Goal: Information Seeking & Learning: Find specific fact

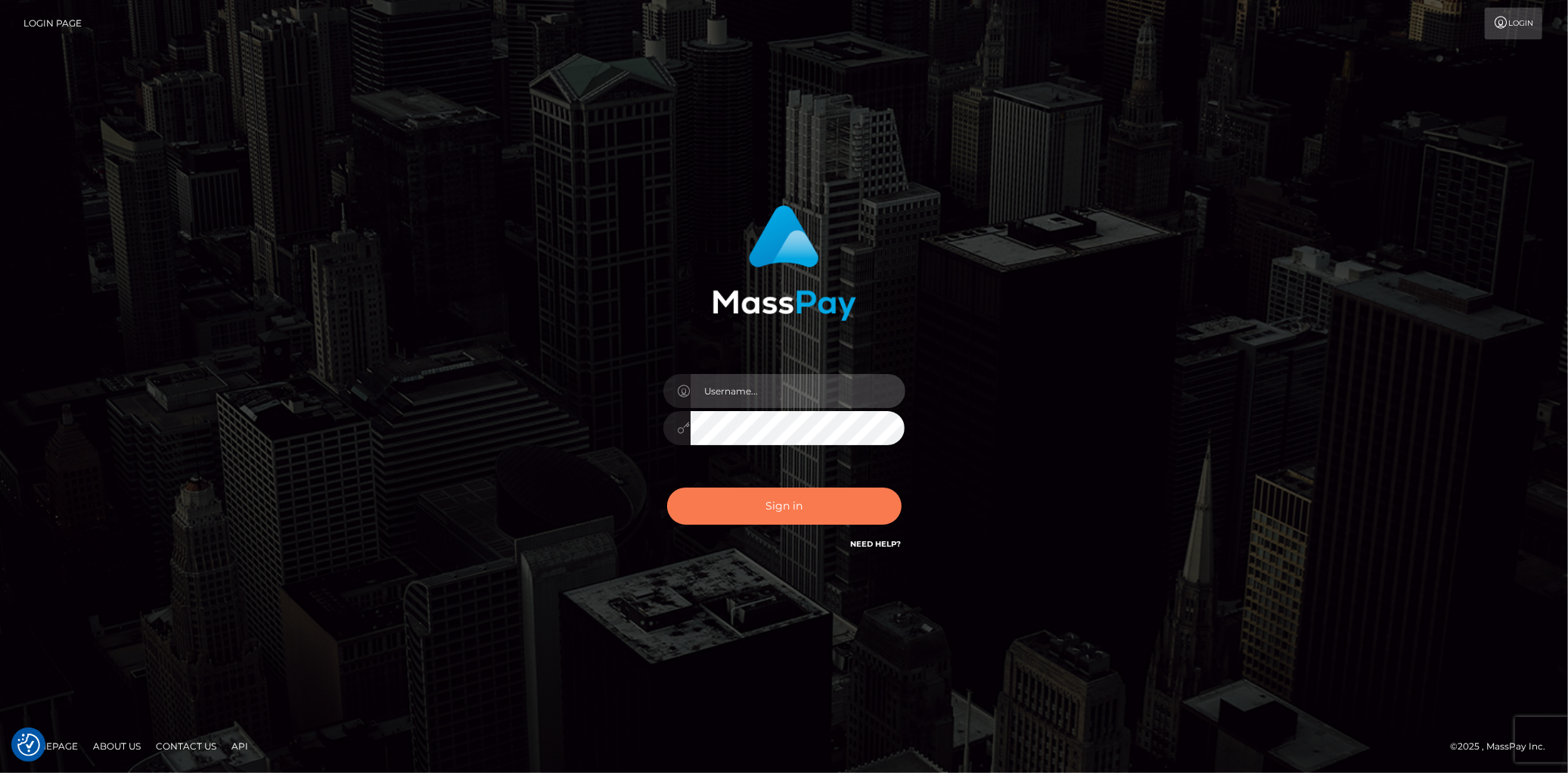
type input "[PERSON_NAME]"
click at [742, 500] on button "Sign in" at bounding box center [784, 506] width 234 height 37
type input "[PERSON_NAME]"
click at [709, 525] on div "Sign in Need Help?" at bounding box center [784, 511] width 264 height 67
click at [717, 517] on button "Sign in" at bounding box center [784, 506] width 234 height 37
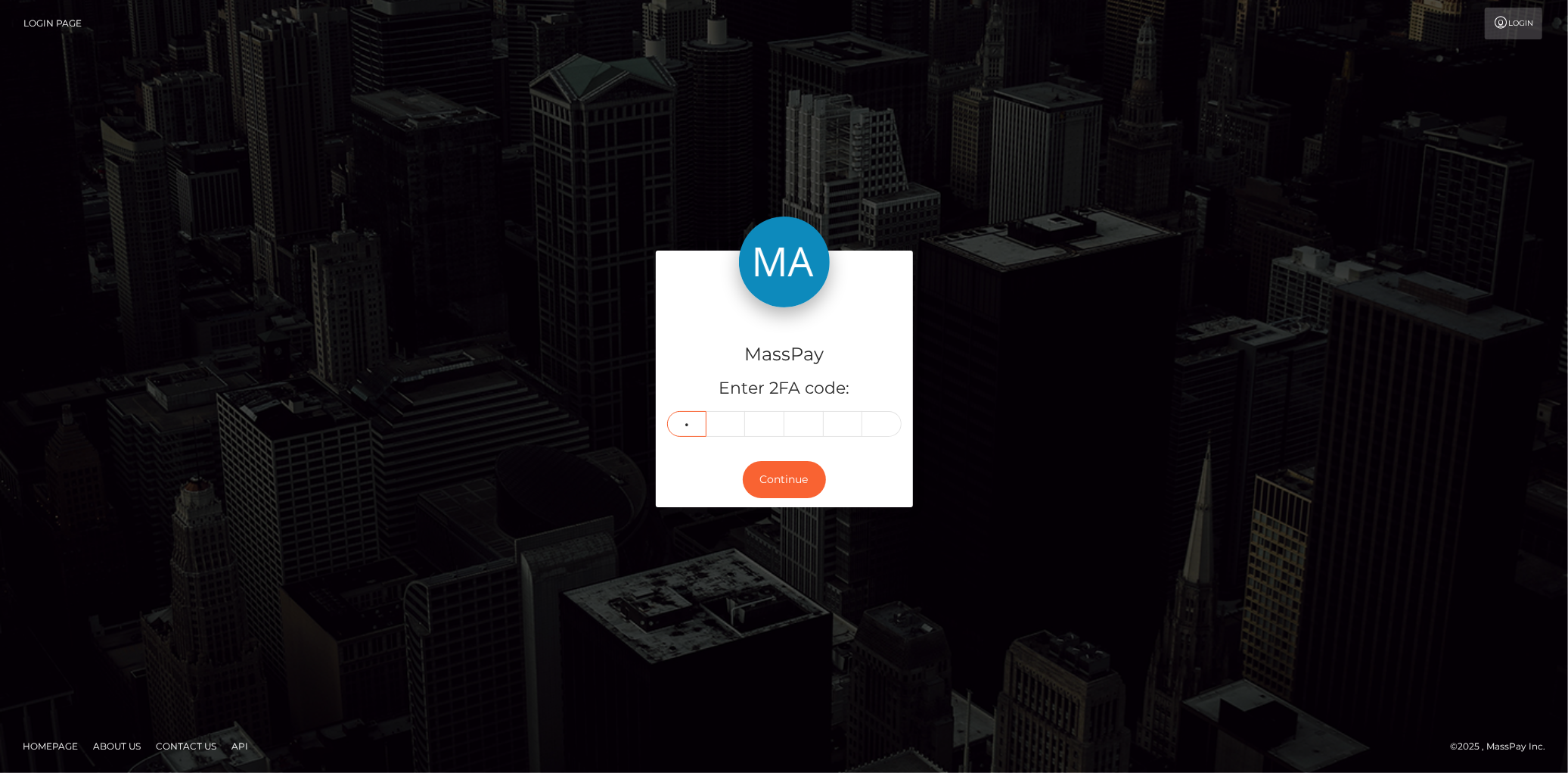
type input "6"
type input "9"
type input "8"
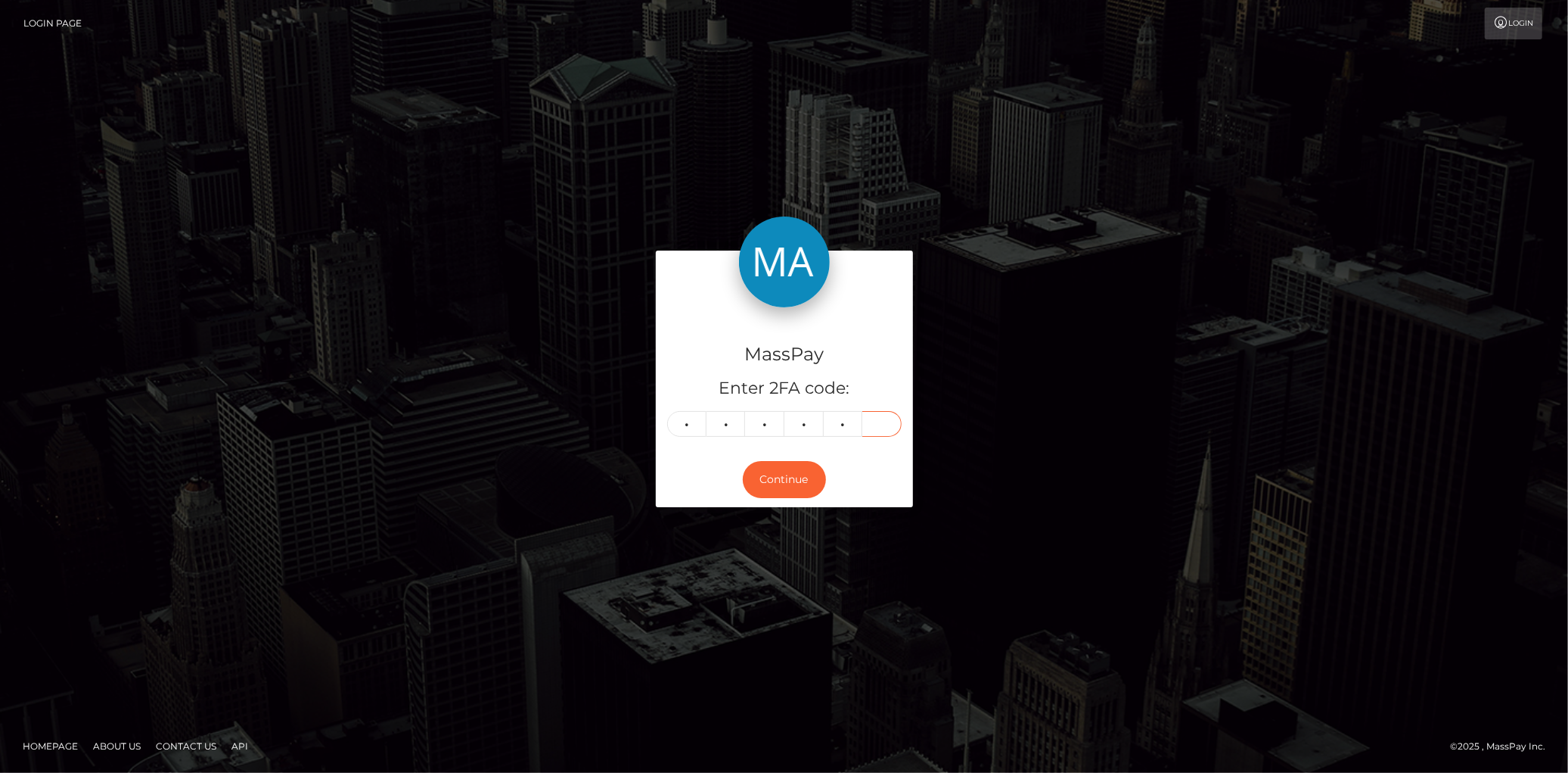
type input "6"
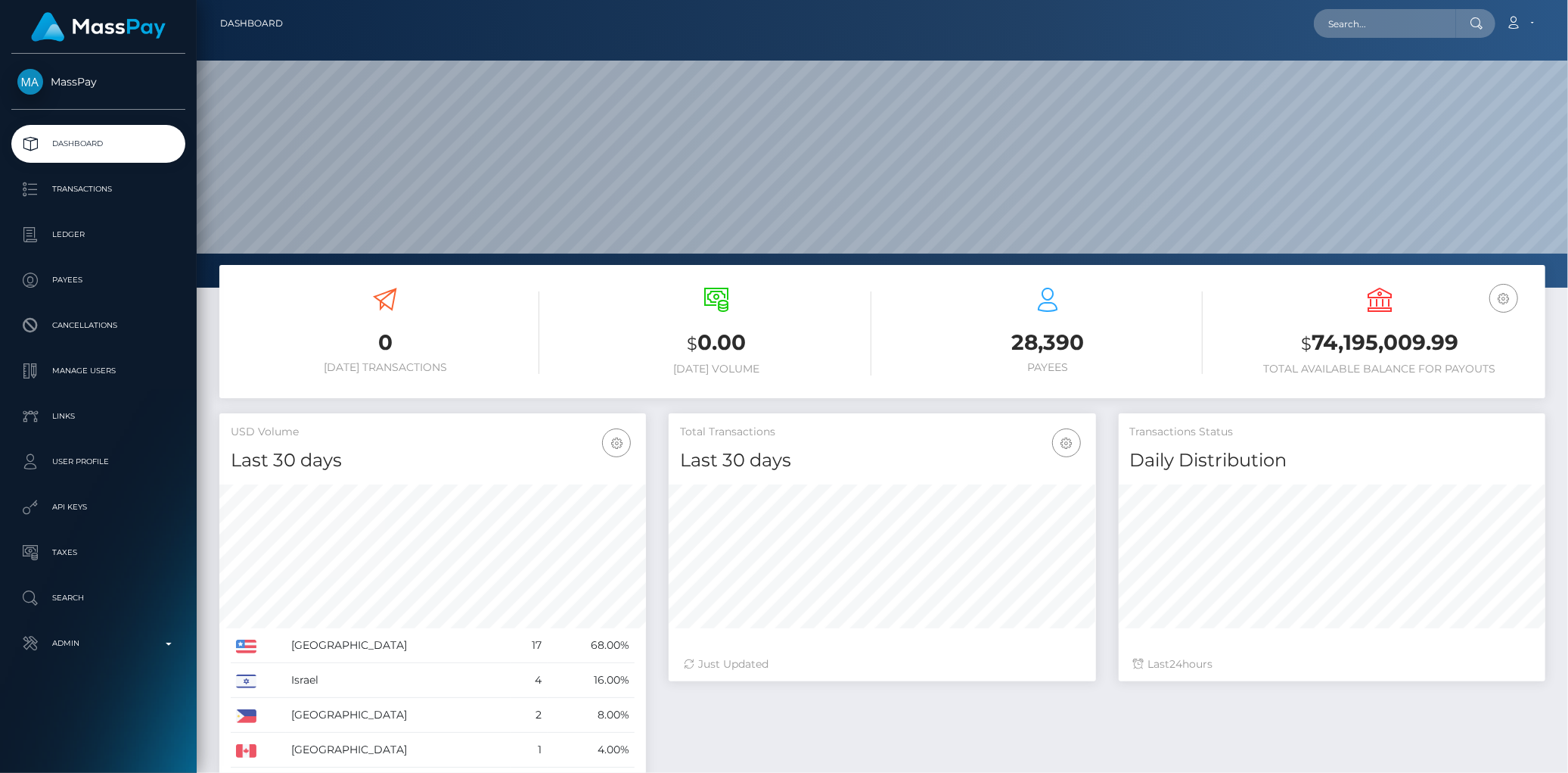
scroll to position [267, 427]
click at [1343, 23] on input "text" at bounding box center [1385, 24] width 142 height 28
paste input "acct_1RWkyjCYyMvBoQRc"
type input "acct_1RWkyjCYyMvBoQRc"
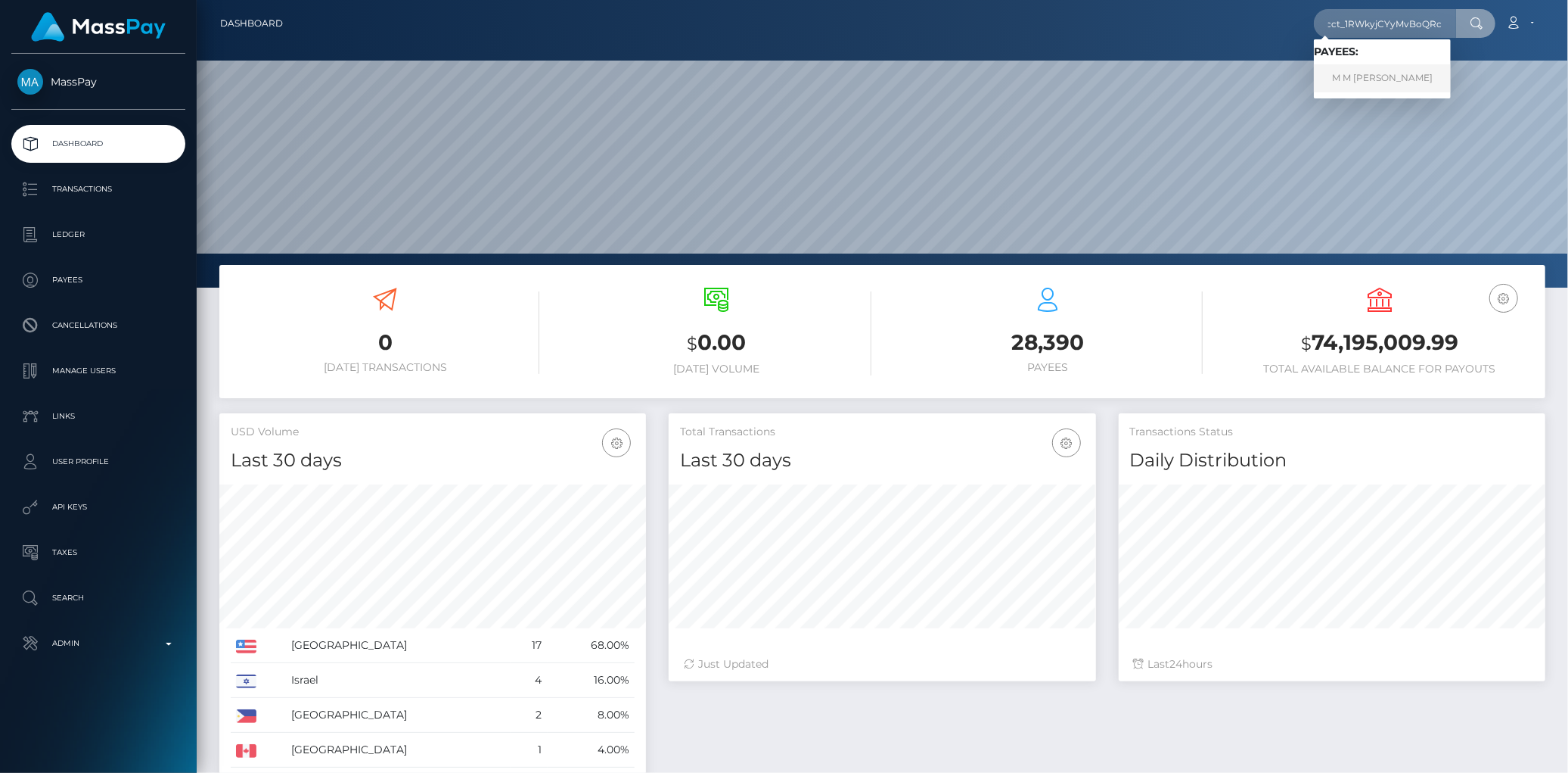
scroll to position [0, 0]
click at [1378, 70] on link "M M IMTIAZ HUSSAIN" at bounding box center [1382, 79] width 137 height 28
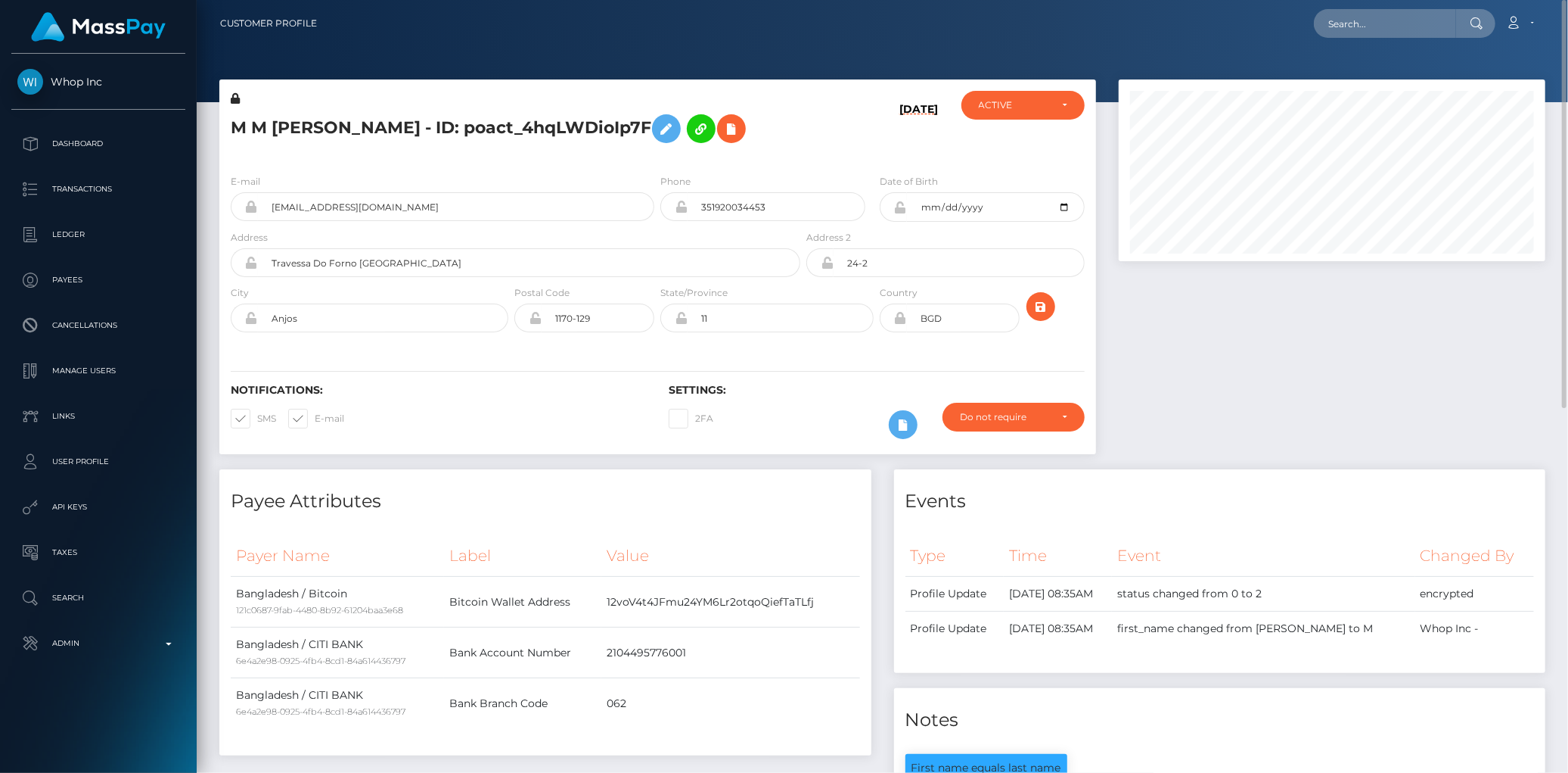
click at [406, 138] on h5 "M M IMTIAZ HUSSAIN - ID: poact_4hqLWDioIp7F" at bounding box center [511, 128] width 561 height 44
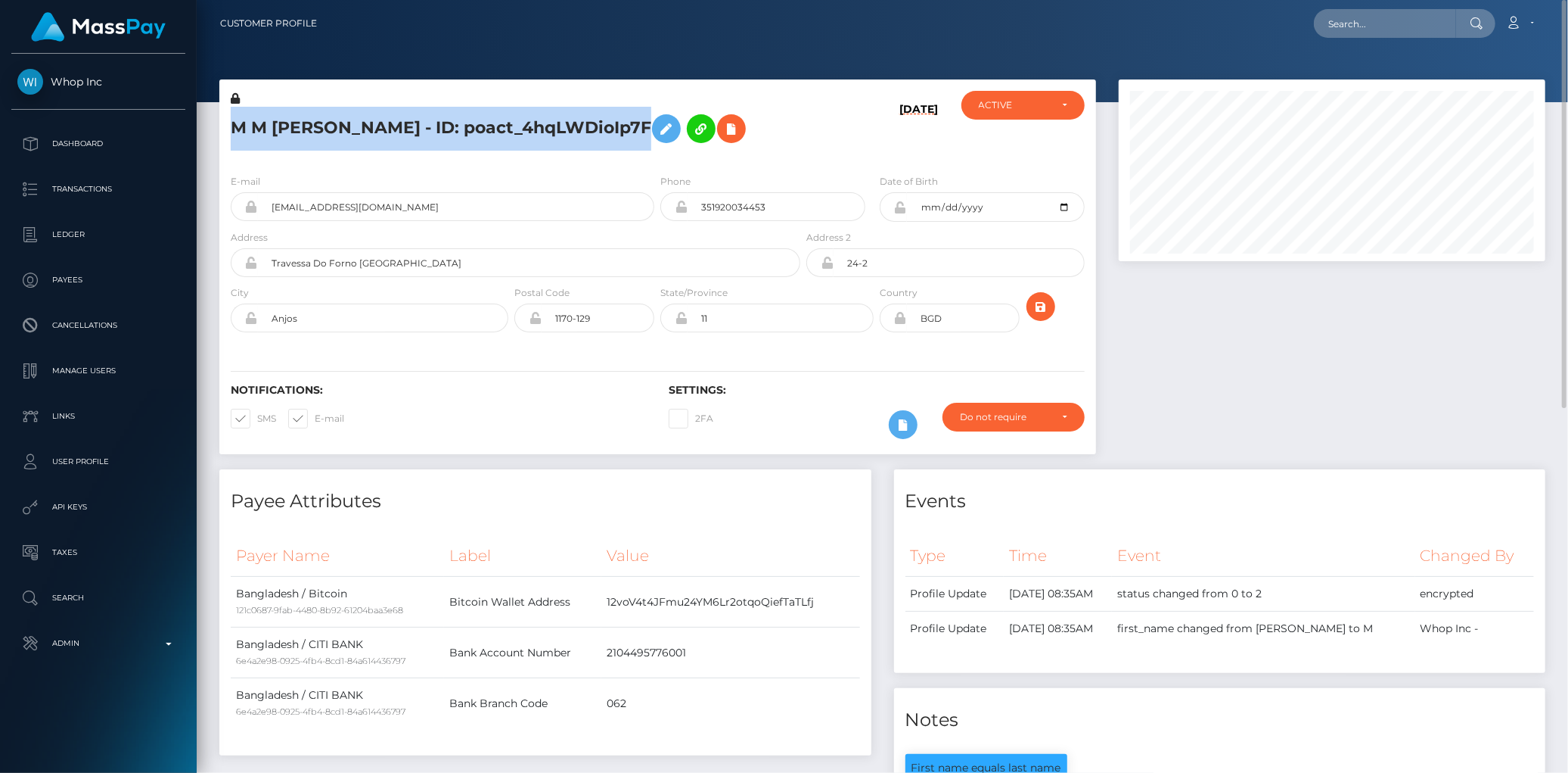
click at [406, 138] on h5 "M M IMTIAZ HUSSAIN - ID: poact_4hqLWDioIp7F" at bounding box center [511, 128] width 561 height 44
copy h5 "M M IMTIAZ HUSSAIN - ID: poact_4hqLWDioIp7F"
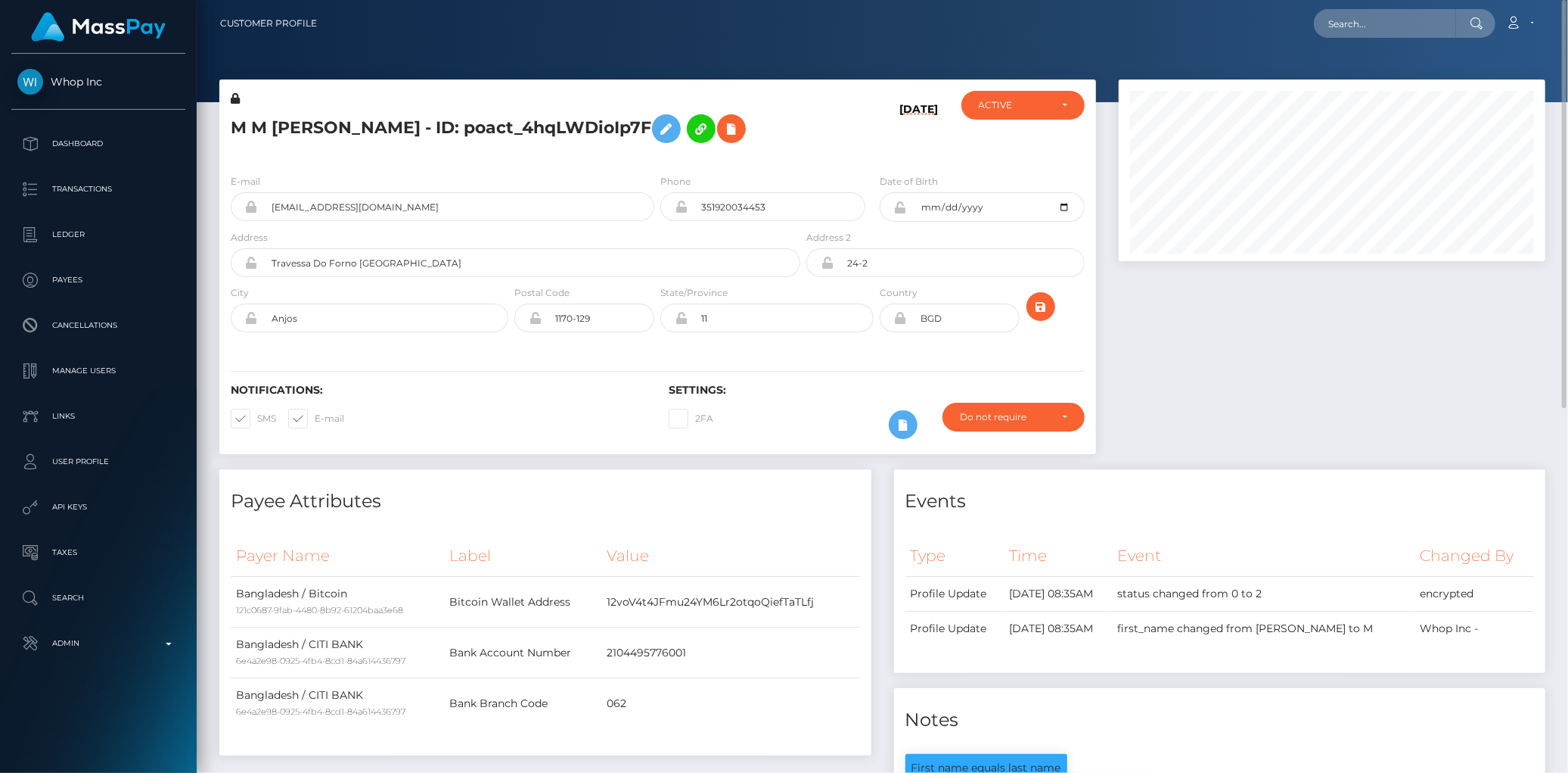
click at [1295, 50] on div at bounding box center [882, 51] width 1371 height 102
click at [1330, 28] on input "text" at bounding box center [1385, 24] width 142 height 28
paste input "289233"
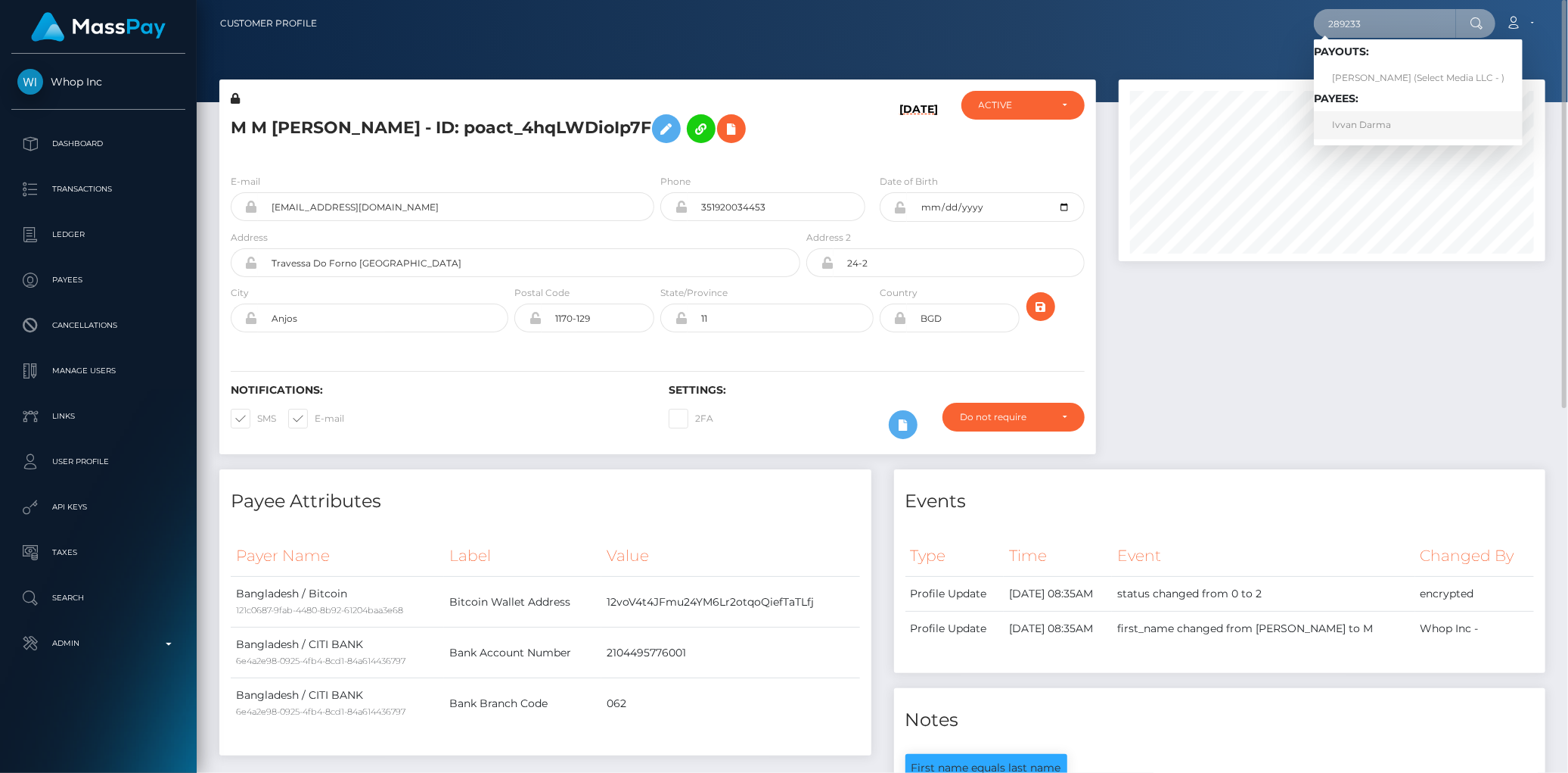
type input "289233"
click at [1370, 121] on link "Ivvan Darma" at bounding box center [1418, 125] width 209 height 28
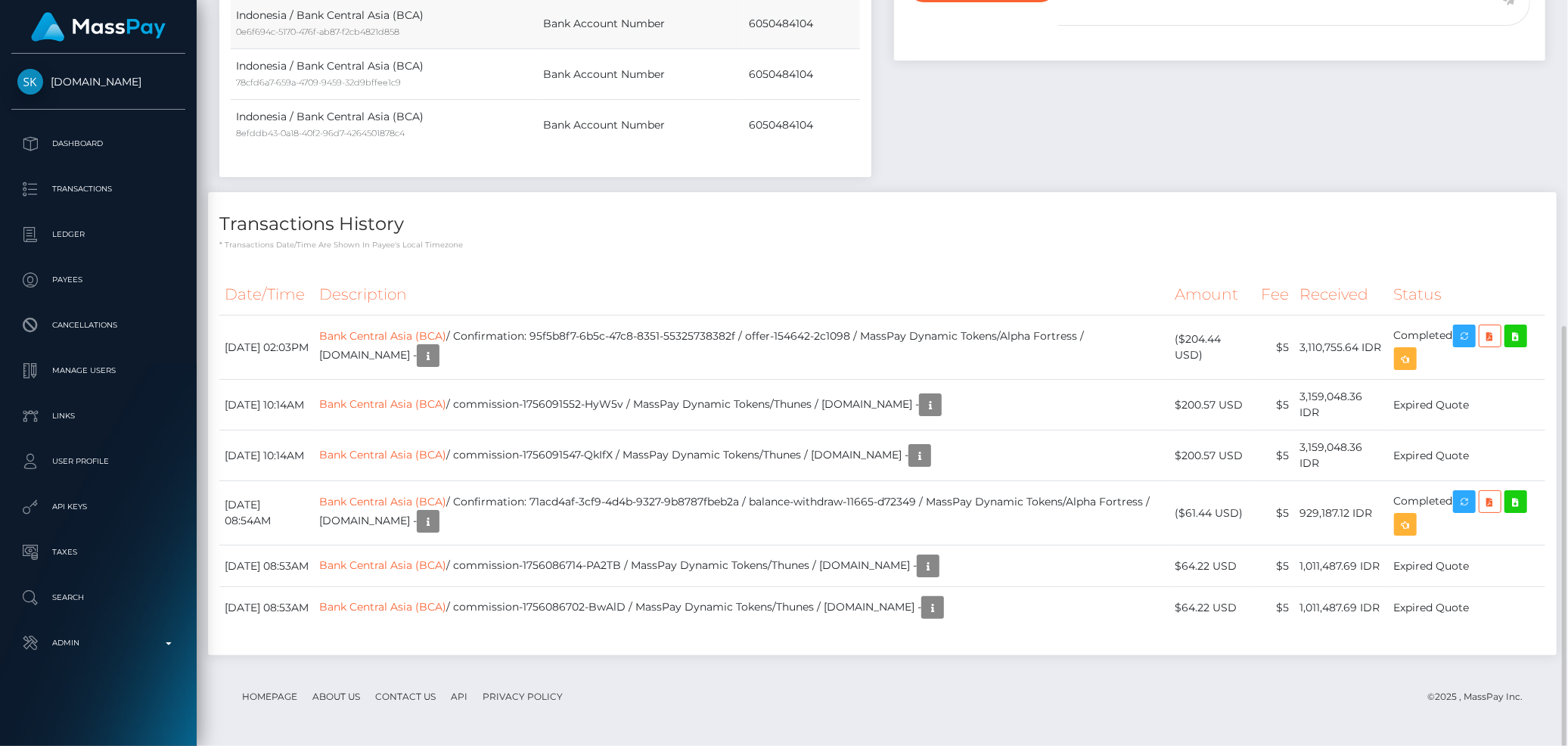
scroll to position [552, 0]
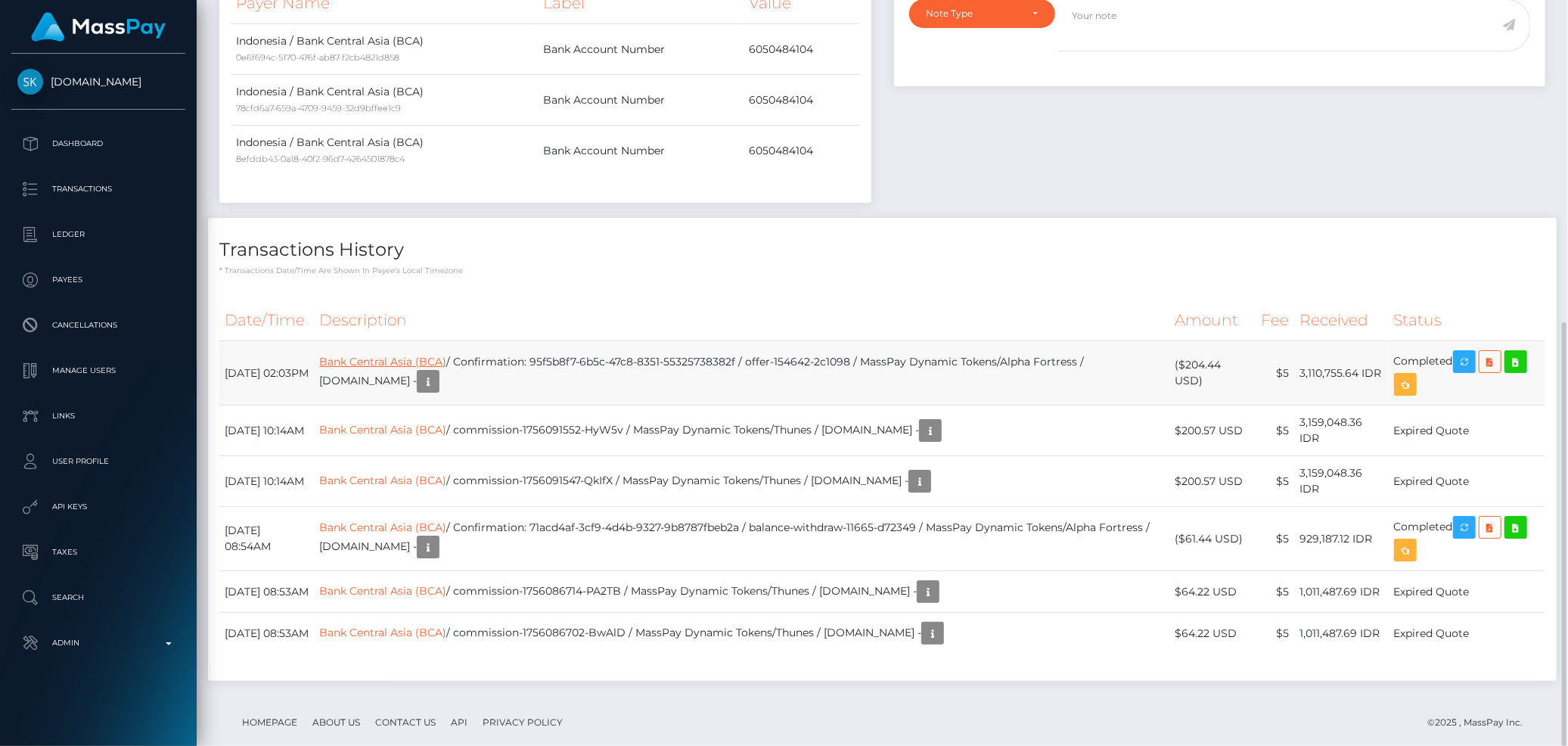
click at [410, 358] on link "Bank Central Asia (BCA)" at bounding box center [383, 361] width 127 height 13
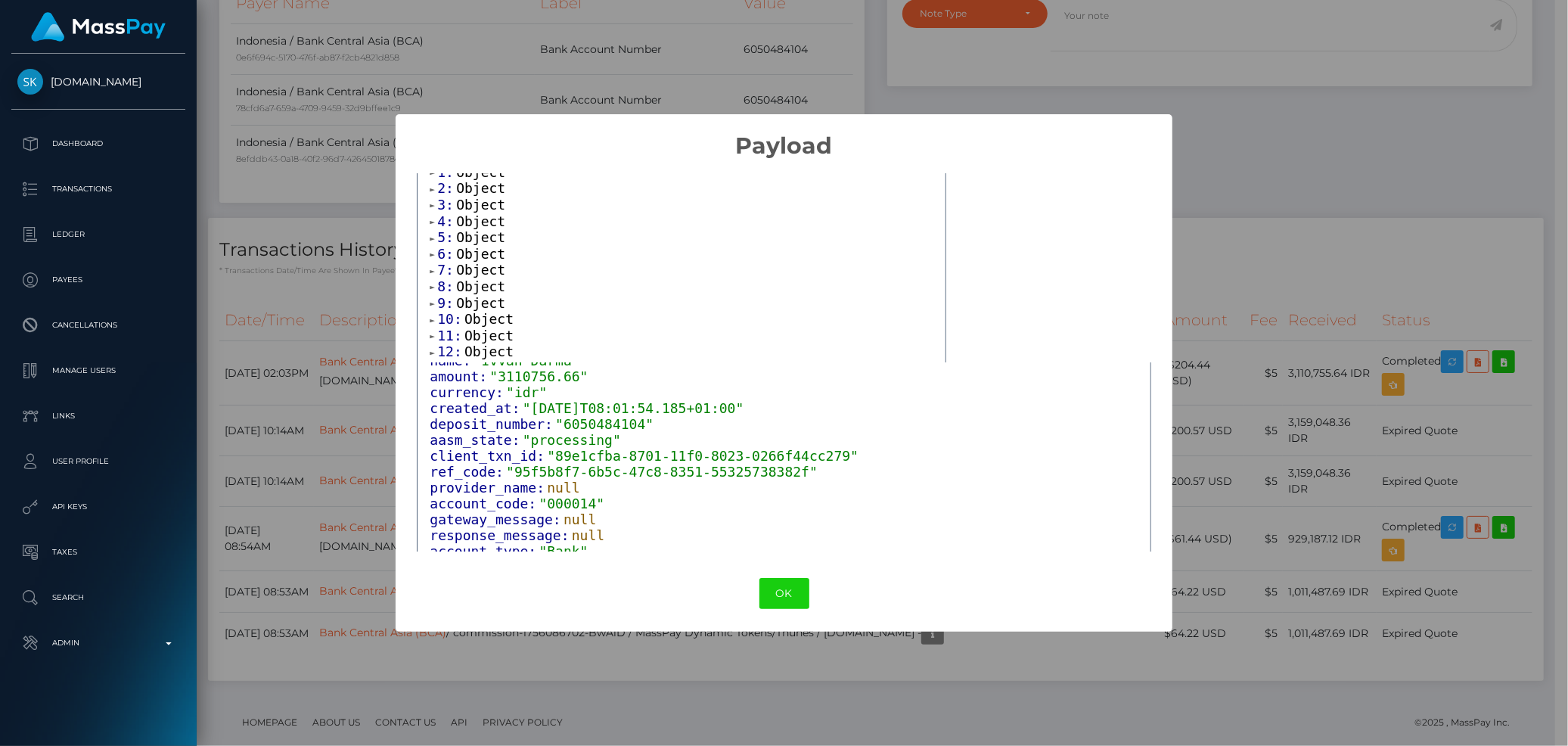
scroll to position [0, 0]
click at [466, 240] on span "Object" at bounding box center [481, 239] width 49 height 16
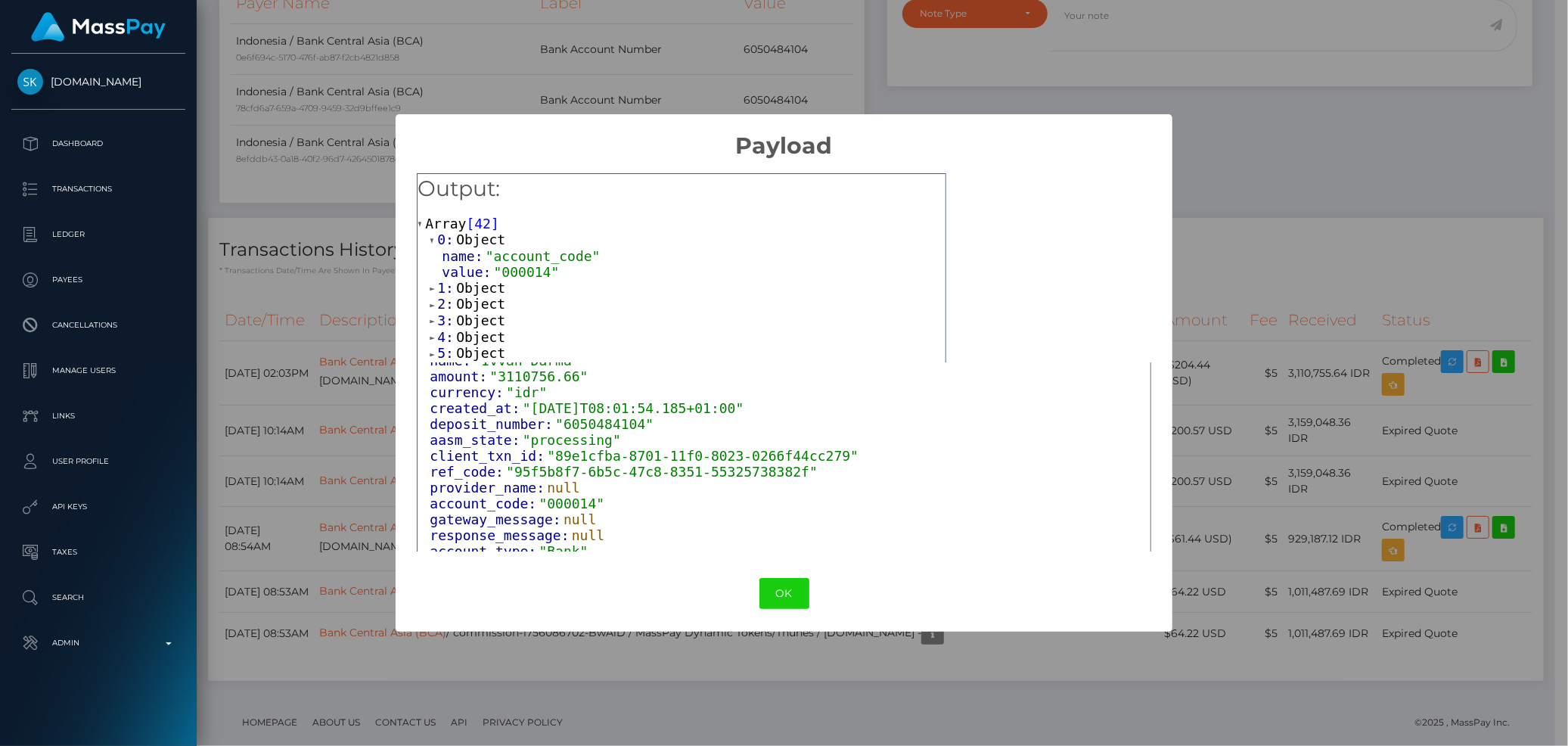
click at [480, 282] on span "Object" at bounding box center [481, 287] width 49 height 16
click at [472, 335] on span "Object" at bounding box center [481, 335] width 49 height 16
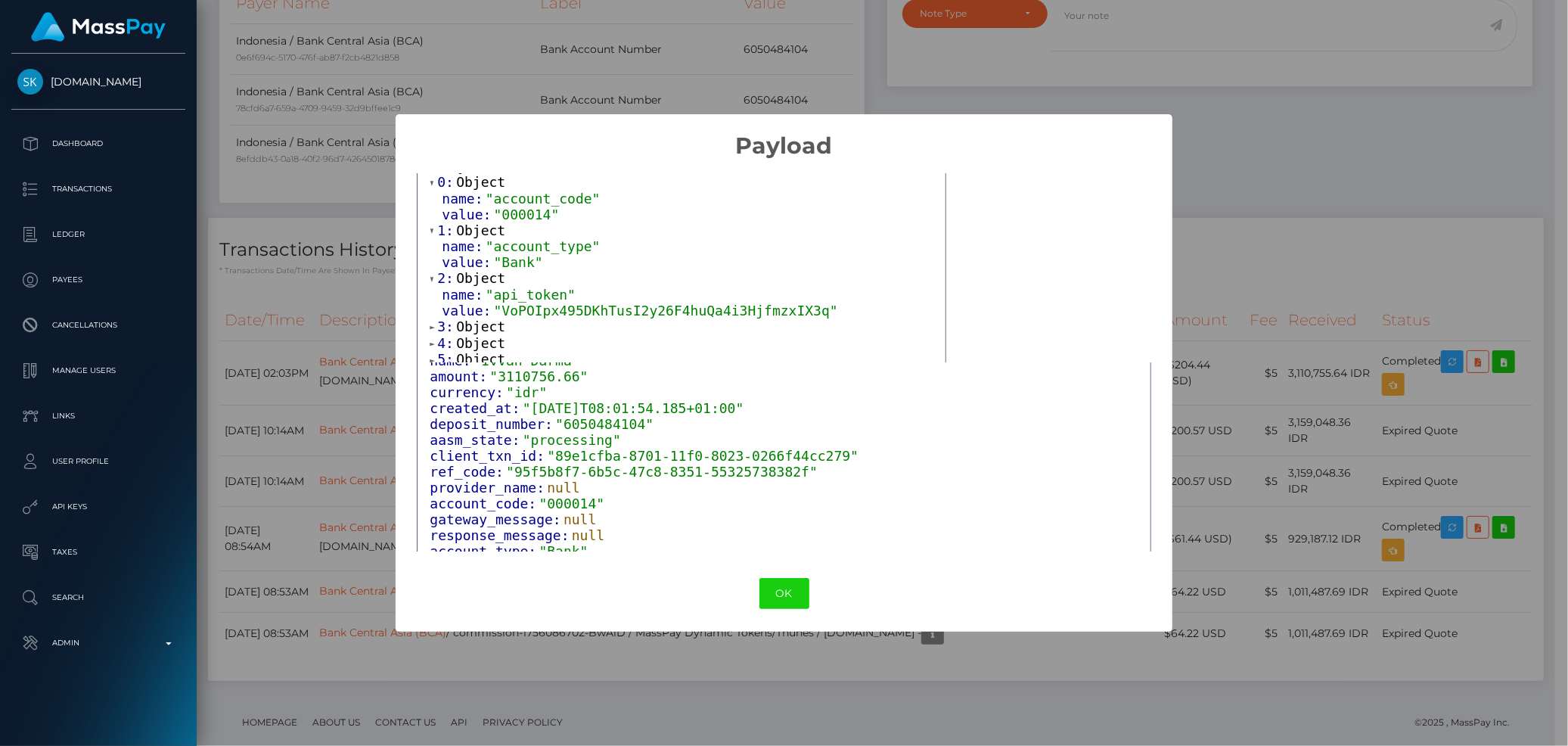
scroll to position [84, 0]
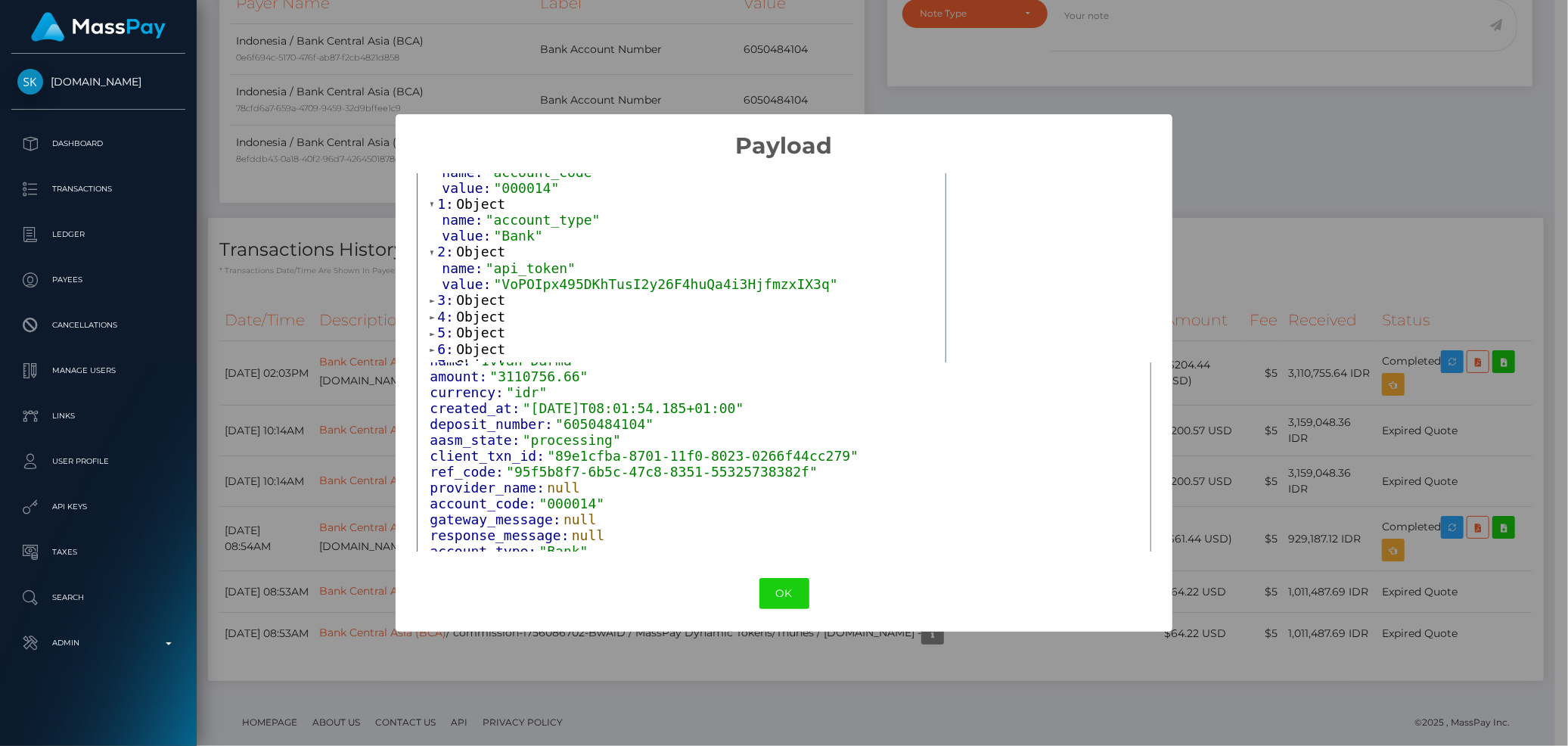
click at [492, 299] on span "Object" at bounding box center [481, 300] width 49 height 16
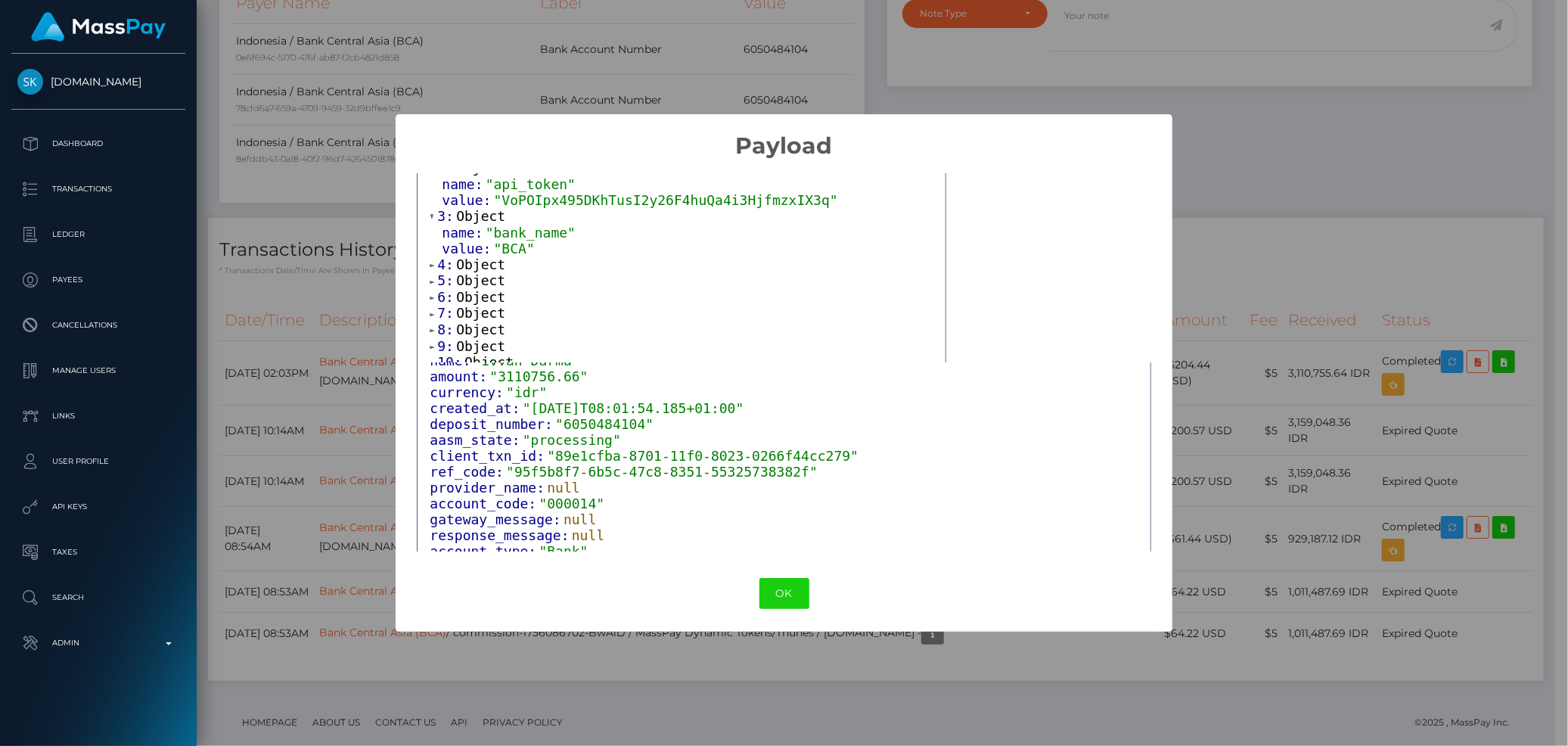
click at [485, 267] on span "Object" at bounding box center [481, 264] width 49 height 16
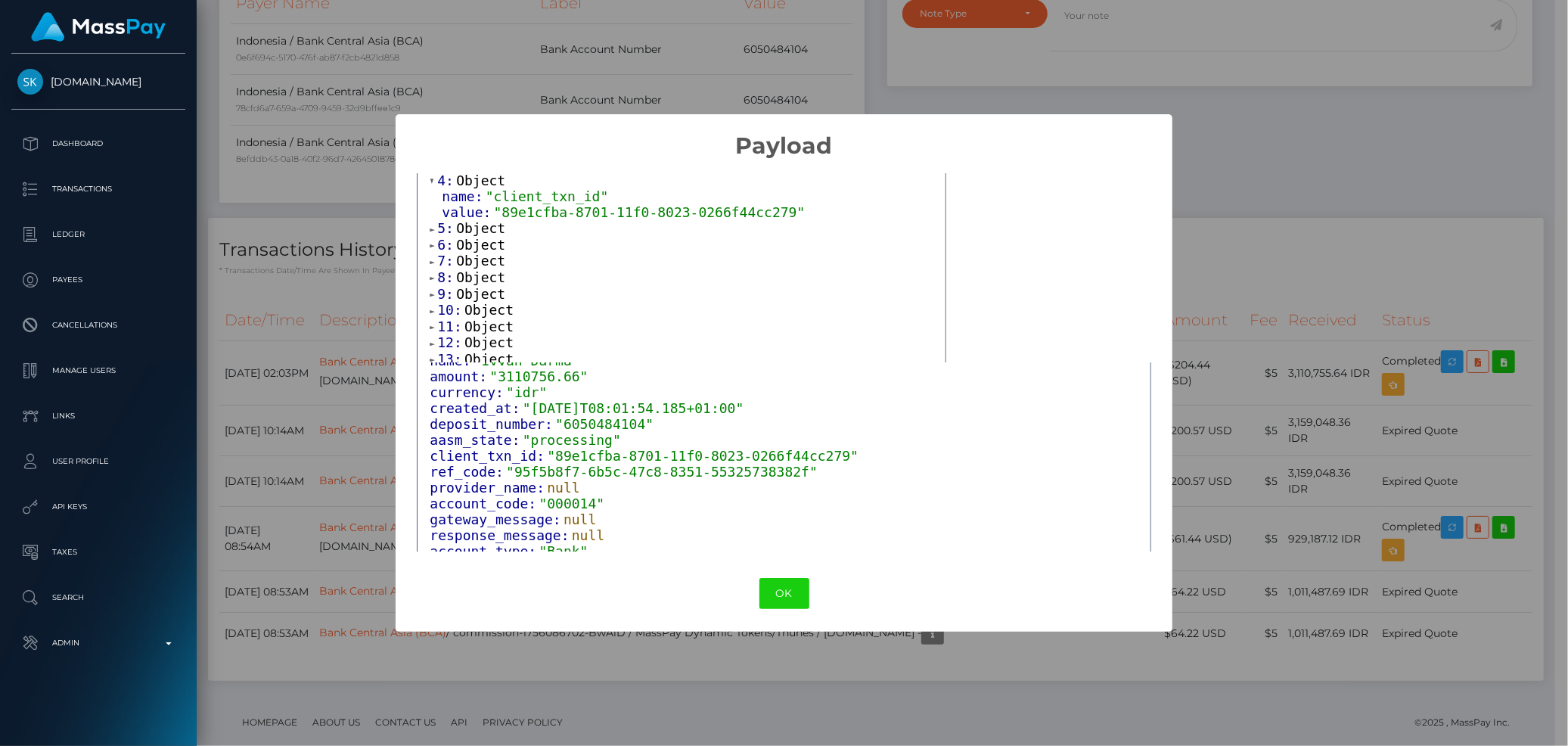
click at [488, 239] on span "Object" at bounding box center [481, 245] width 49 height 16
click at [488, 230] on span "Object" at bounding box center [481, 227] width 49 height 16
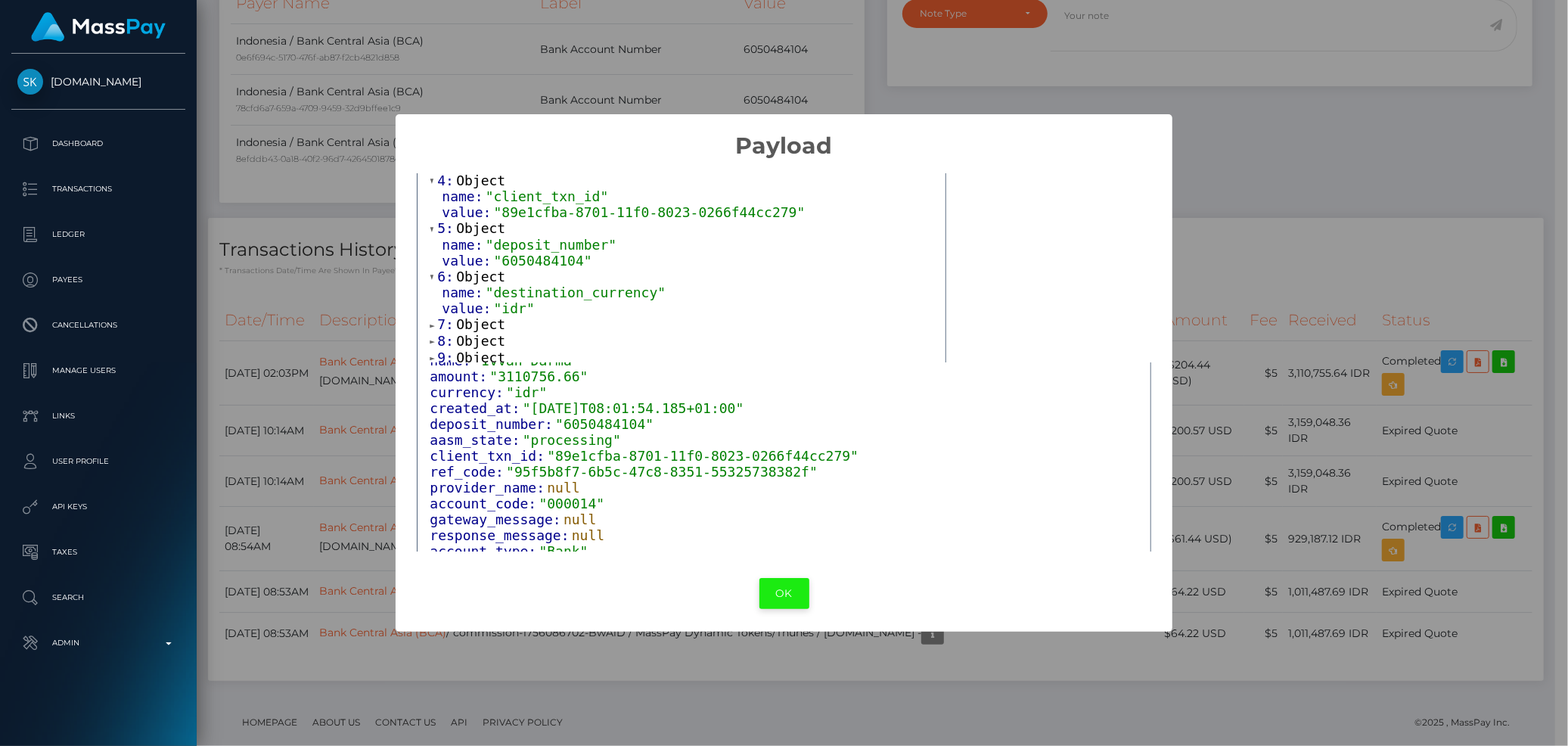
click at [794, 598] on button "OK" at bounding box center [784, 593] width 50 height 31
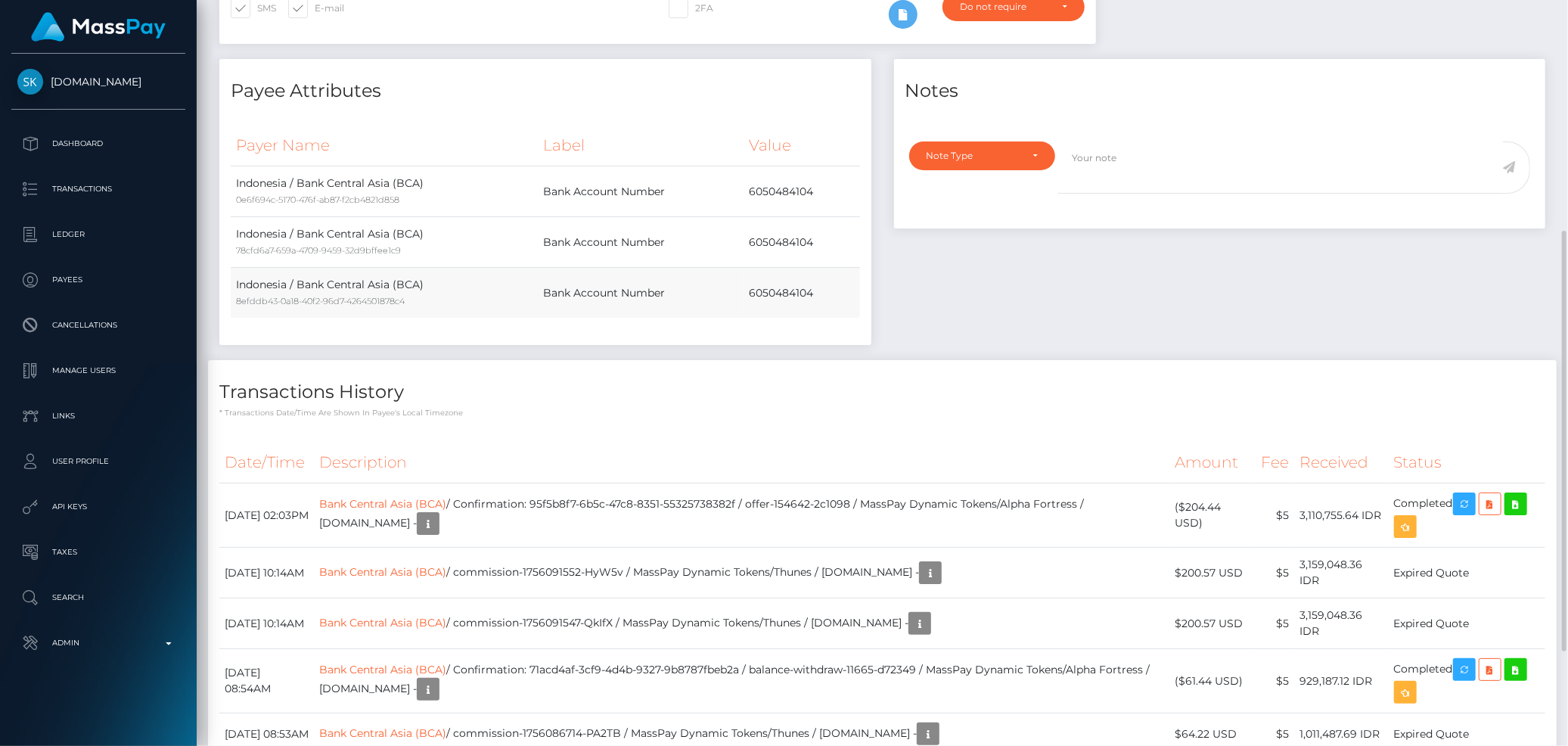
scroll to position [326, 0]
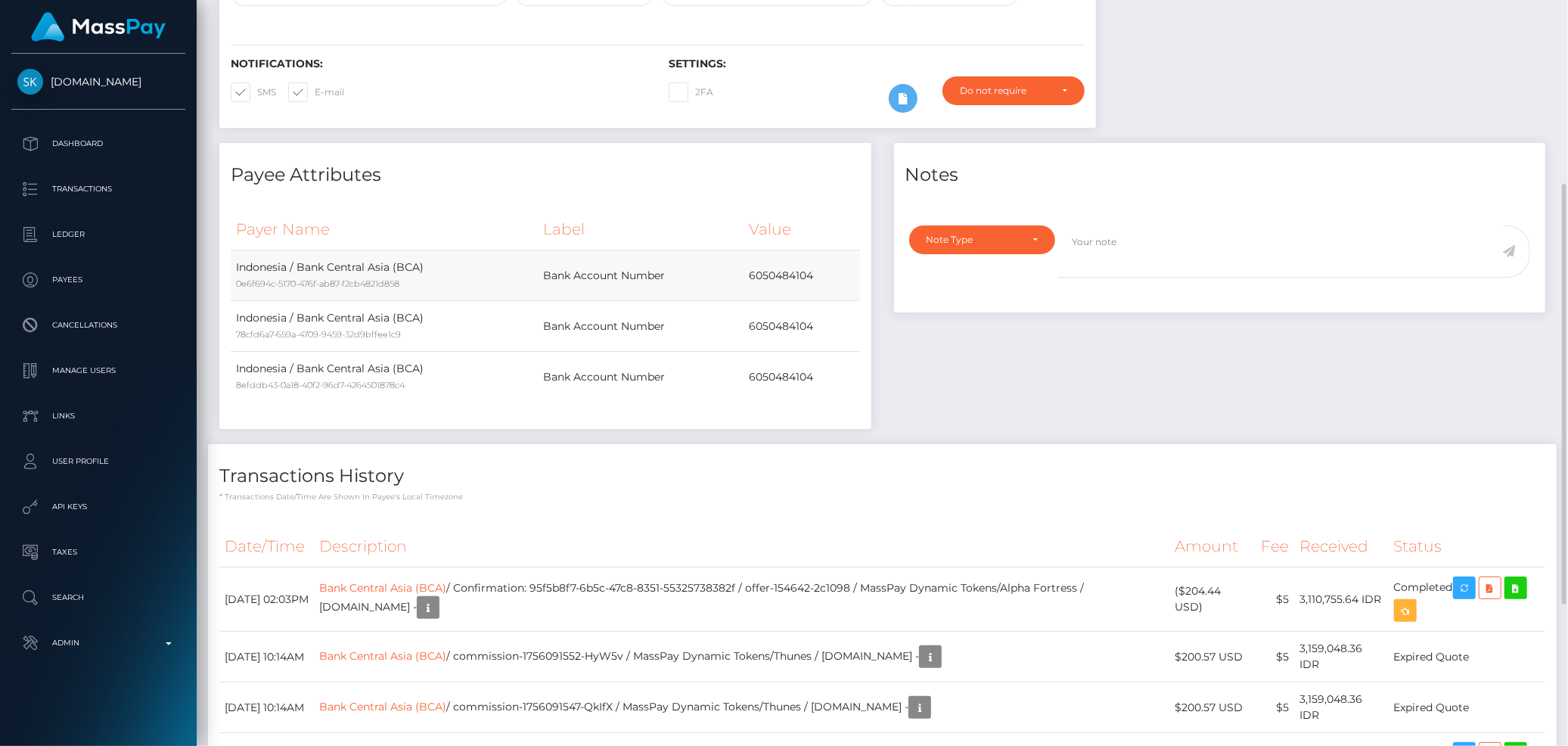
drag, startPoint x: 780, startPoint y: 276, endPoint x: 848, endPoint y: 275, distance: 68.0
click at [848, 275] on td "6050484104" at bounding box center [801, 275] width 117 height 50
copy td "84104"
click at [772, 273] on td "6050484104" at bounding box center [801, 275] width 117 height 50
drag, startPoint x: 788, startPoint y: 275, endPoint x: 866, endPoint y: 279, distance: 78.1
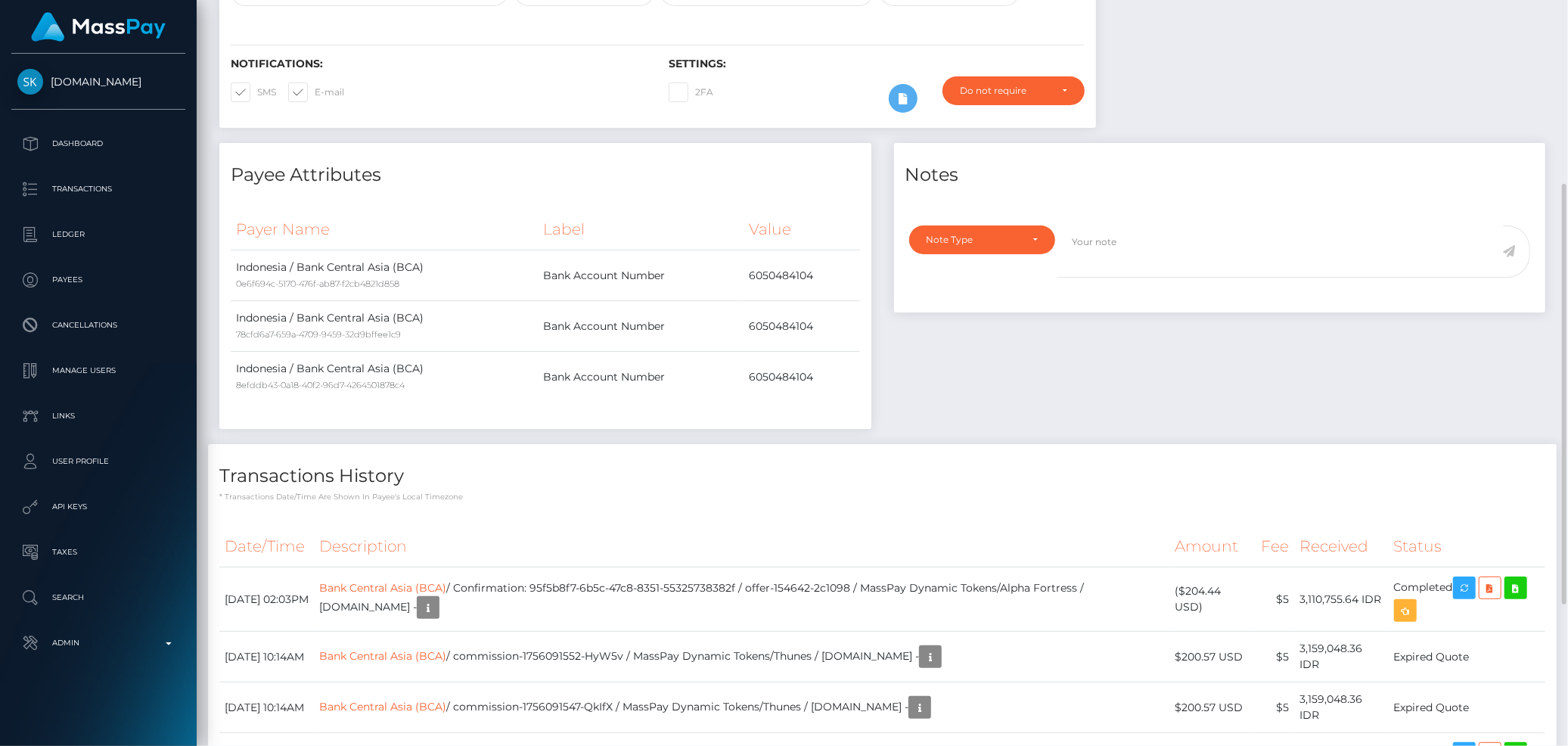
click at [866, 279] on div "Payer Name Label Value Indonesia / Bank Central Asia (BCA) 0e6f694c-5170-476f-a…" at bounding box center [545, 313] width 652 height 231
click at [837, 276] on td "6050484104" at bounding box center [801, 275] width 117 height 50
drag, startPoint x: 820, startPoint y: 274, endPoint x: 792, endPoint y: 275, distance: 28.0
click at [792, 275] on td "6050484104" at bounding box center [801, 275] width 117 height 50
copy td "4104"
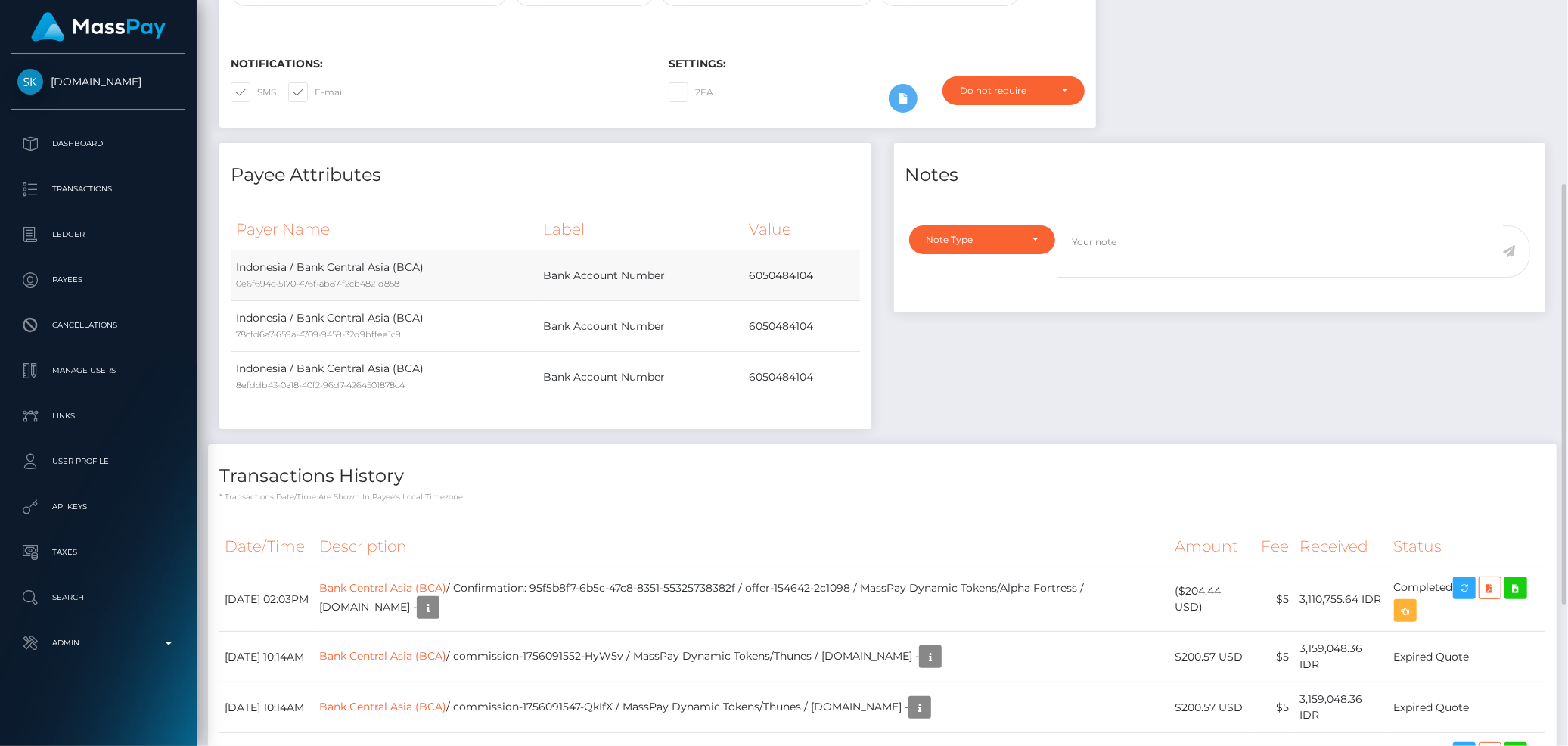
click at [765, 265] on td "6050484104" at bounding box center [801, 275] width 117 height 50
copy td "6050484104"
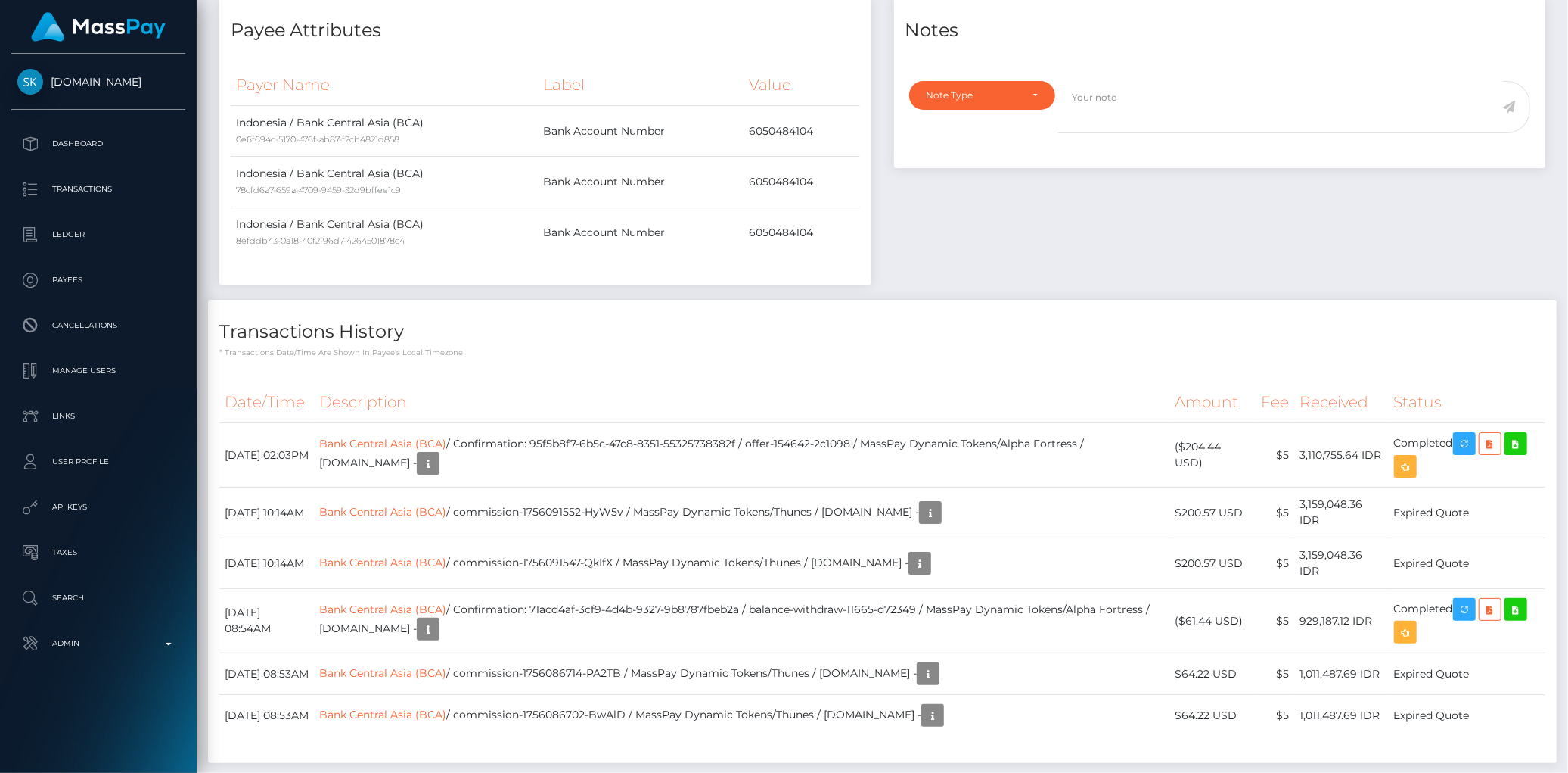
scroll to position [181, 427]
click at [125, 200] on p "Transactions" at bounding box center [98, 189] width 162 height 23
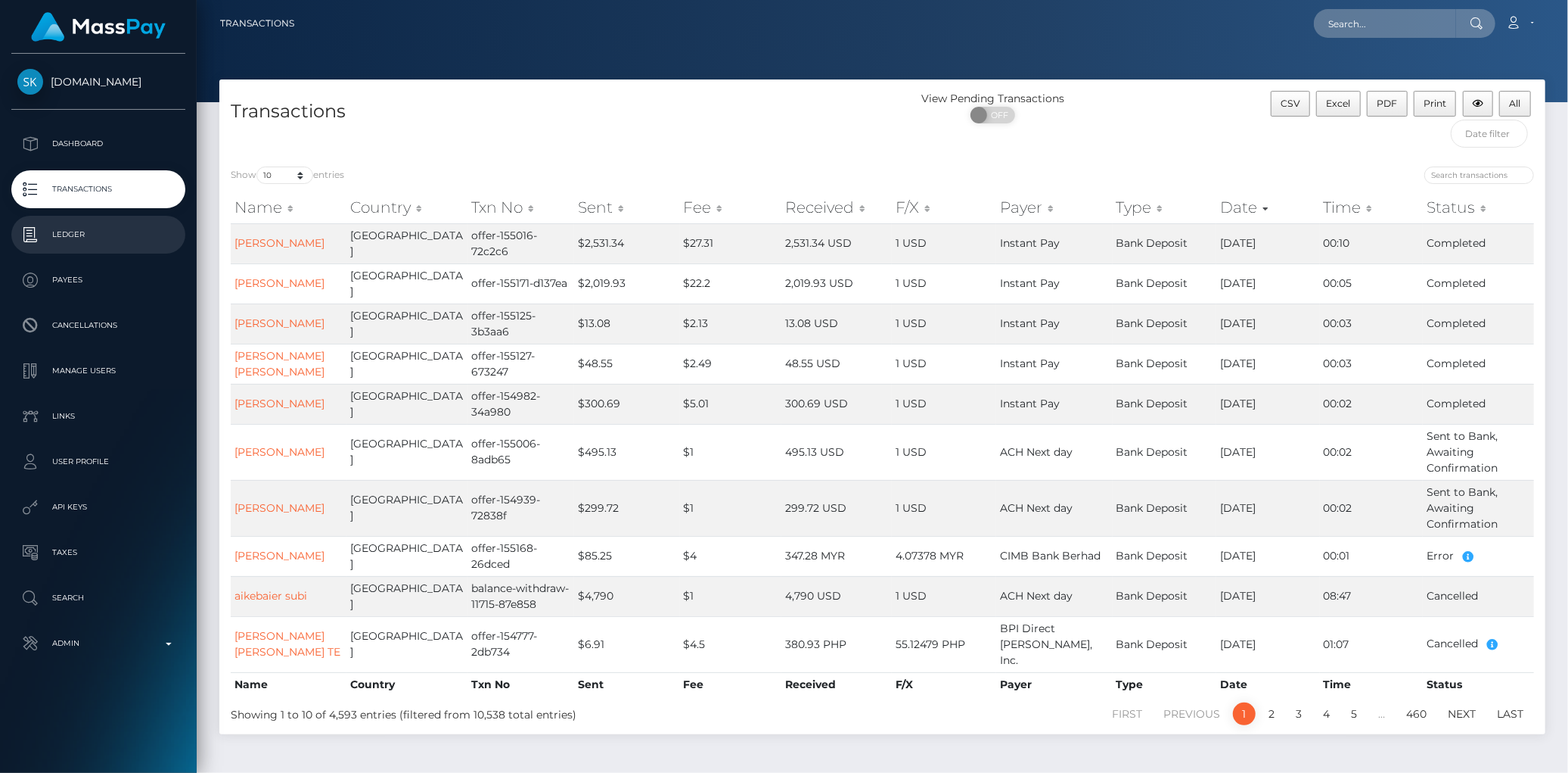
click at [73, 244] on p "Ledger" at bounding box center [98, 234] width 162 height 23
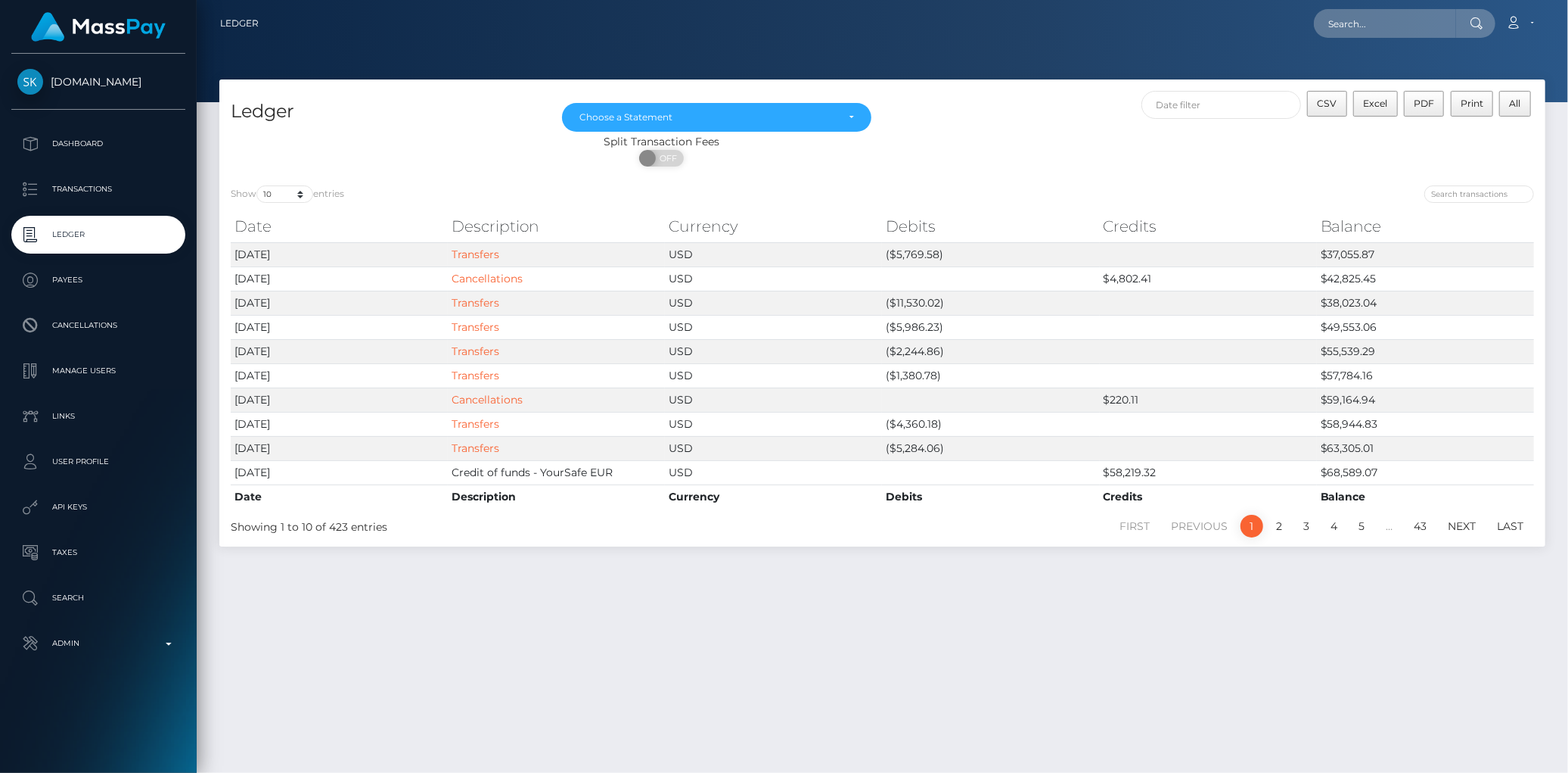
click at [1325, 47] on div at bounding box center [882, 51] width 1371 height 102
click at [1339, 32] on input "text" at bounding box center [1385, 24] width 142 height 28
paste input "667af989-be67-11ef-849e-06ce86a8d643"
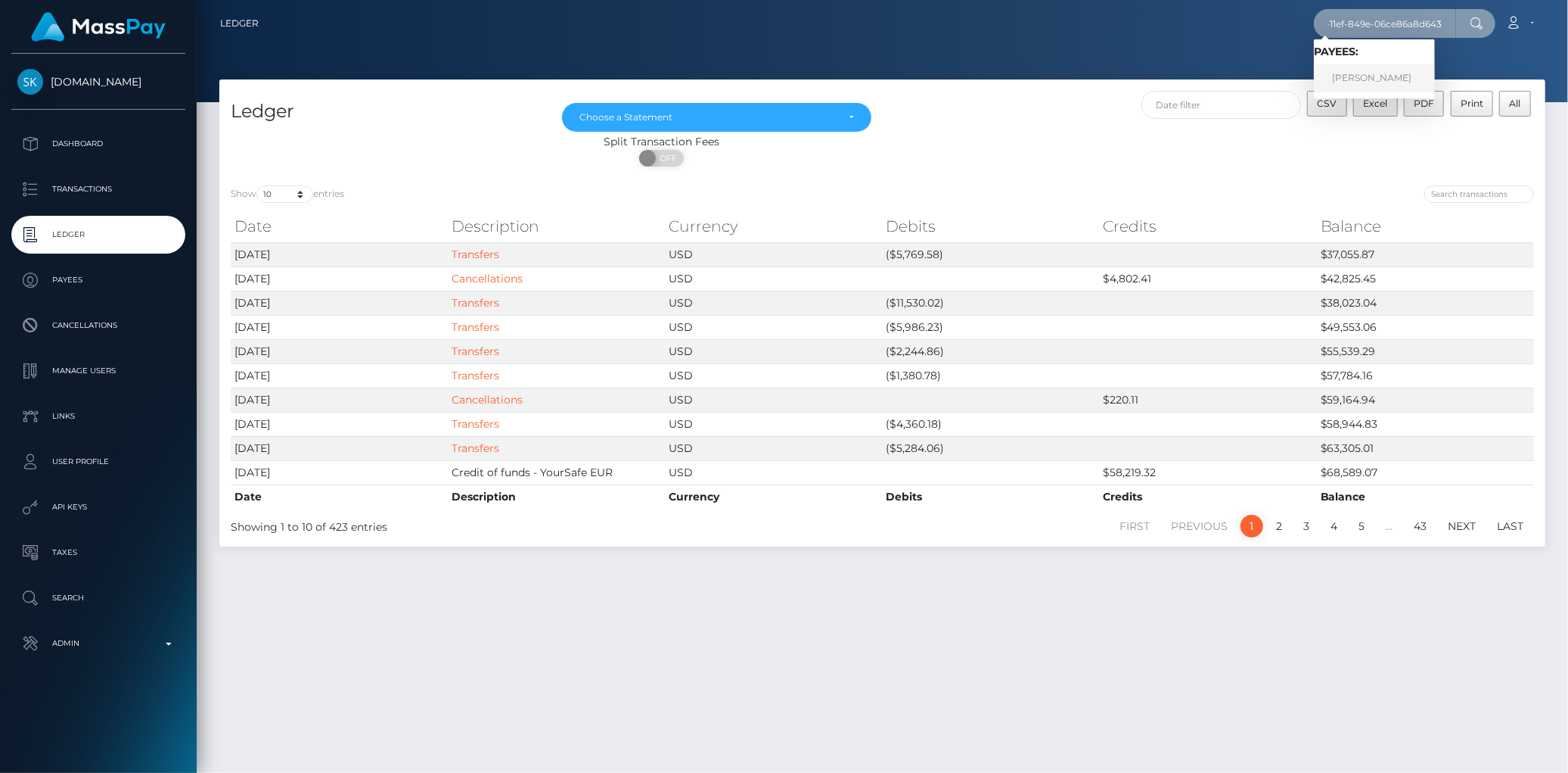
type input "667af989-be67-11ef-849e-06ce86a8d643"
click at [1367, 76] on link "Veronika Duchenko" at bounding box center [1375, 79] width 121 height 28
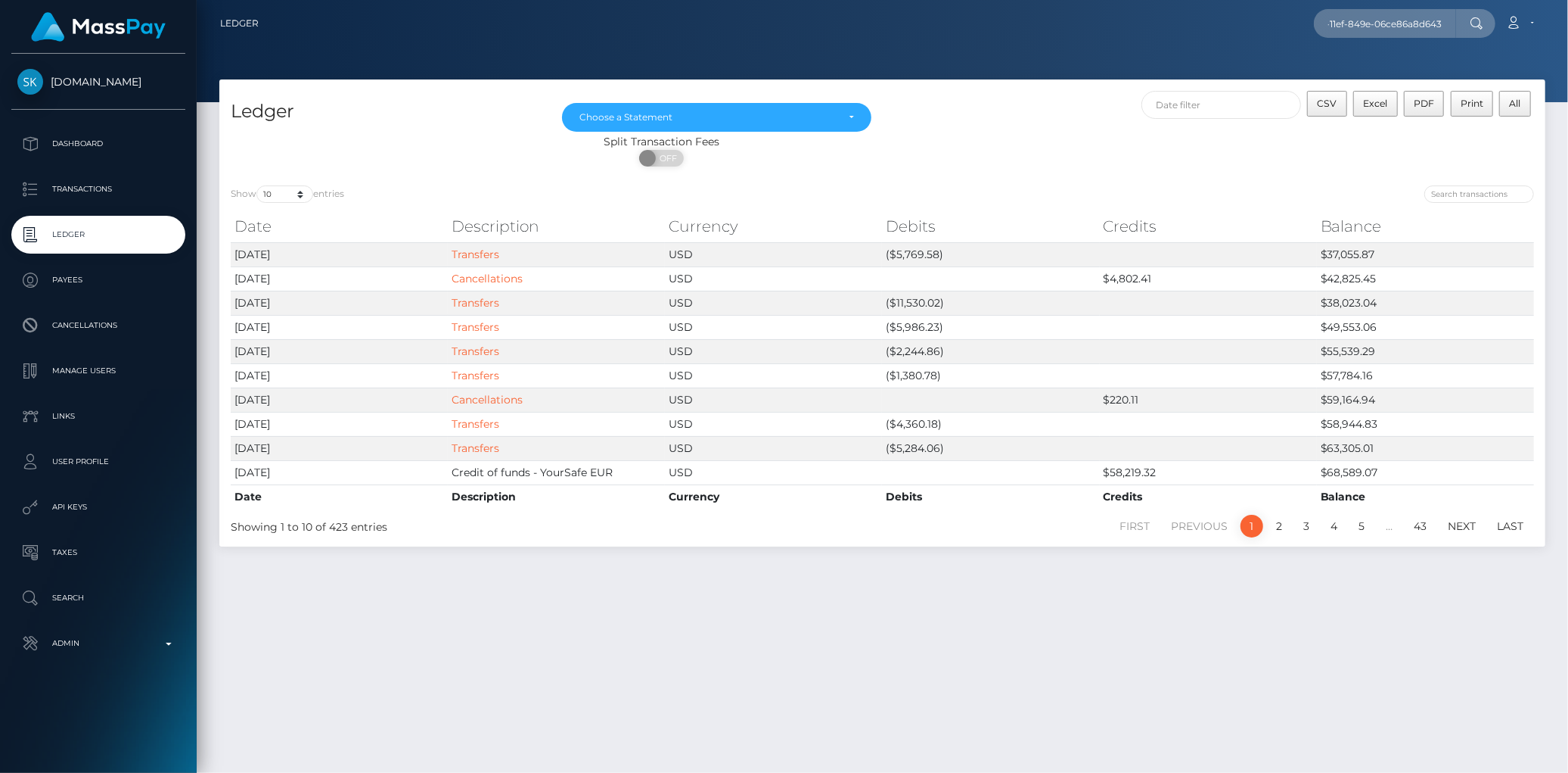
scroll to position [0, 0]
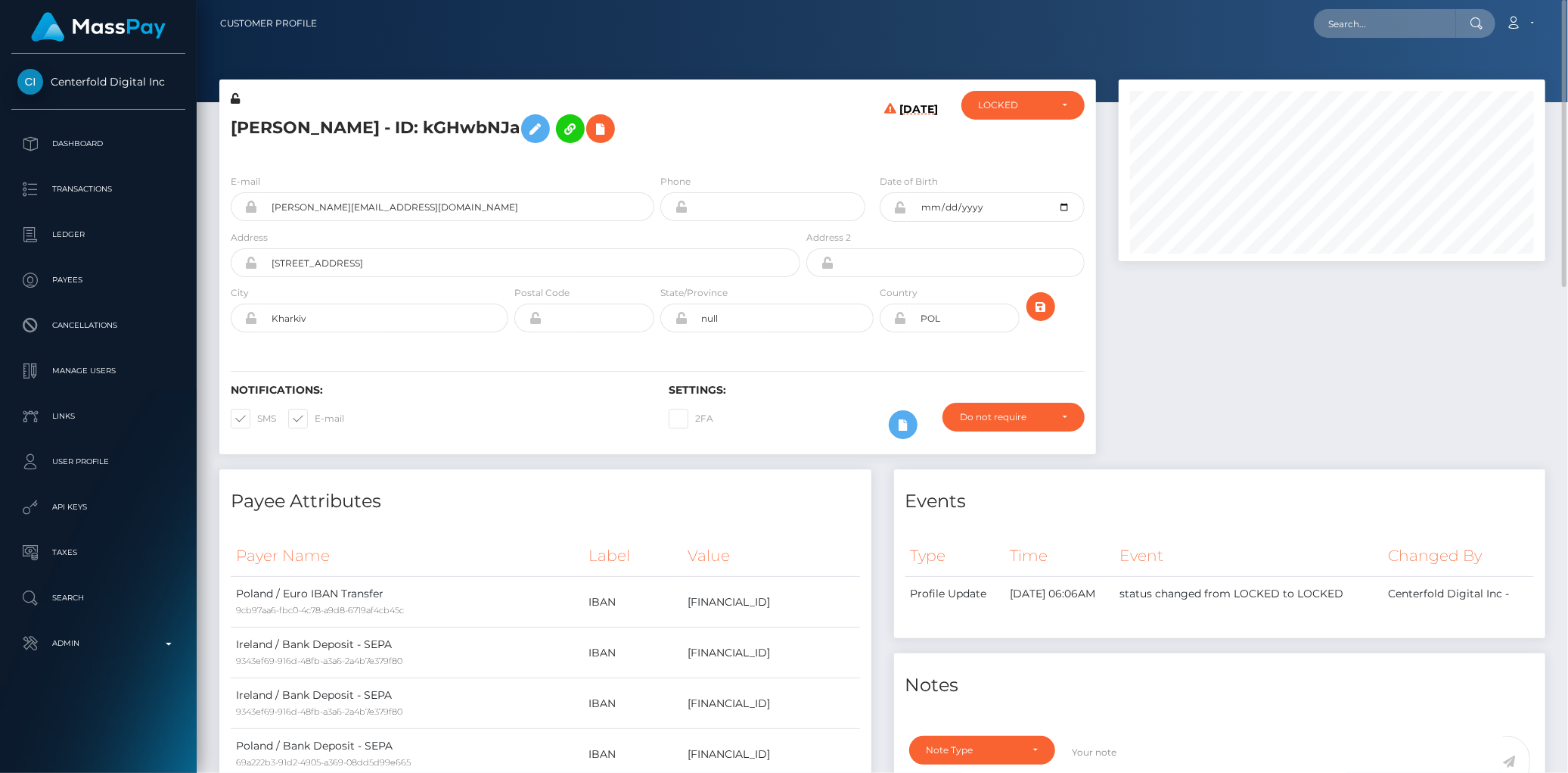
click at [357, 130] on h5 "[PERSON_NAME] - ID: kGHwbNJa" at bounding box center [511, 128] width 561 height 44
copy h5 "Veronika Duchenko - ID: kGHwbNJa"
click at [1334, 18] on input "text" at bounding box center [1385, 24] width 142 height 28
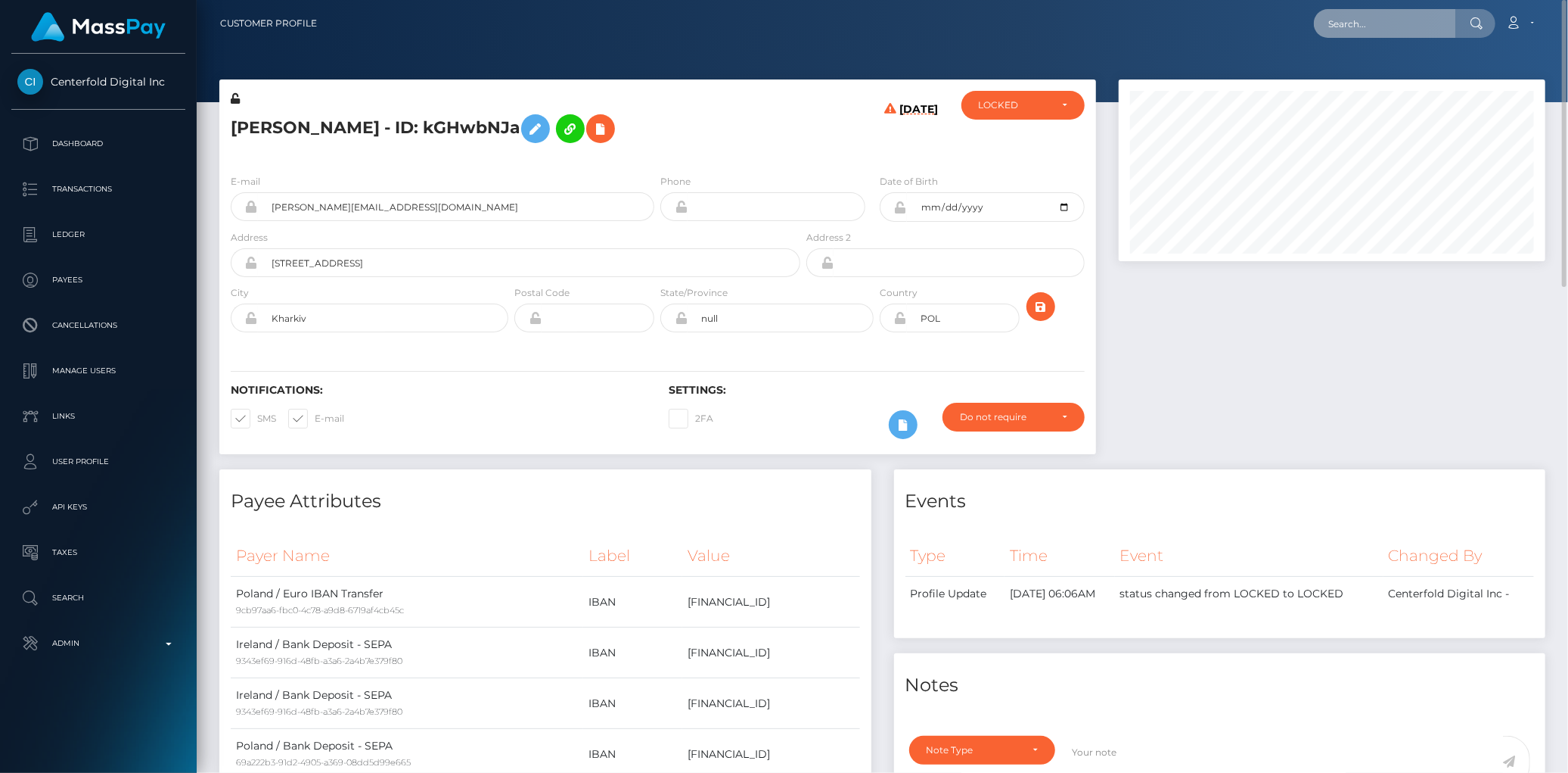
paste input "53ad25b4-a4f4-11ef-a260-02378e9ea7b9"
type input "53ad25b4-a4f4-11ef-a260-02378e9ea7b9"
click at [1369, 84] on link "Blenda Cavalcante" at bounding box center [1375, 79] width 121 height 28
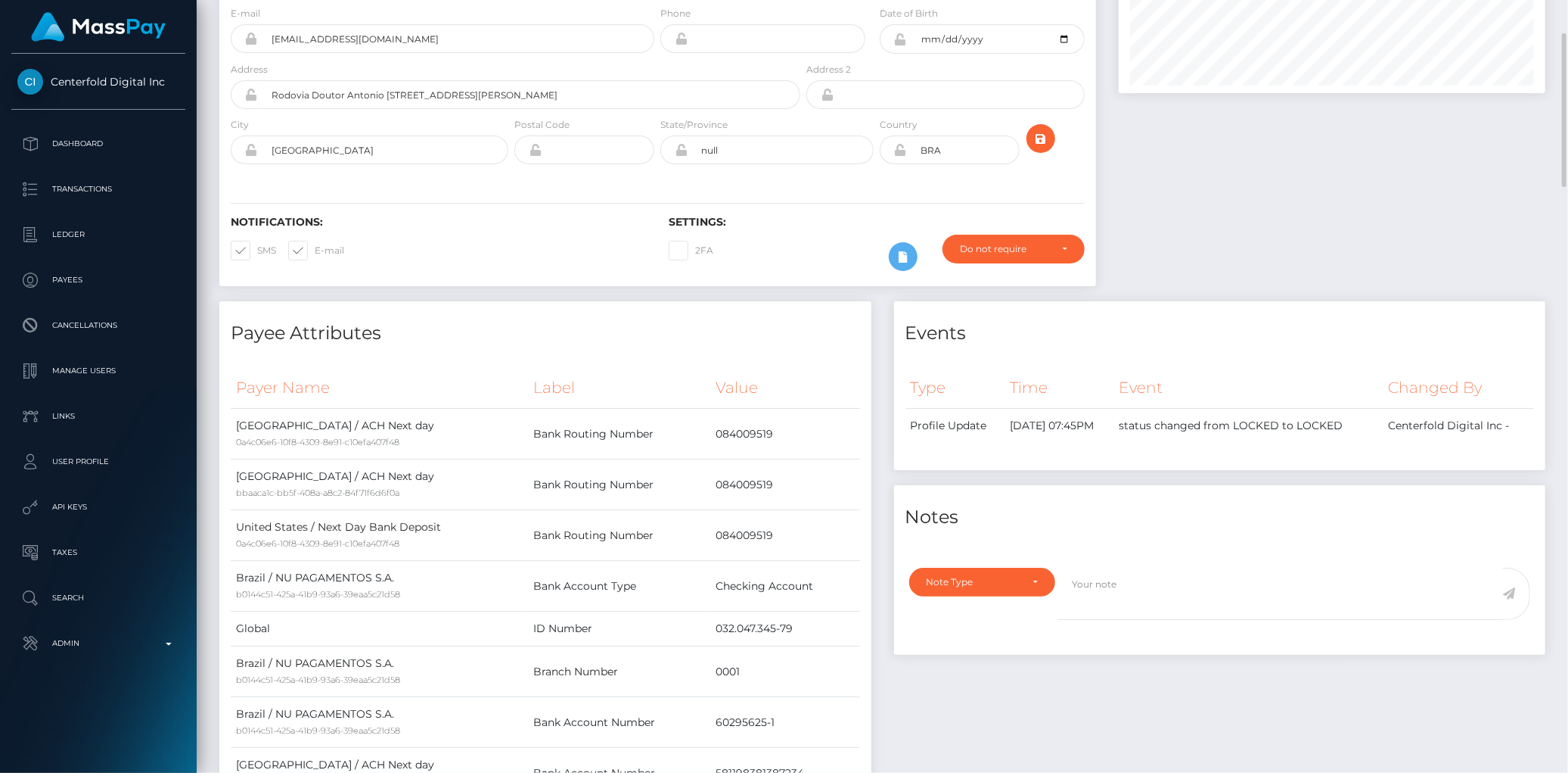
scroll to position [84, 0]
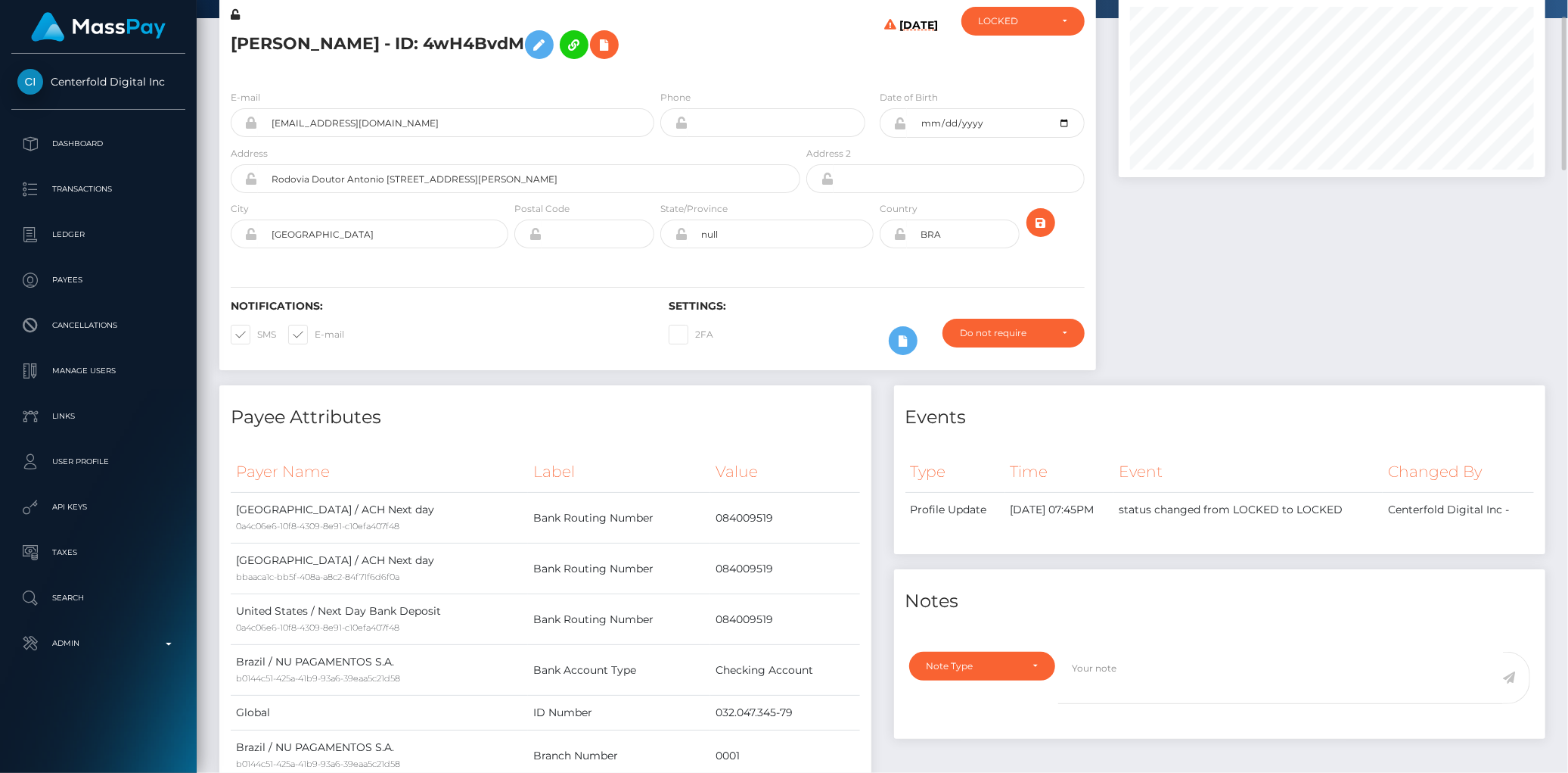
click at [280, 50] on h5 "Blenda Cavalcante - ID: 4wH4BvdM" at bounding box center [511, 45] width 561 height 44
copy h5 "Blenda Cavalcante - ID: 4wH4BvdM"
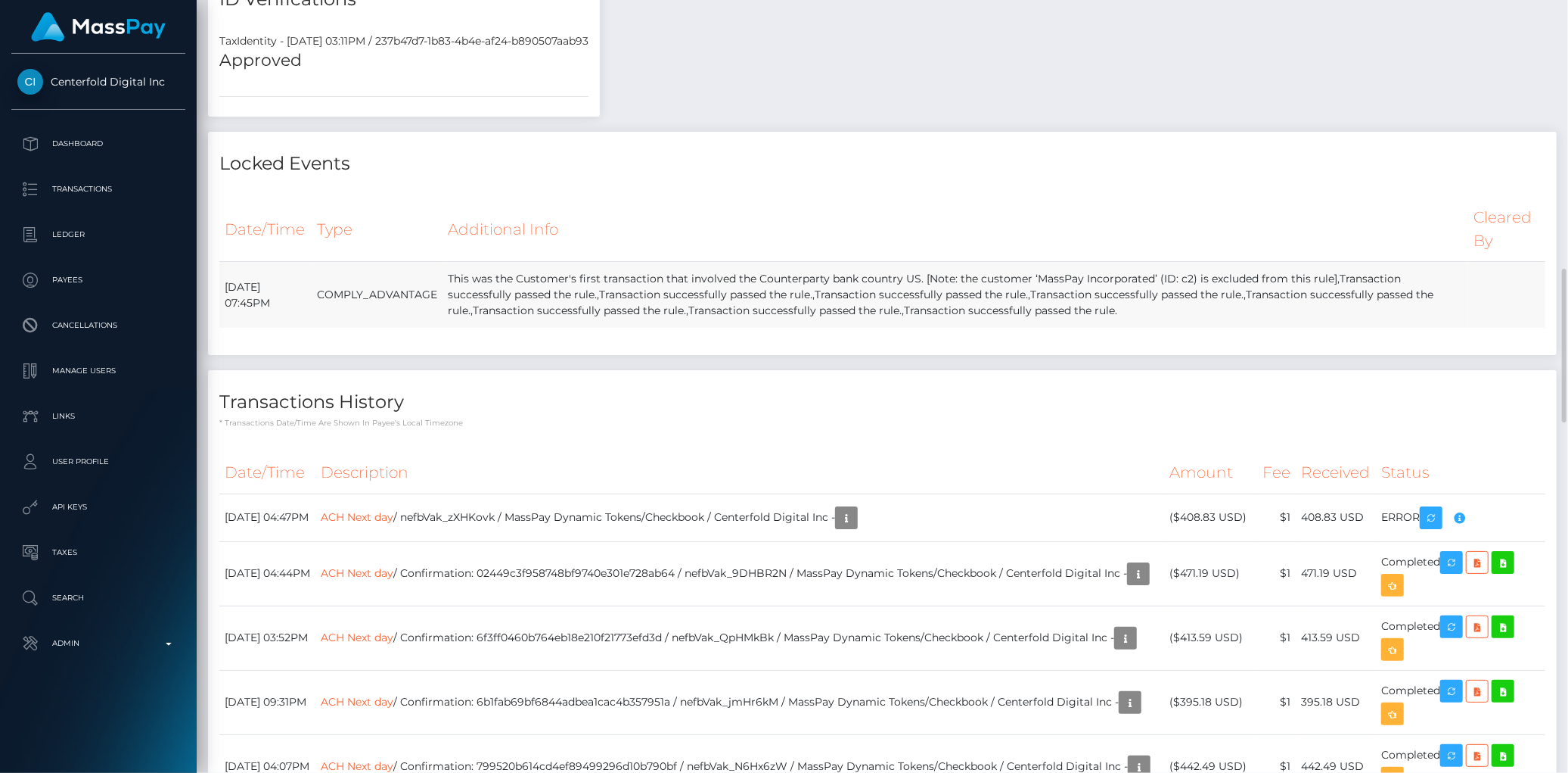
scroll to position [1261, 0]
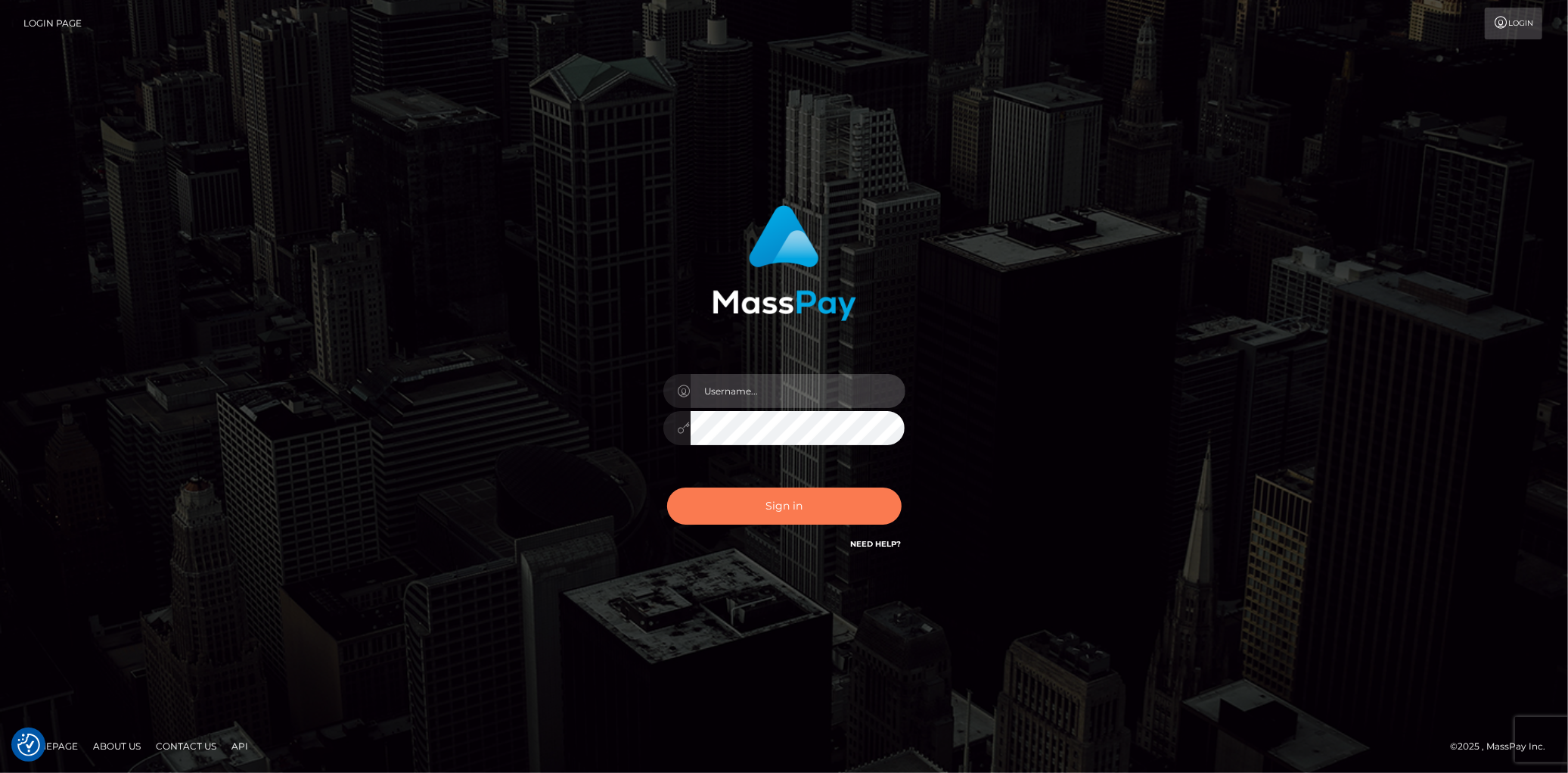
type input "[PERSON_NAME]"
click at [803, 507] on button "Sign in" at bounding box center [784, 506] width 234 height 37
type input "[PERSON_NAME]"
click at [803, 507] on button "Sign in" at bounding box center [784, 506] width 234 height 37
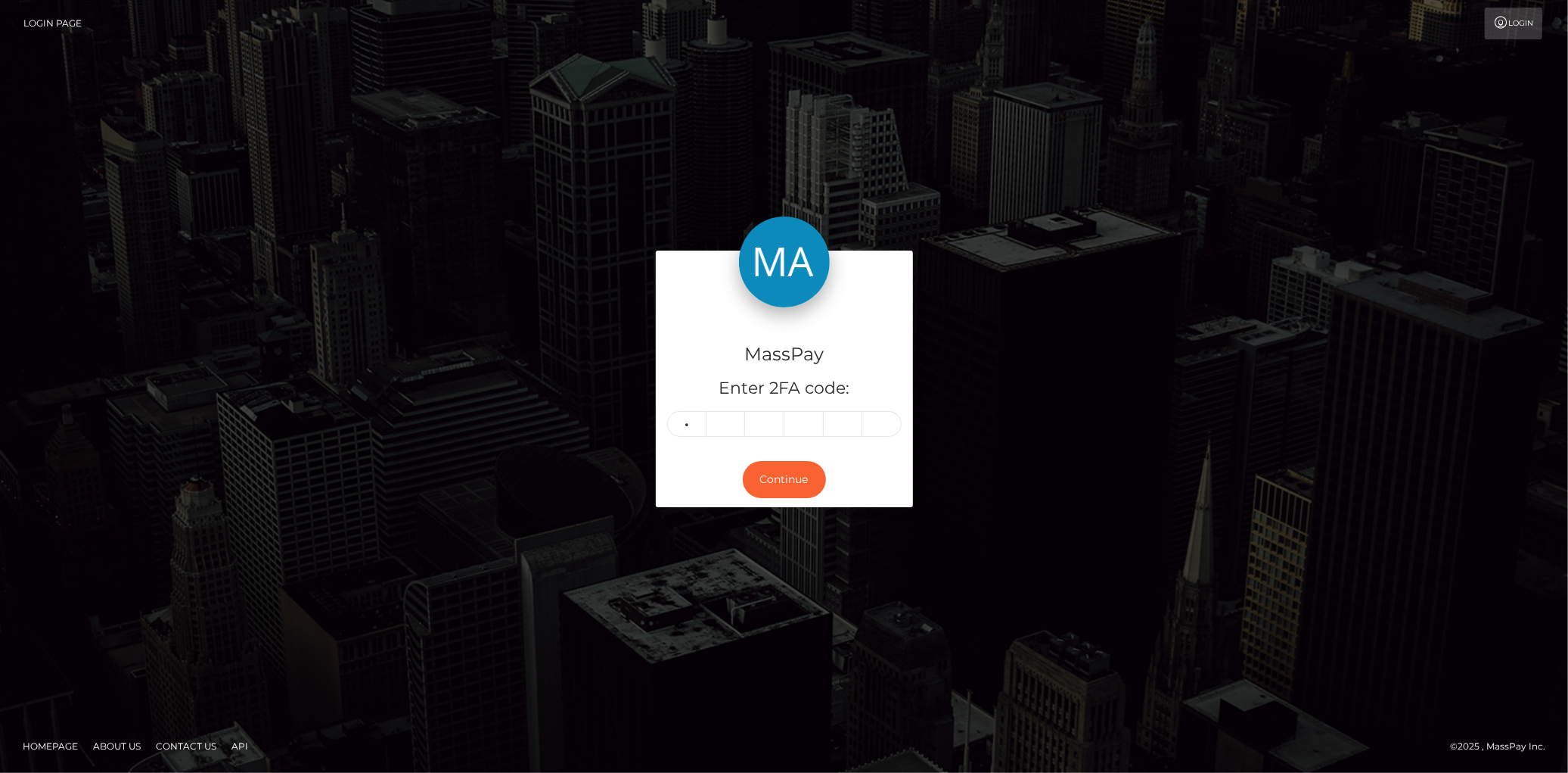
type input "0"
type input "7"
type input "2"
type input "8"
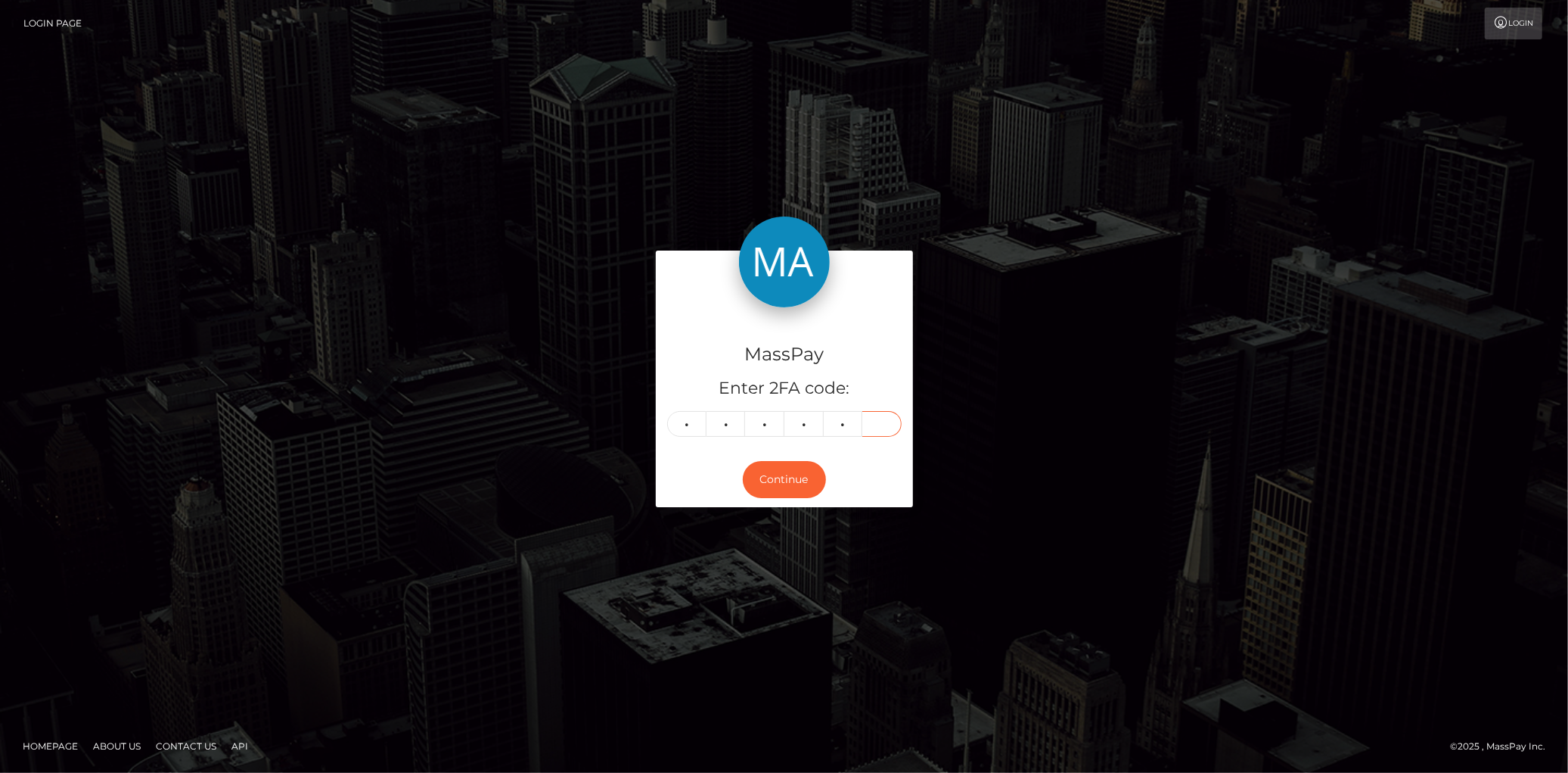
type input "1"
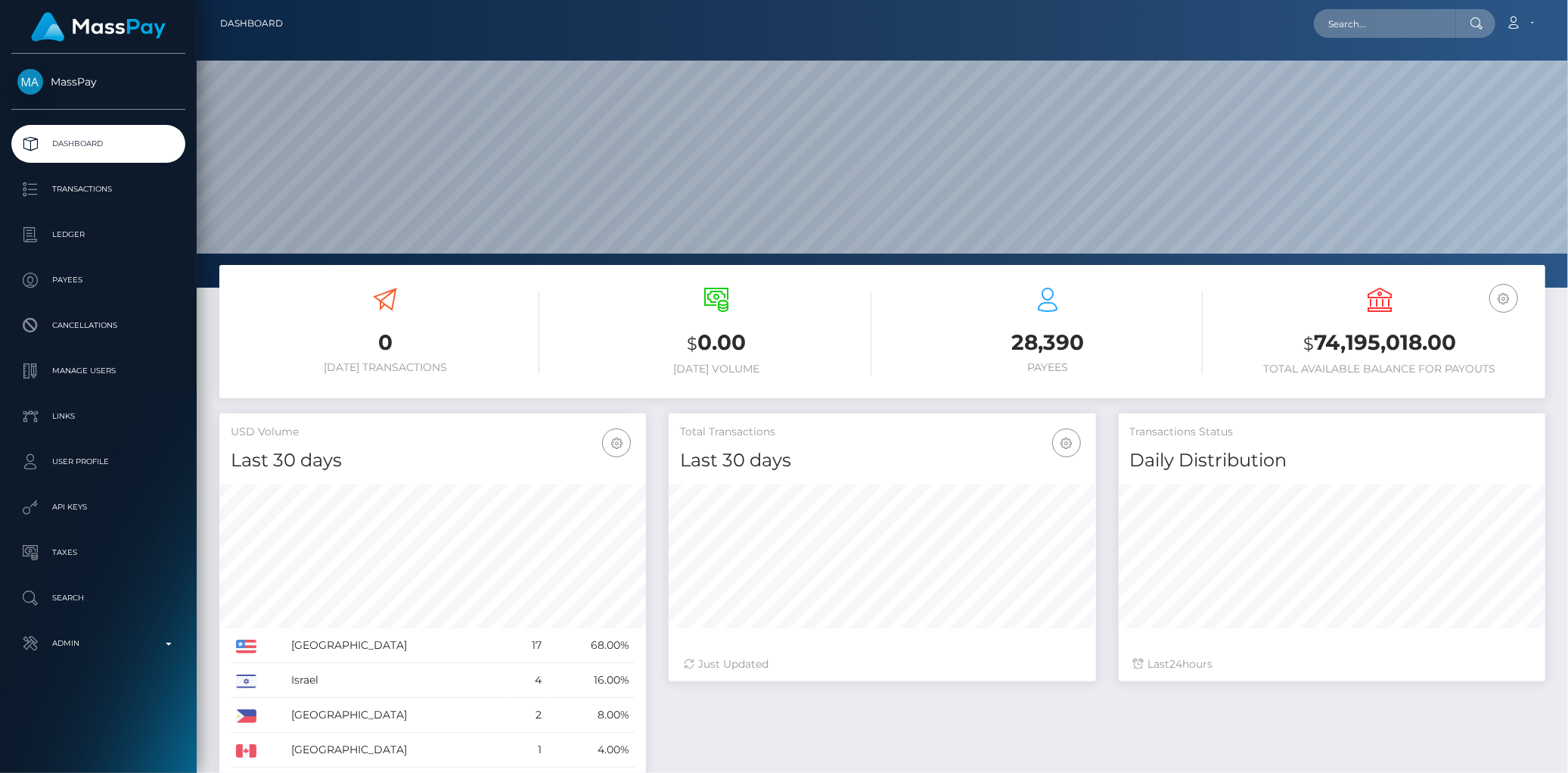
scroll to position [267, 427]
click at [1372, 17] on input "text" at bounding box center [1385, 24] width 142 height 28
paste input "poact_faLFU0k9jmmt"
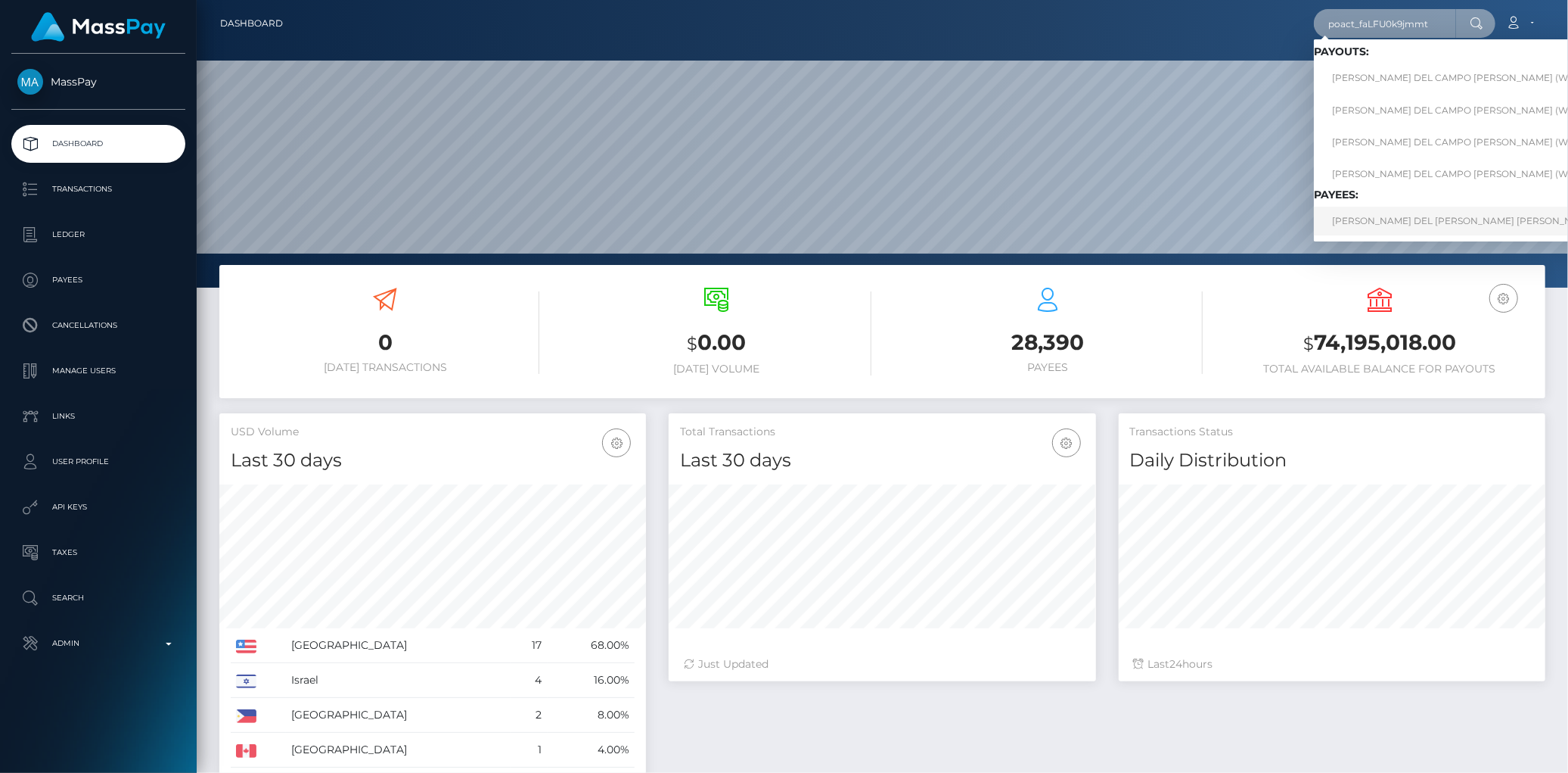
type input "poact_faLFU0k9jmmt"
click at [1371, 226] on link "IGNACIO SANCHEZ DEL CAMPO BLANCO" at bounding box center [1473, 221] width 319 height 28
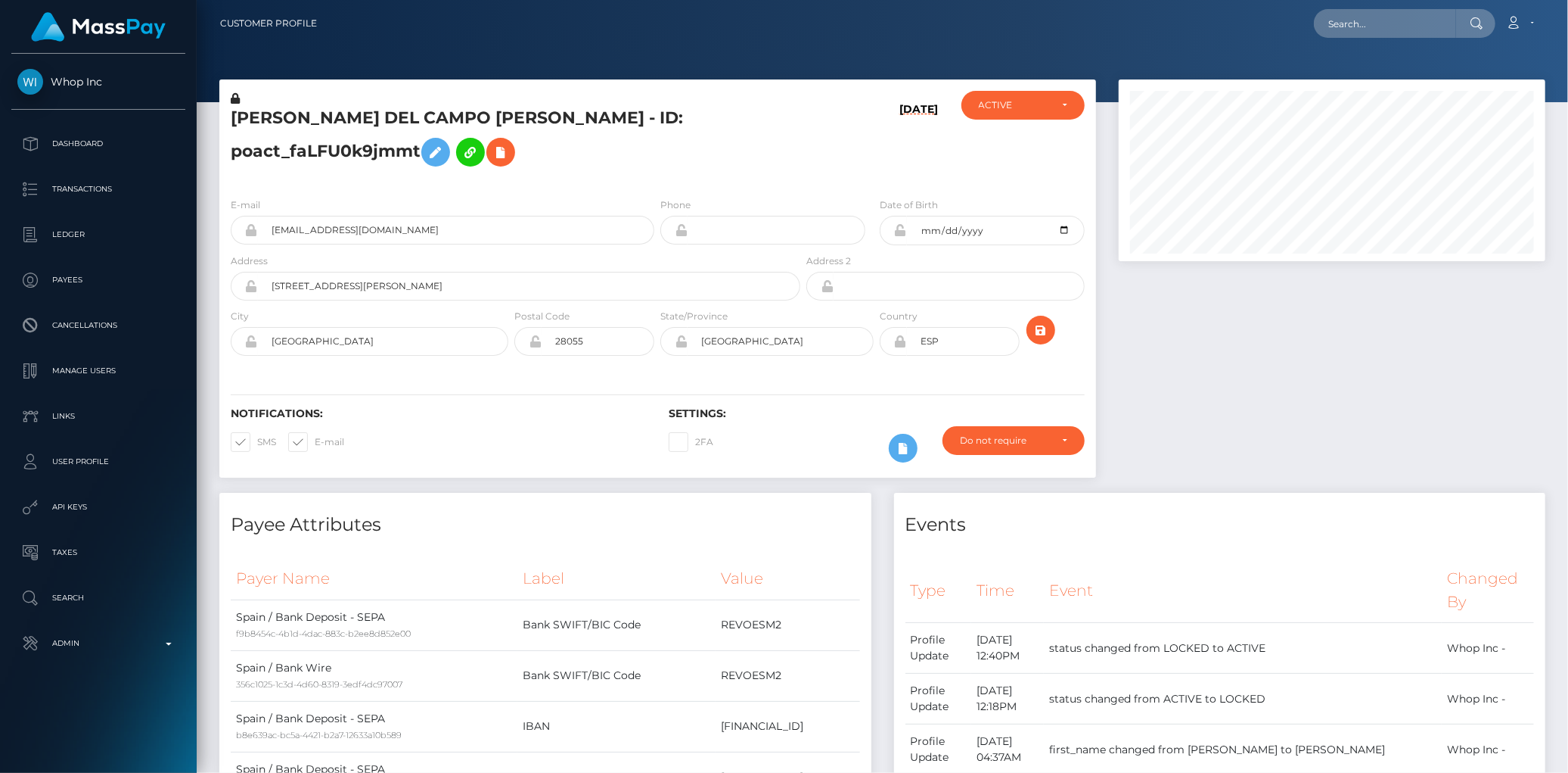
scroll to position [181, 427]
click at [517, 103] on div "IGNACIO SANCHEZ DEL CAMPO BLANCO - ID: poact_faLFU0k9jmmt" at bounding box center [511, 138] width 584 height 95
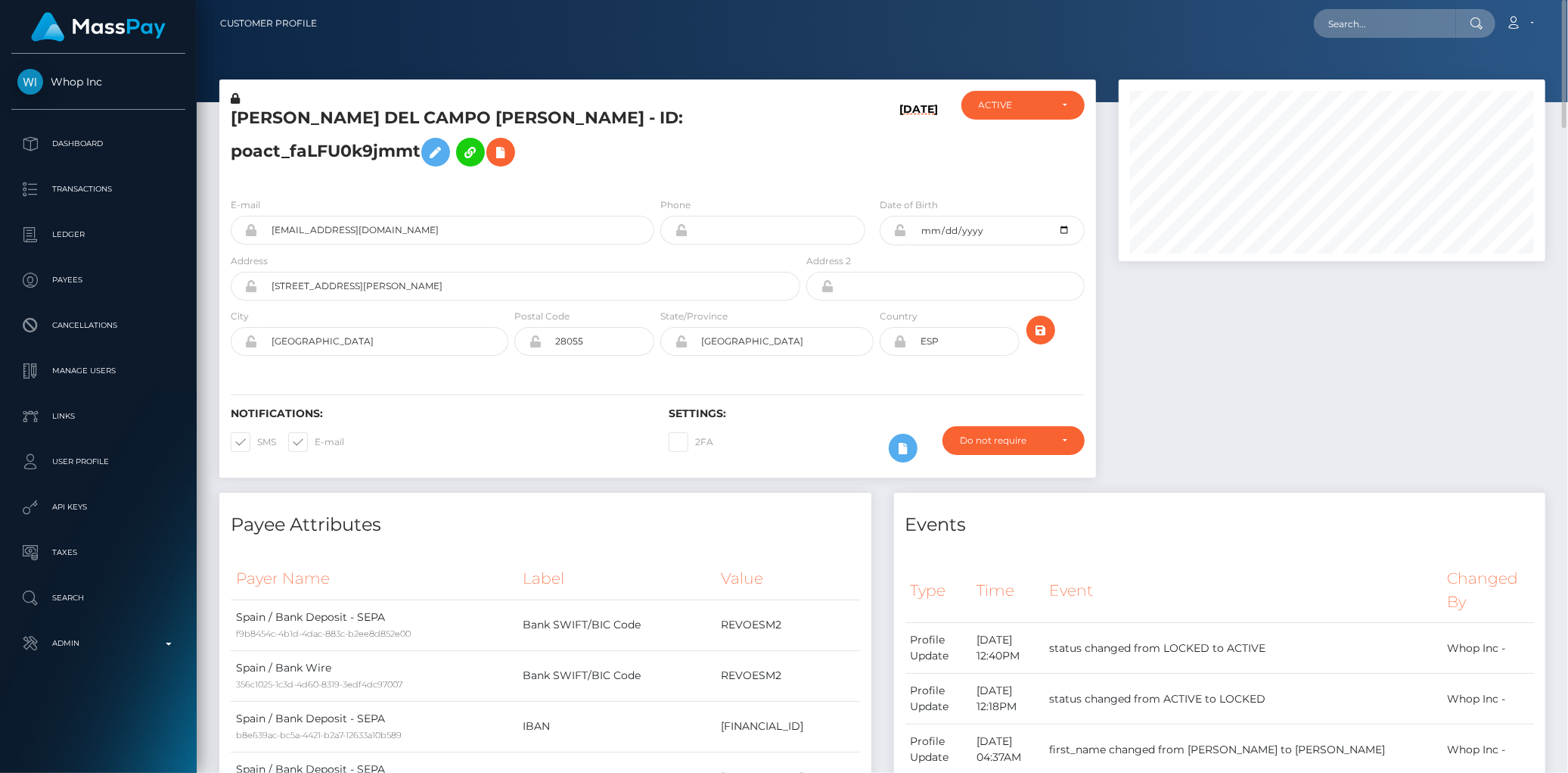
click at [517, 103] on div "IGNACIO SANCHEZ DEL CAMPO BLANCO - ID: poact_faLFU0k9jmmt" at bounding box center [511, 138] width 584 height 95
click at [508, 110] on h5 "IGNACIO SANCHEZ DEL CAMPO BLANCO - ID: poact_faLFU0k9jmmt" at bounding box center [511, 139] width 561 height 67
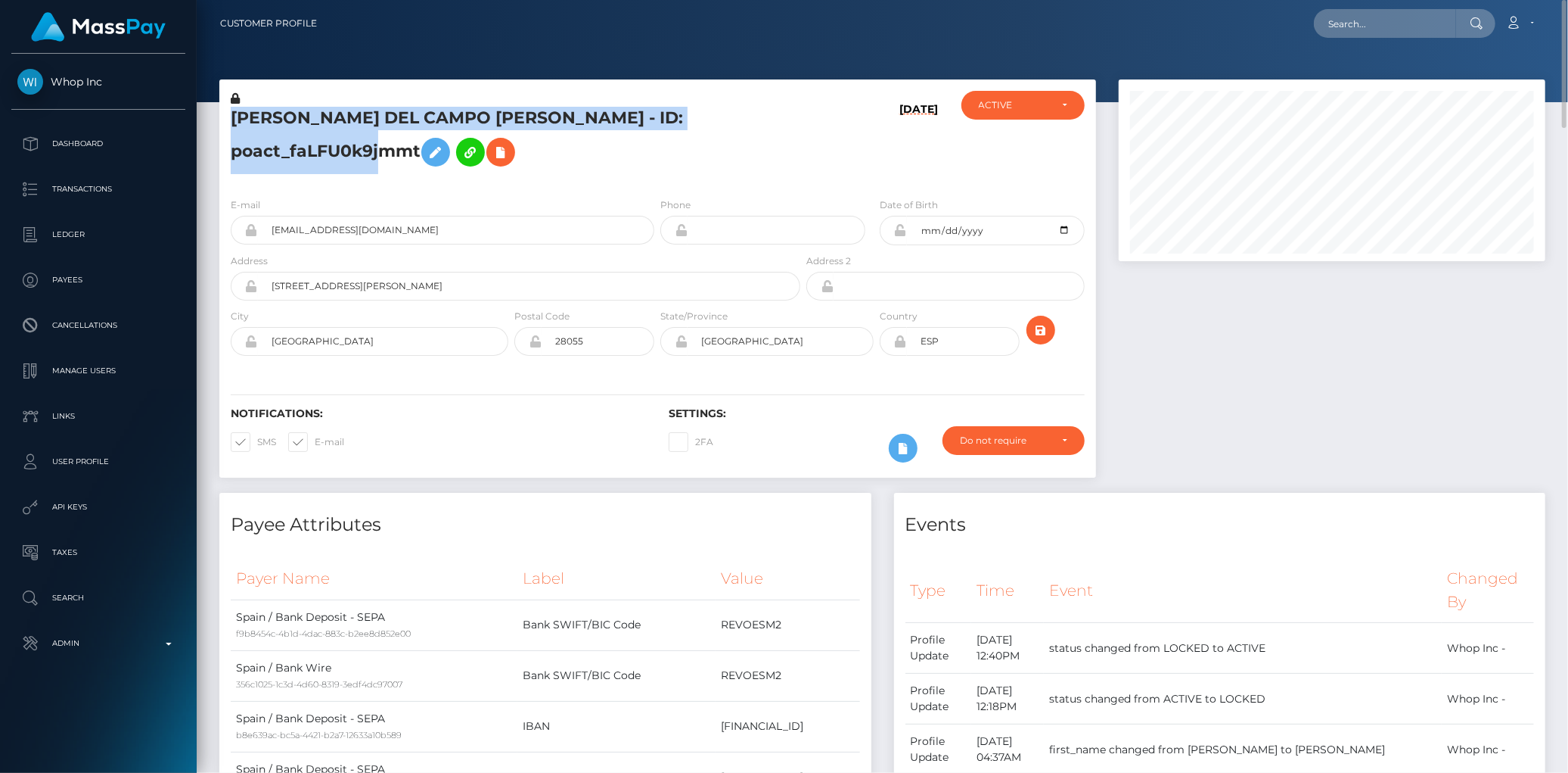
click at [508, 110] on h5 "IGNACIO SANCHEZ DEL CAMPO BLANCO - ID: poact_faLFU0k9jmmt" at bounding box center [511, 139] width 561 height 67
copy h5 "IGNACIO SANCHEZ DEL CAMPO BLANCO - ID: poact_faLFU0k9jmmt"
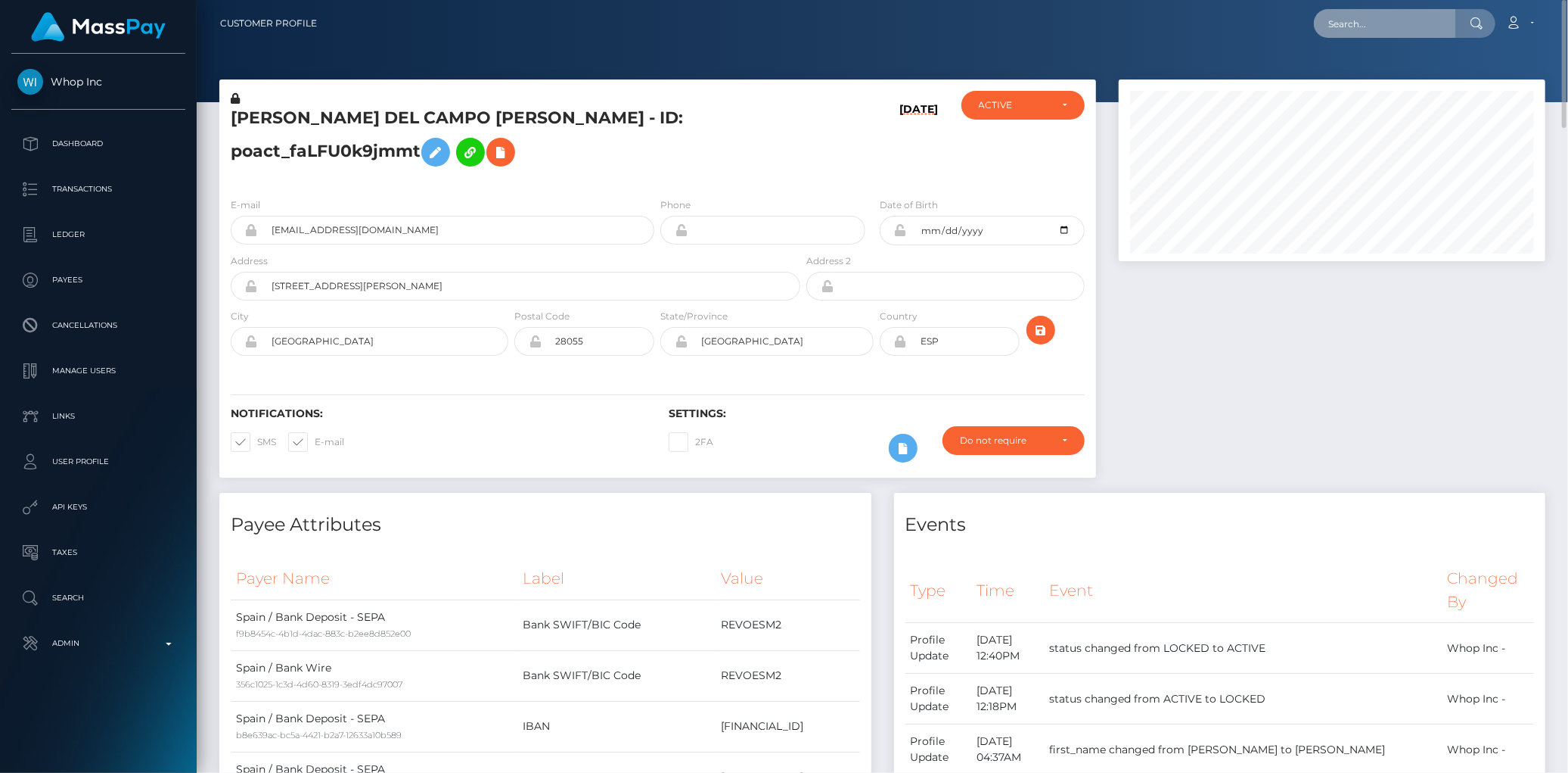
click at [1322, 28] on input "text" at bounding box center [1385, 24] width 142 height 28
paste input "3e8d1f45-18be-11ef-9e42-062d9cd50a19"
type input "3e8d1f45-18be-11ef-9e42-062d9cd50a19"
click at [1375, 77] on link "Aachal Chhetri" at bounding box center [1375, 79] width 121 height 28
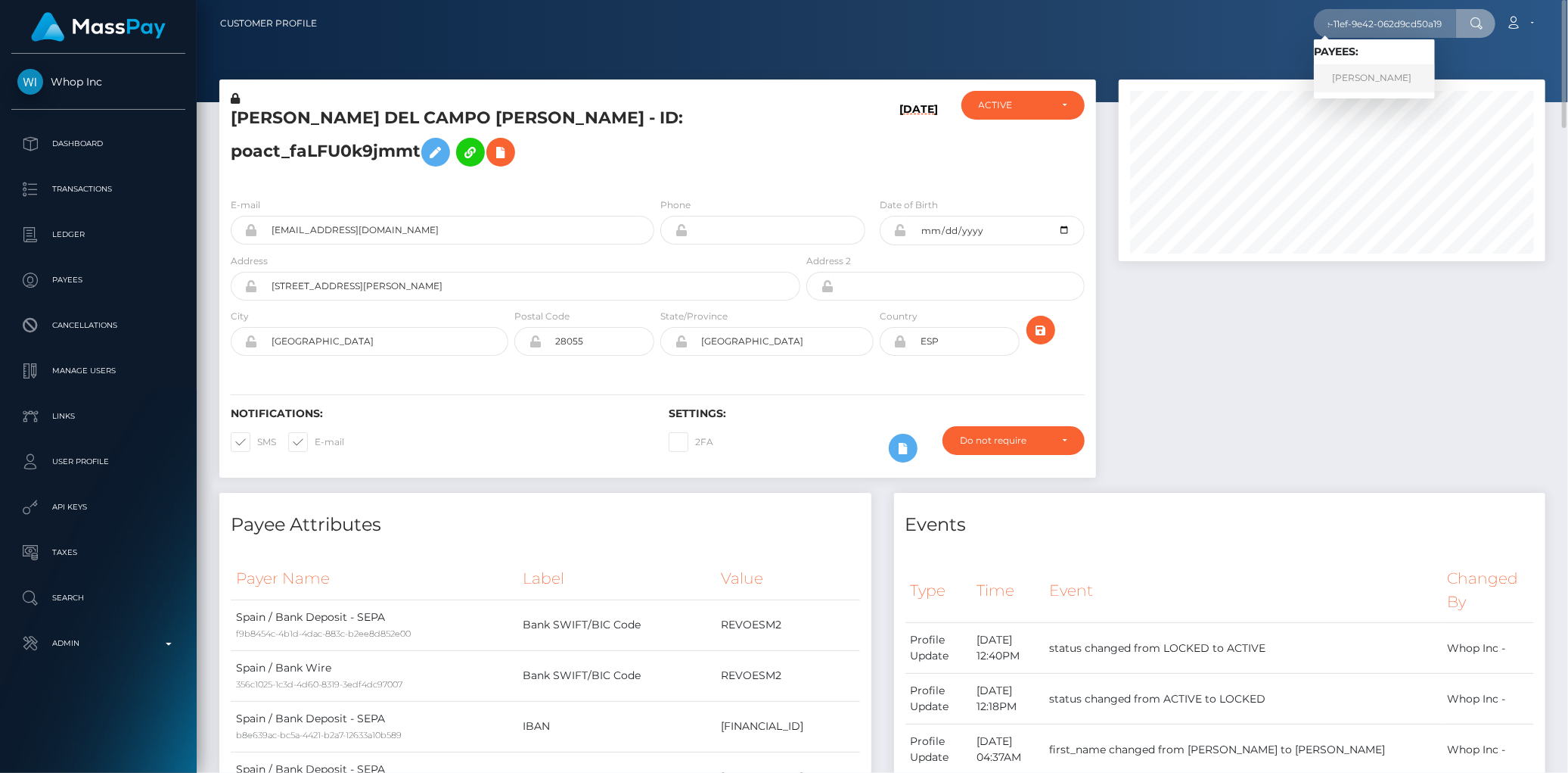
scroll to position [0, 0]
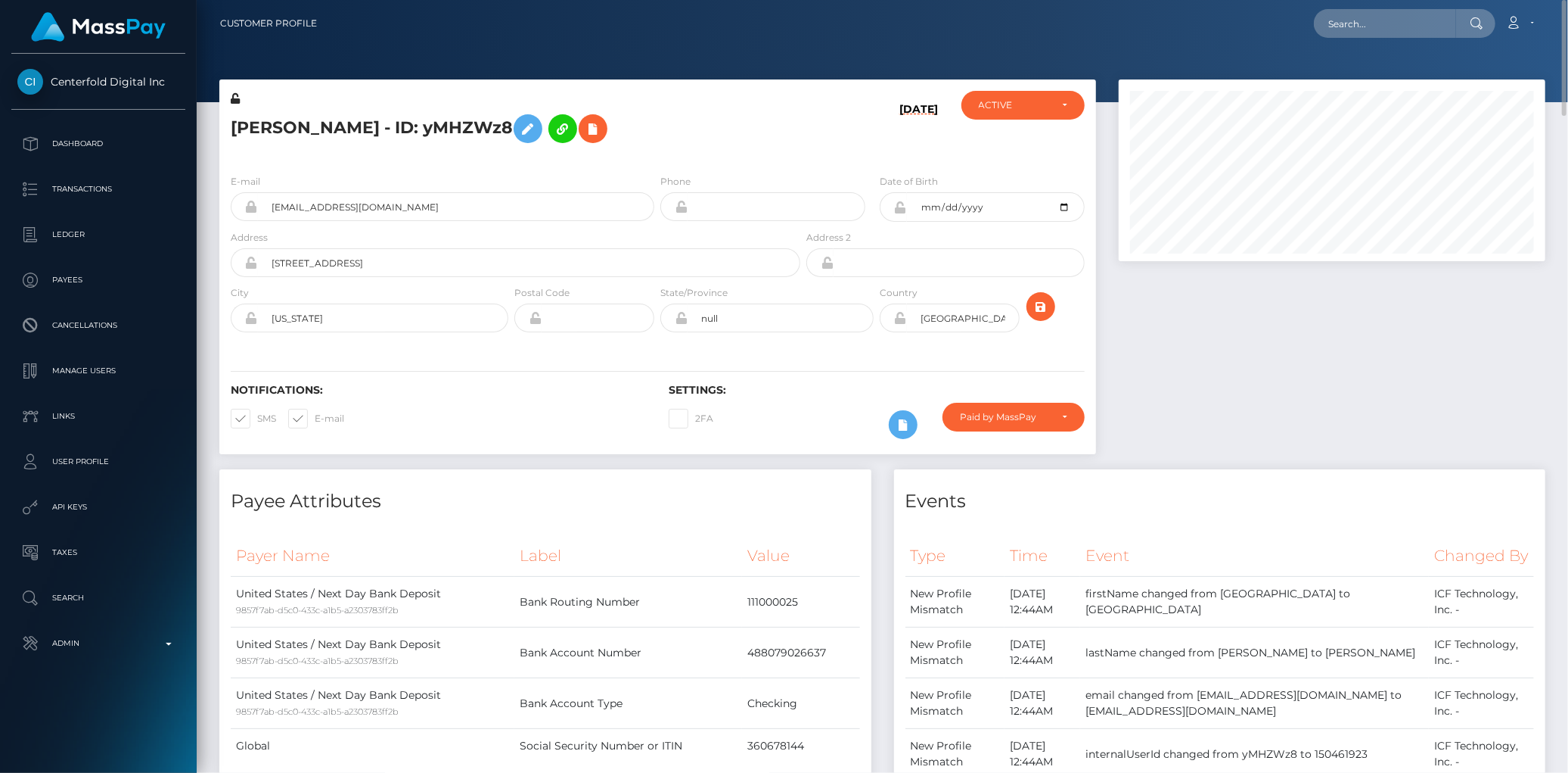
click at [301, 127] on h5 "Aachal Chhetri - ID: yMHZWz8" at bounding box center [511, 128] width 561 height 44
click at [584, 131] on icon at bounding box center [593, 129] width 18 height 19
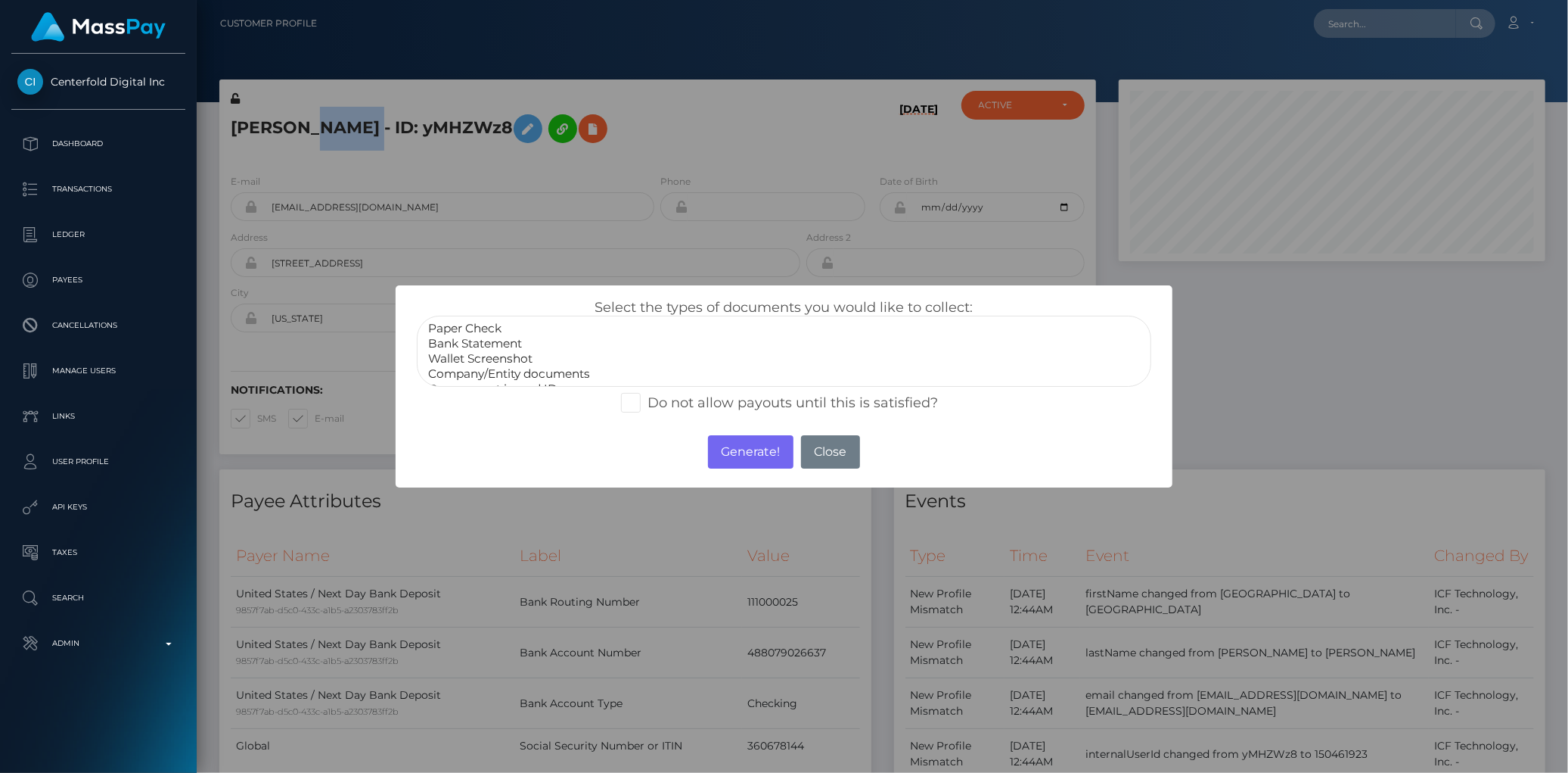
scroll to position [28, 0]
select select "Government issued ID"
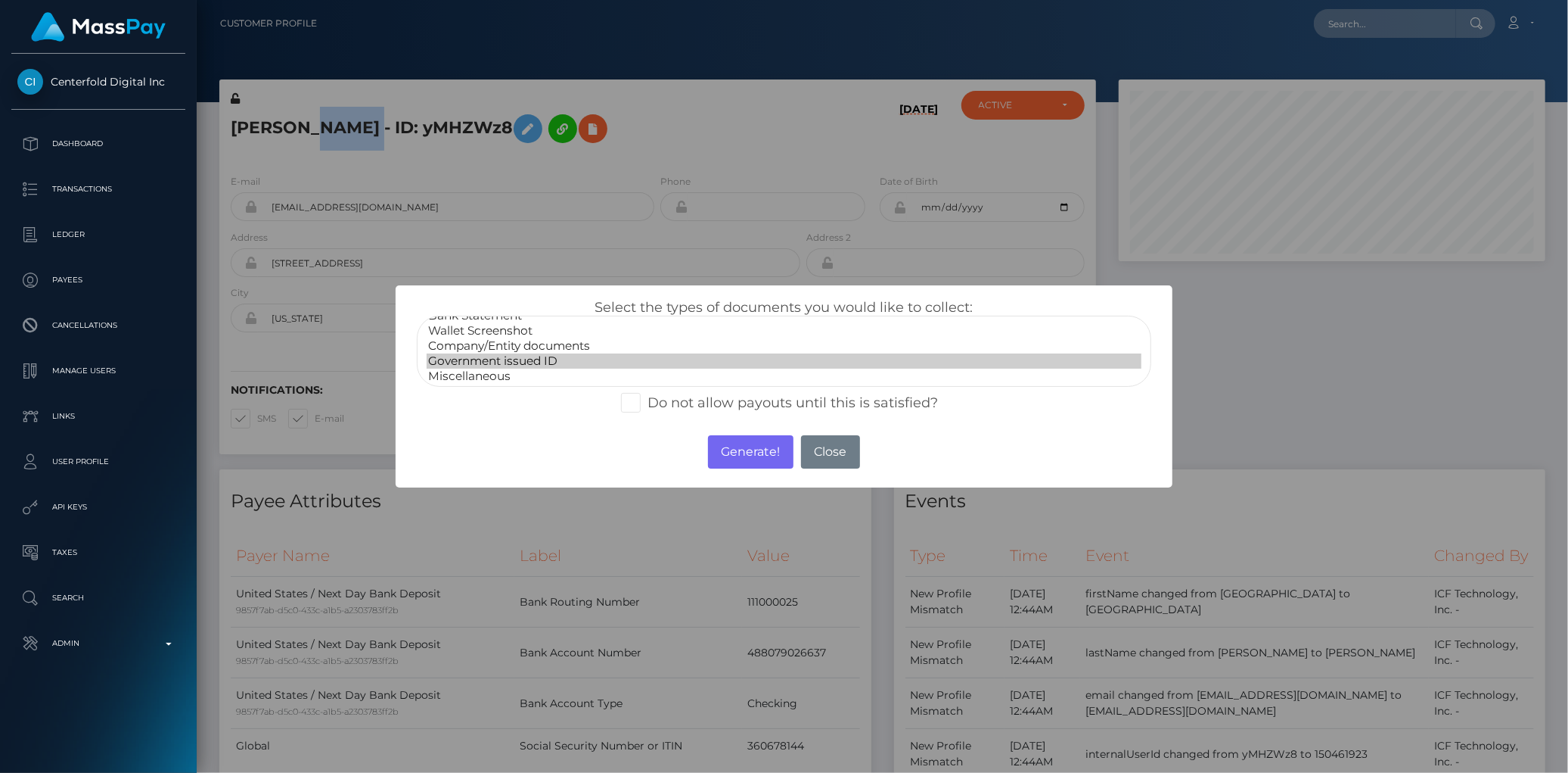
click at [545, 363] on option "Government issued ID" at bounding box center [783, 361] width 714 height 15
click at [717, 449] on button "Generate!" at bounding box center [751, 451] width 85 height 33
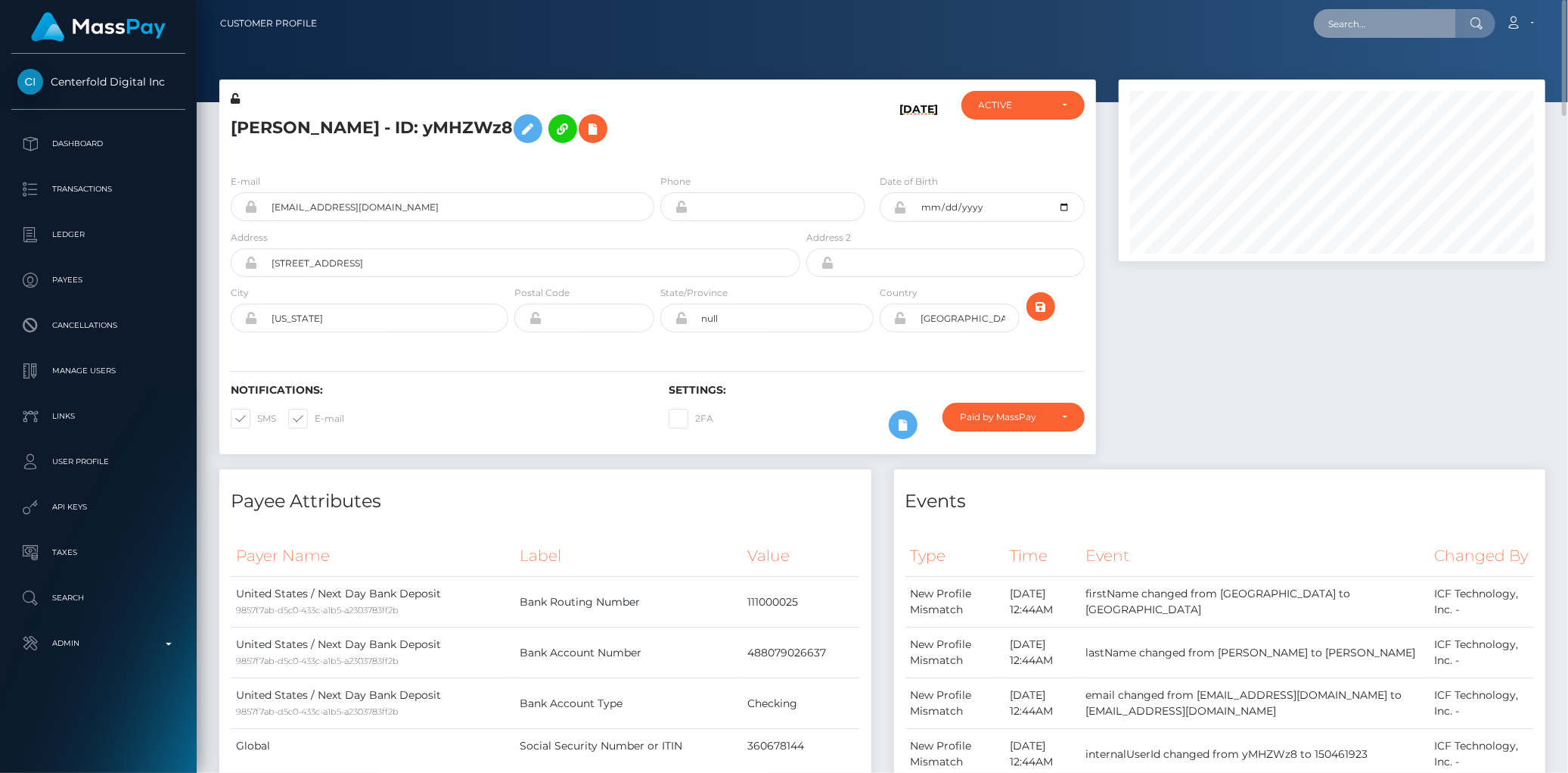
click at [1326, 28] on input "text" at bounding box center [1385, 24] width 142 height 28
paste input "poact_D0BScv00P5u5"
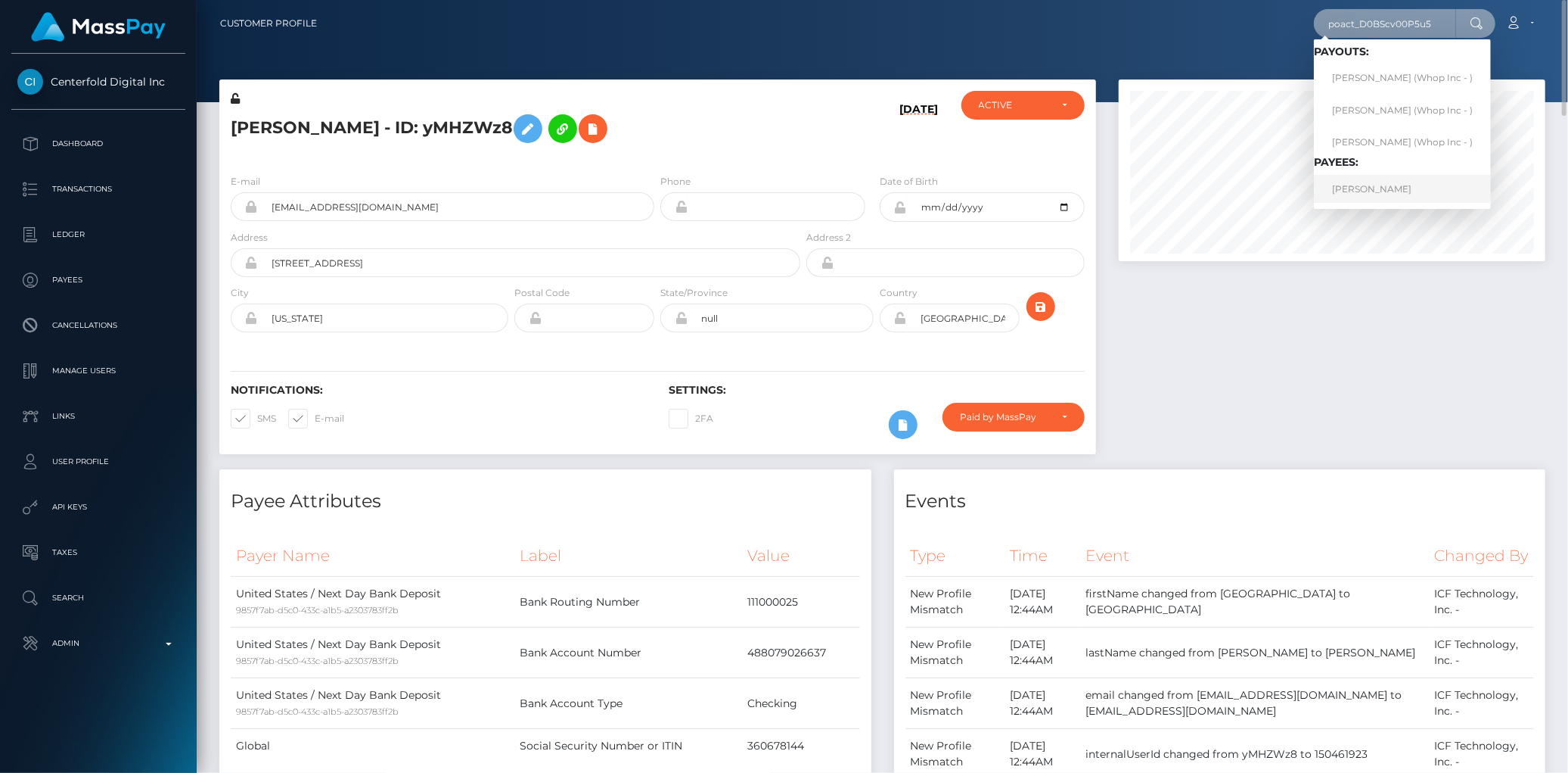
type input "poact_D0BScv00P5u5"
click at [1372, 190] on link "Muhammad Hamza" at bounding box center [1402, 189] width 177 height 28
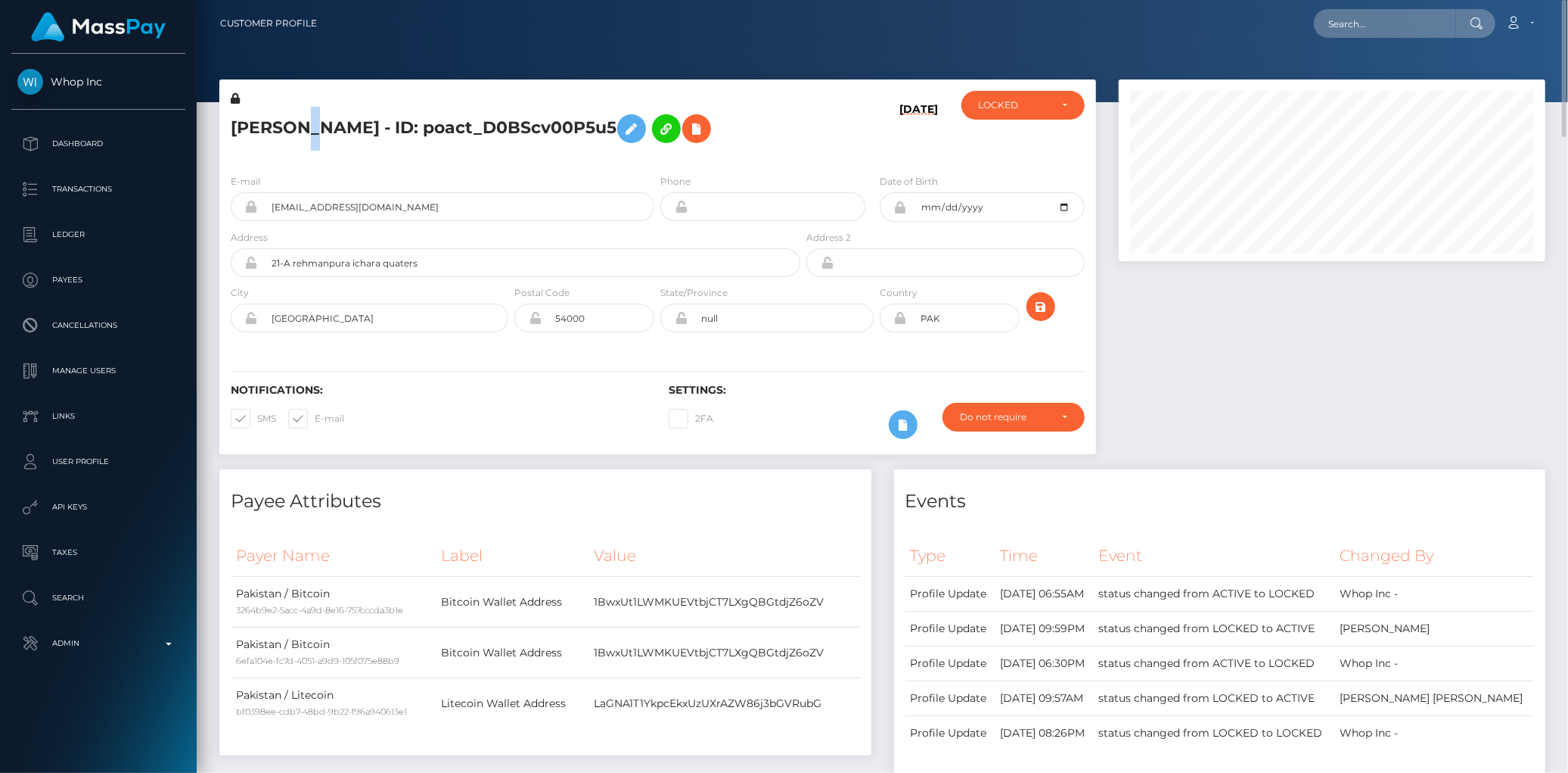
click at [331, 124] on h5 "[PERSON_NAME] - ID: poact_D0BScv00P5u5" at bounding box center [511, 128] width 561 height 44
click at [1343, 32] on input "text" at bounding box center [1385, 24] width 142 height 28
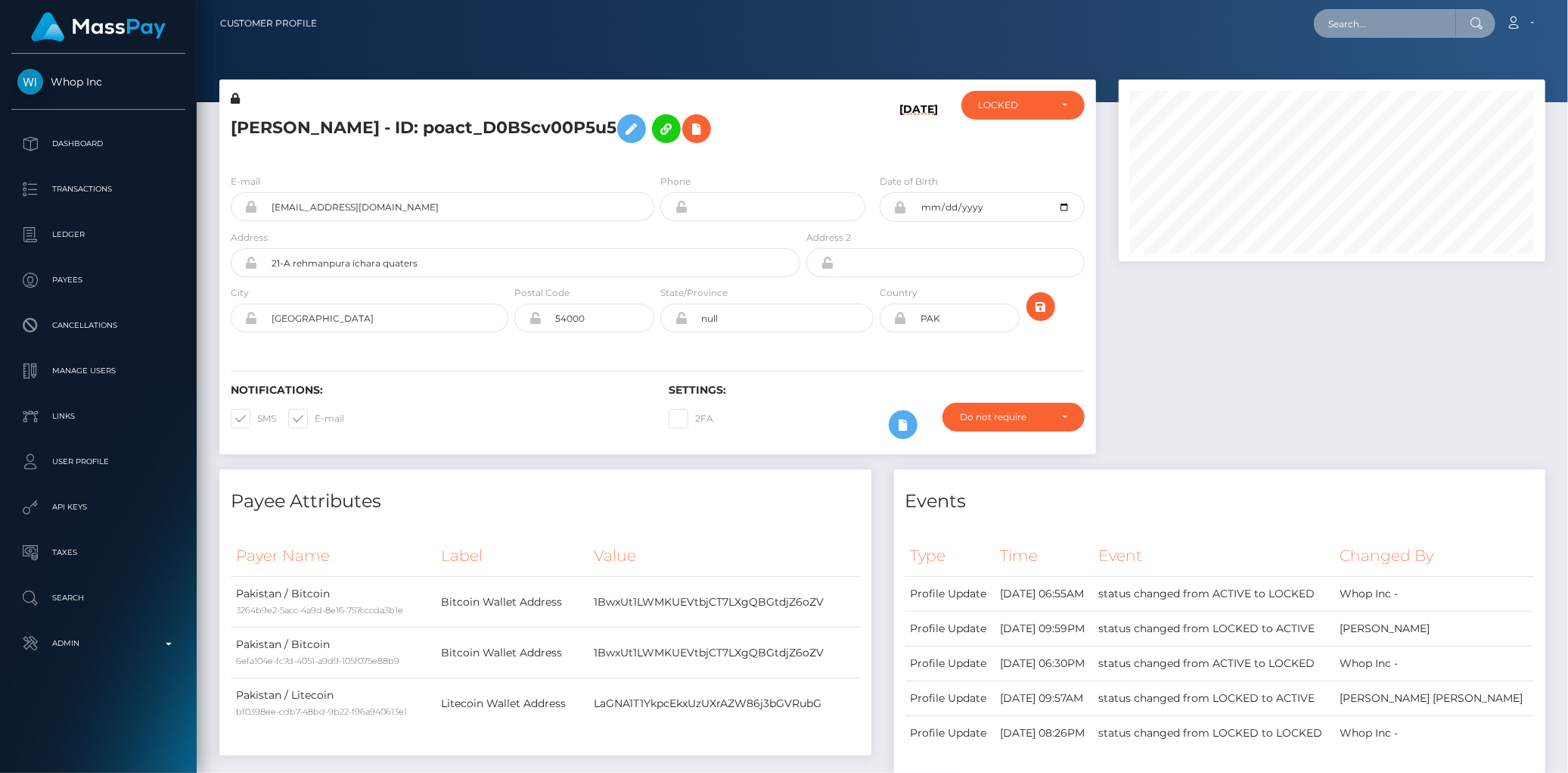
paste input "[EMAIL_ADDRESS][DOMAIN_NAME]"
type input "[EMAIL_ADDRESS][DOMAIN_NAME]"
click at [1359, 79] on link "Gianluca Ladisa" at bounding box center [1375, 79] width 121 height 28
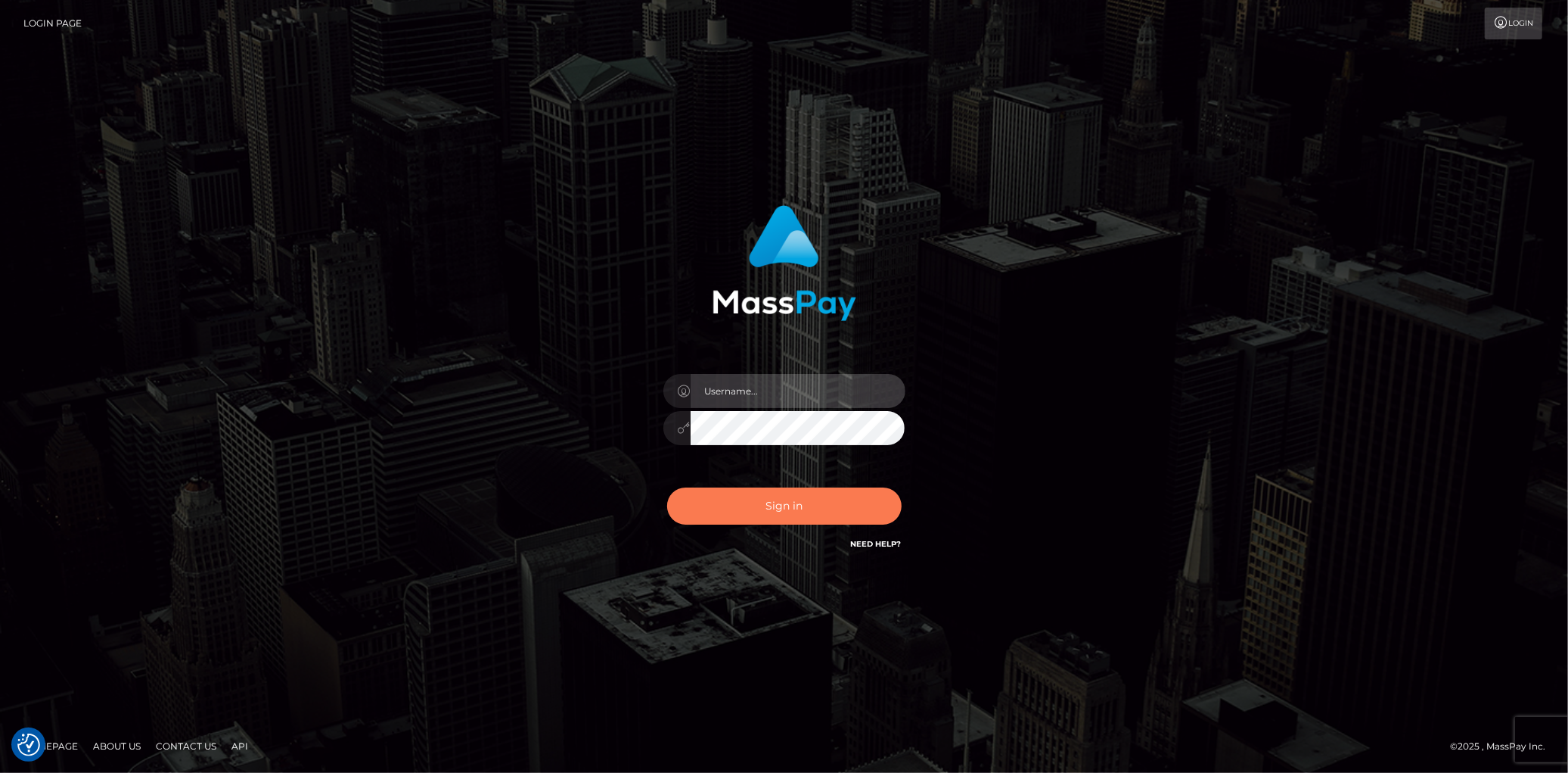
type input "[PERSON_NAME]"
click at [787, 507] on button "Sign in" at bounding box center [784, 506] width 234 height 37
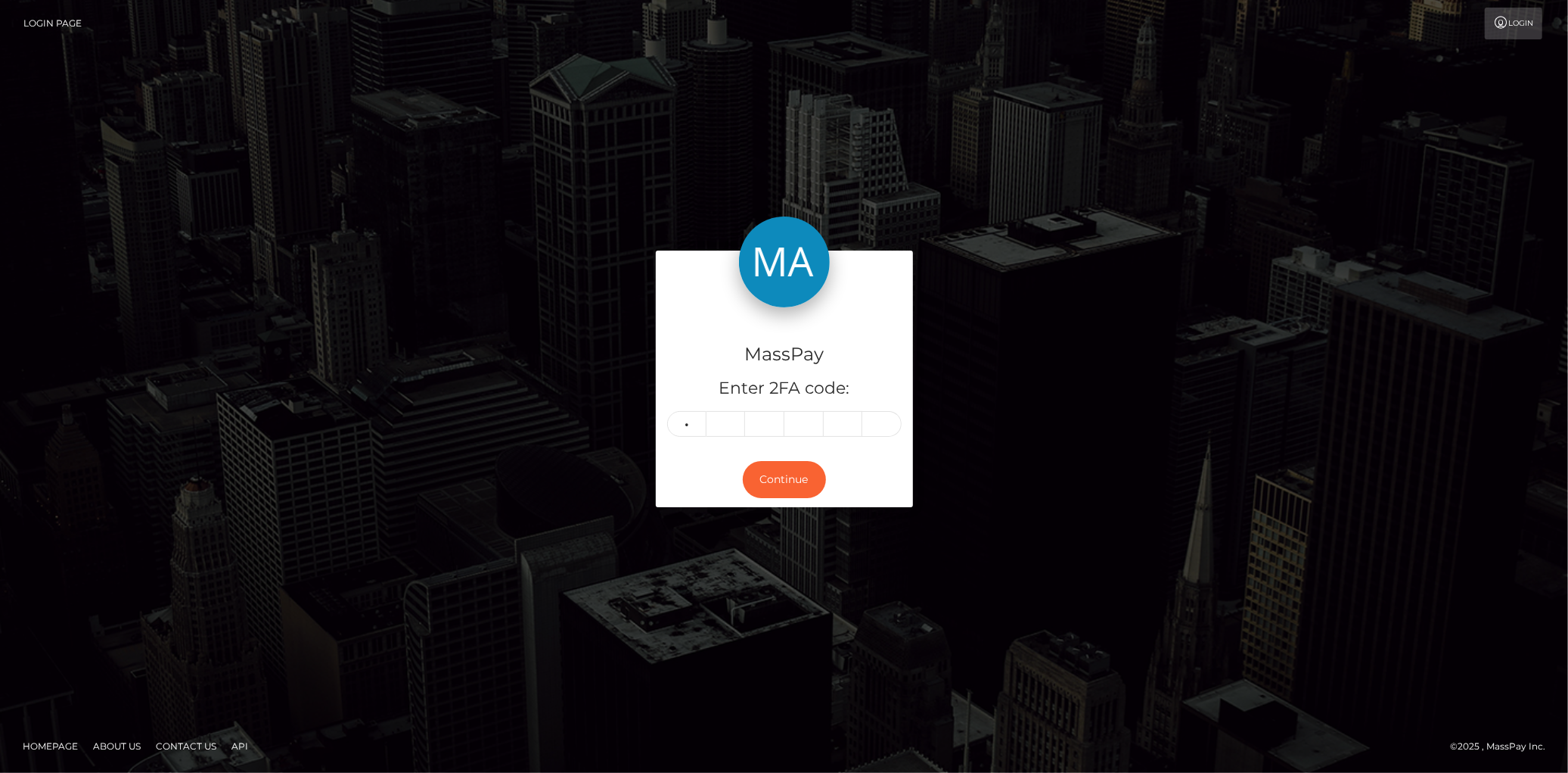
type input "4"
type input "5"
type input "4"
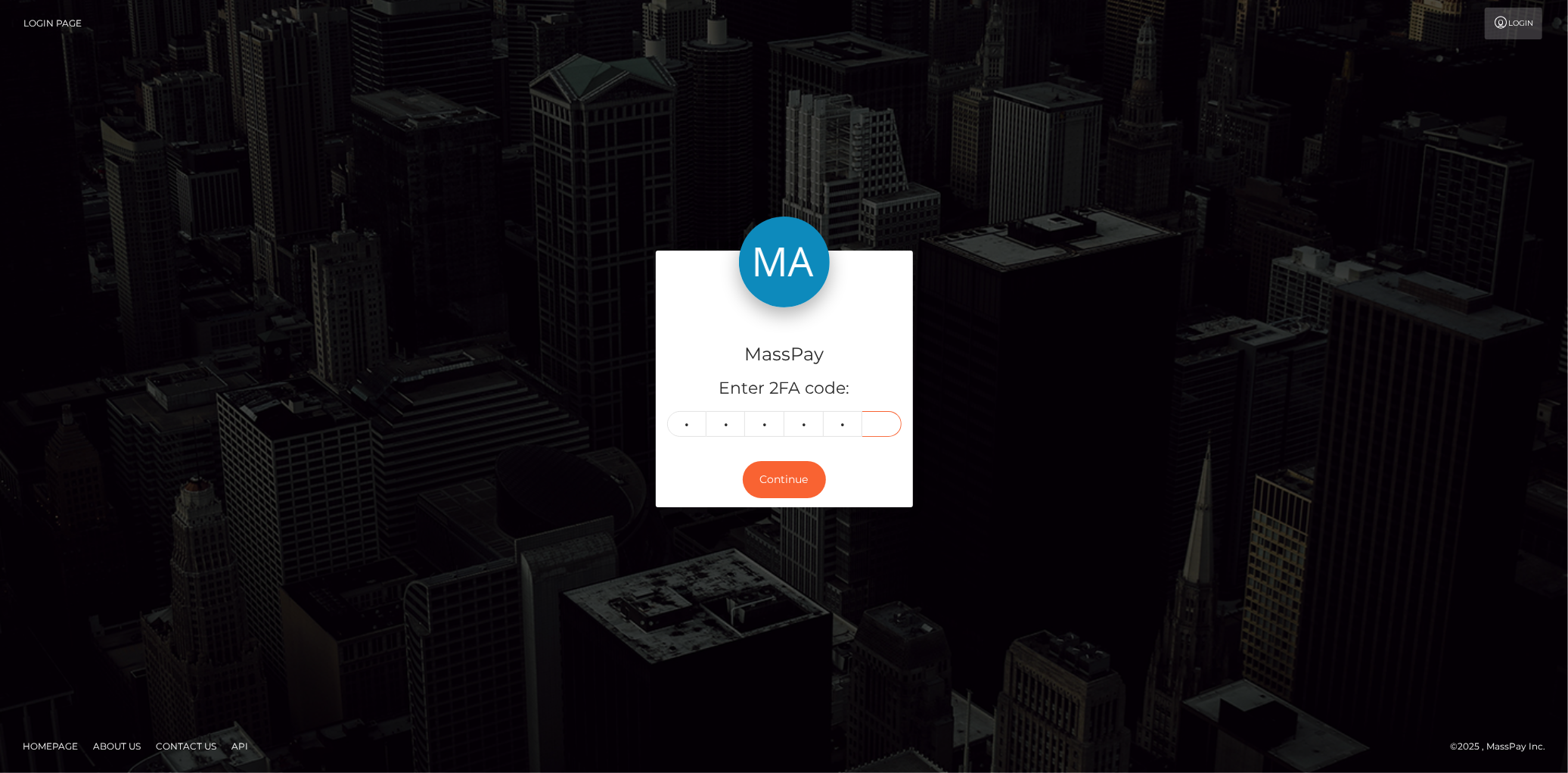
type input "8"
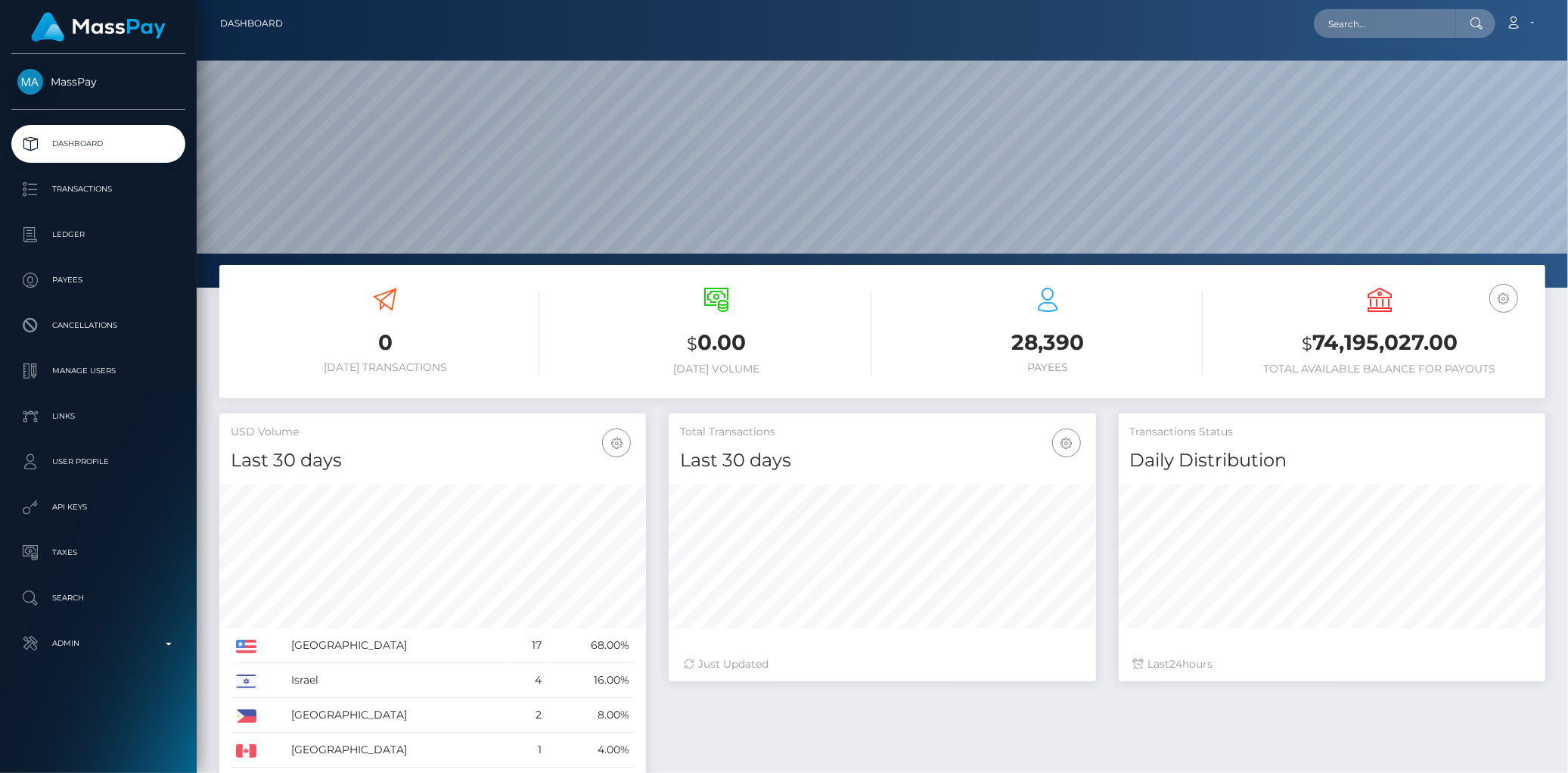
scroll to position [267, 427]
click at [1334, 16] on input "text" at bounding box center [1385, 24] width 142 height 28
paste input "MSPa725e873d371800"
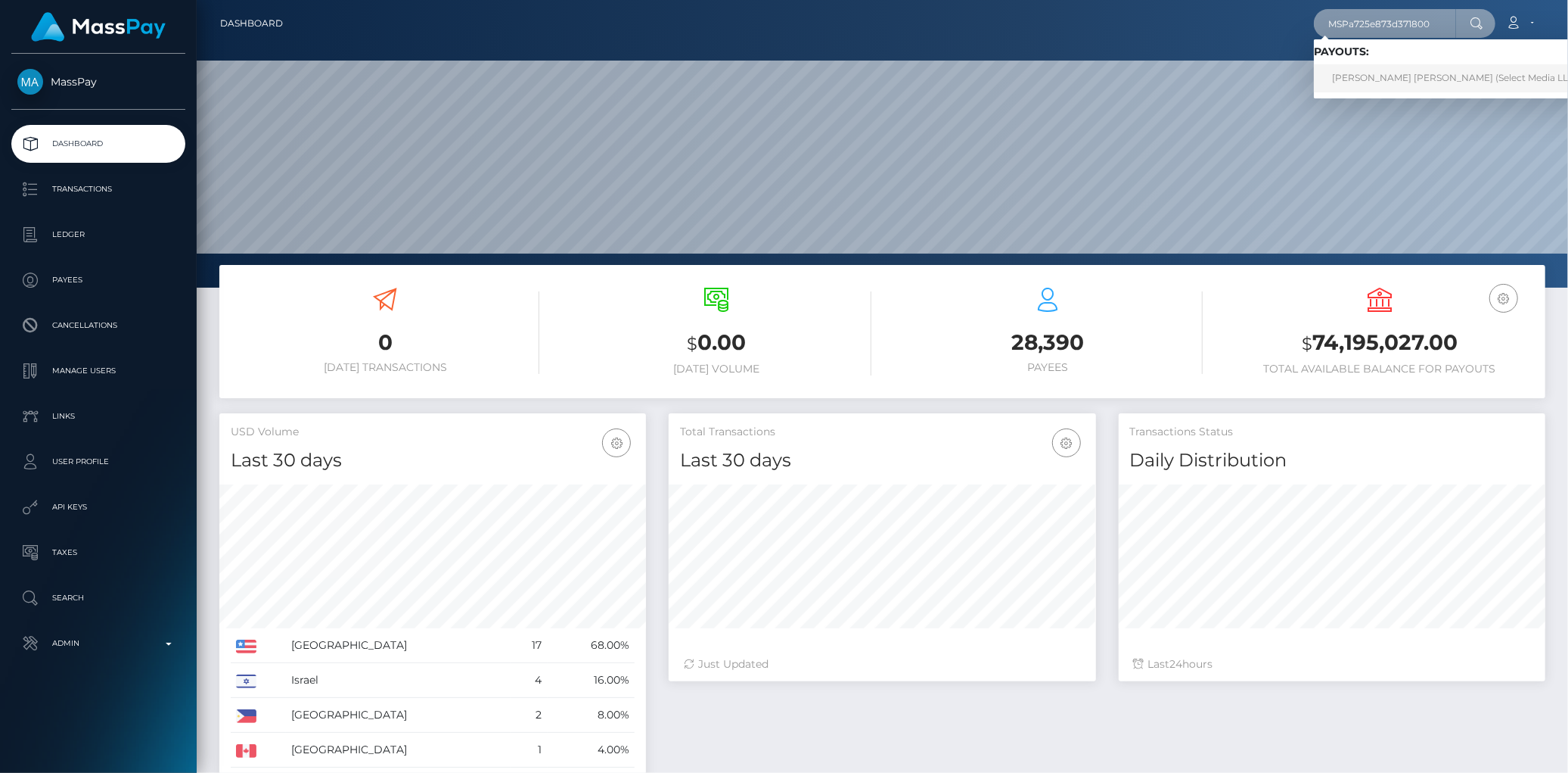
type input "MSPa725e873d371800"
click at [1352, 74] on link "Gino Gabriel Bruna Santiago (Select Media LLC - )" at bounding box center [1459, 79] width 290 height 28
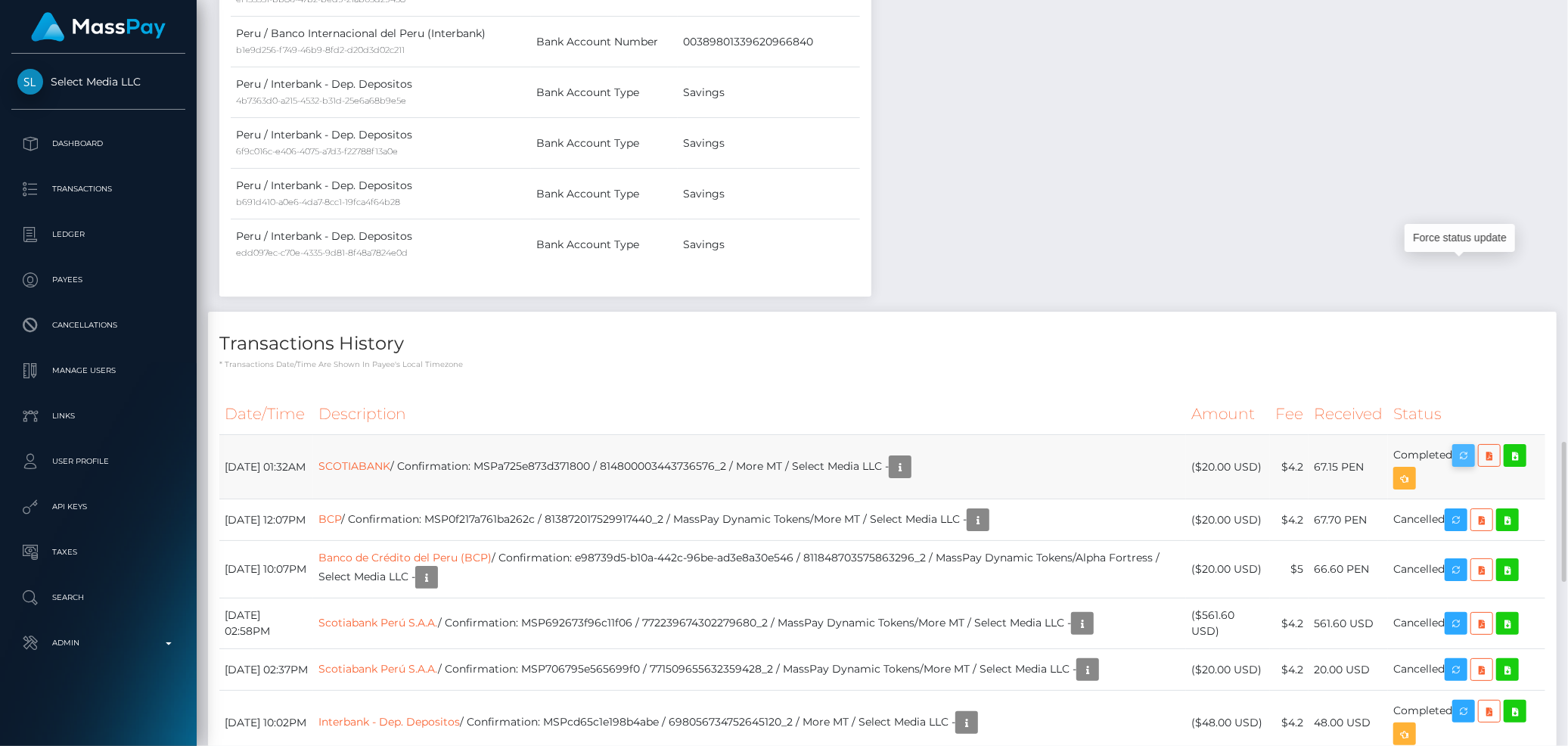
scroll to position [181, 427]
click at [1469, 446] on icon "button" at bounding box center [1463, 456] width 18 height 19
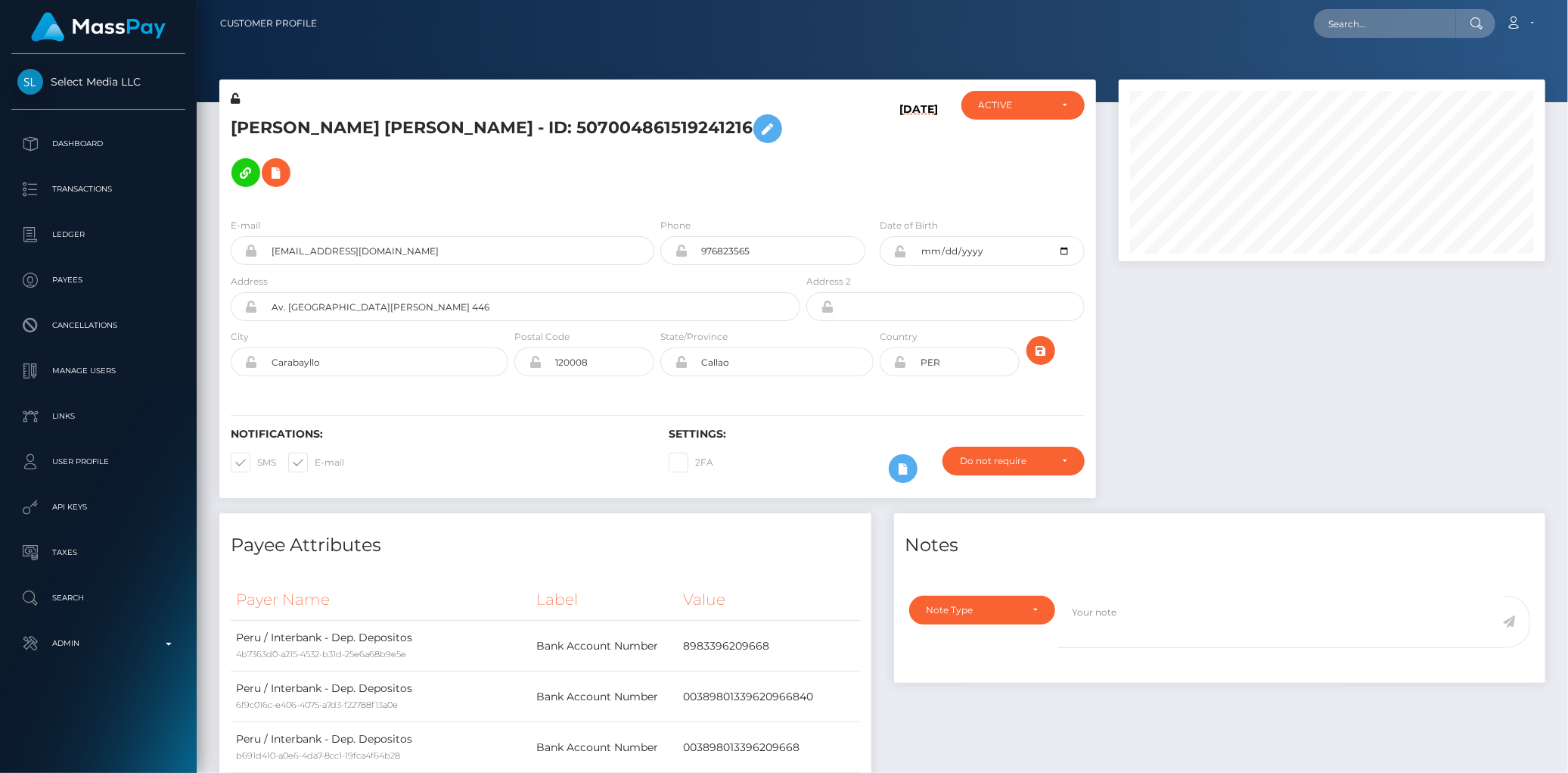
scroll to position [181, 427]
click at [1328, 13] on input "text" at bounding box center [1385, 24] width 142 height 28
paste input "PY62376771"
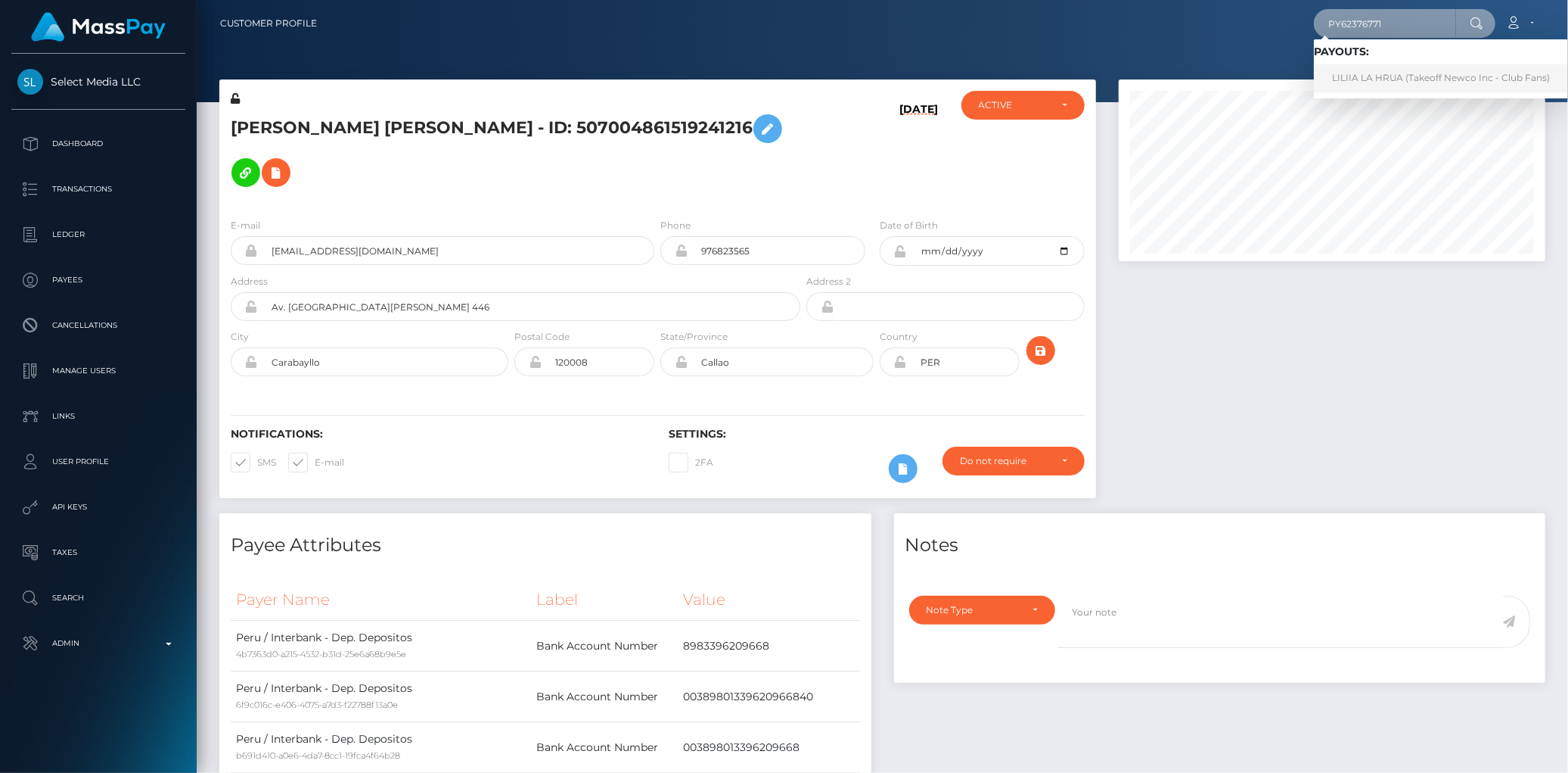
type input "PY62376771"
click at [1377, 78] on link "LILIIA LA HRUA (Takeoff Newco Inc - Club Fans)" at bounding box center [1441, 79] width 254 height 28
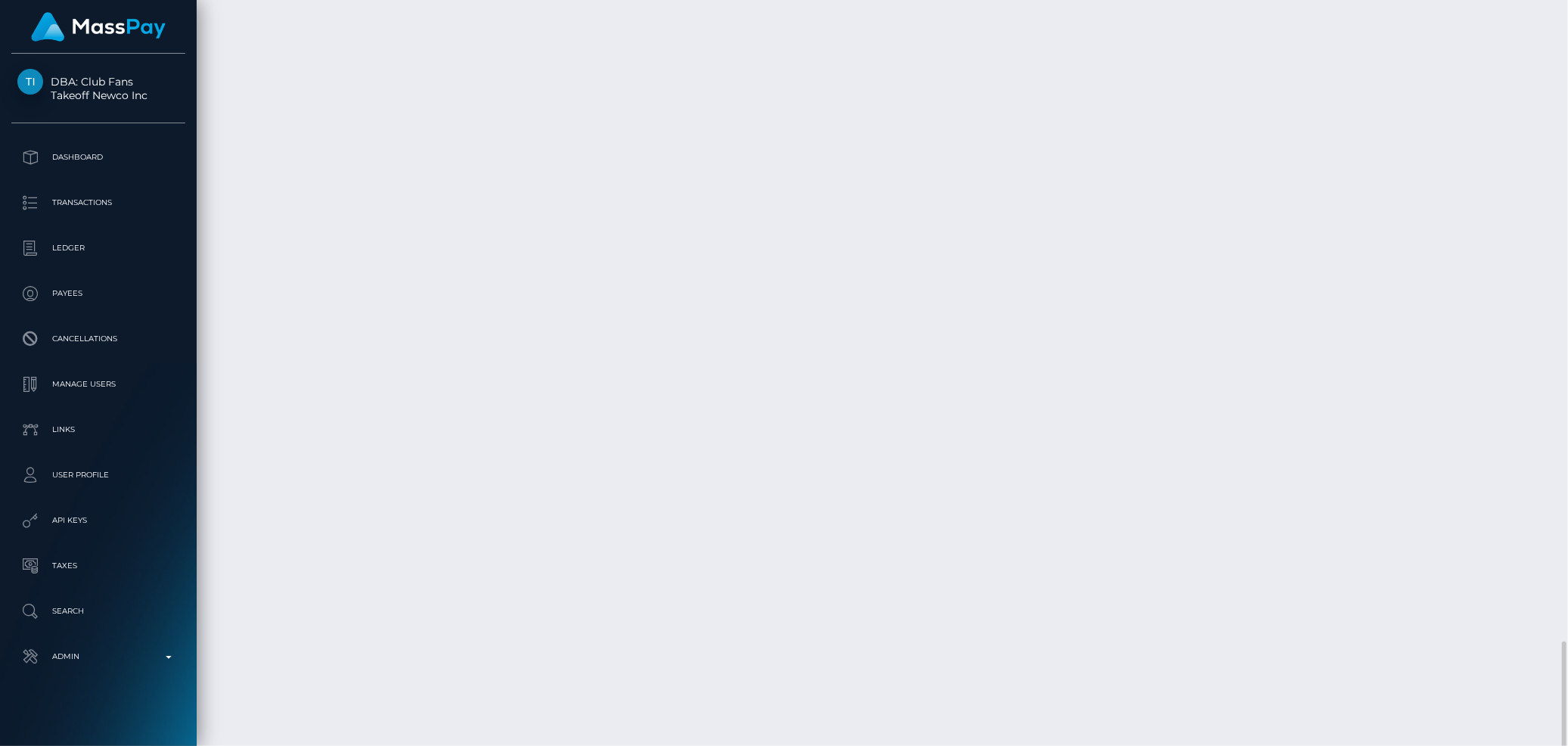
scroll to position [181, 427]
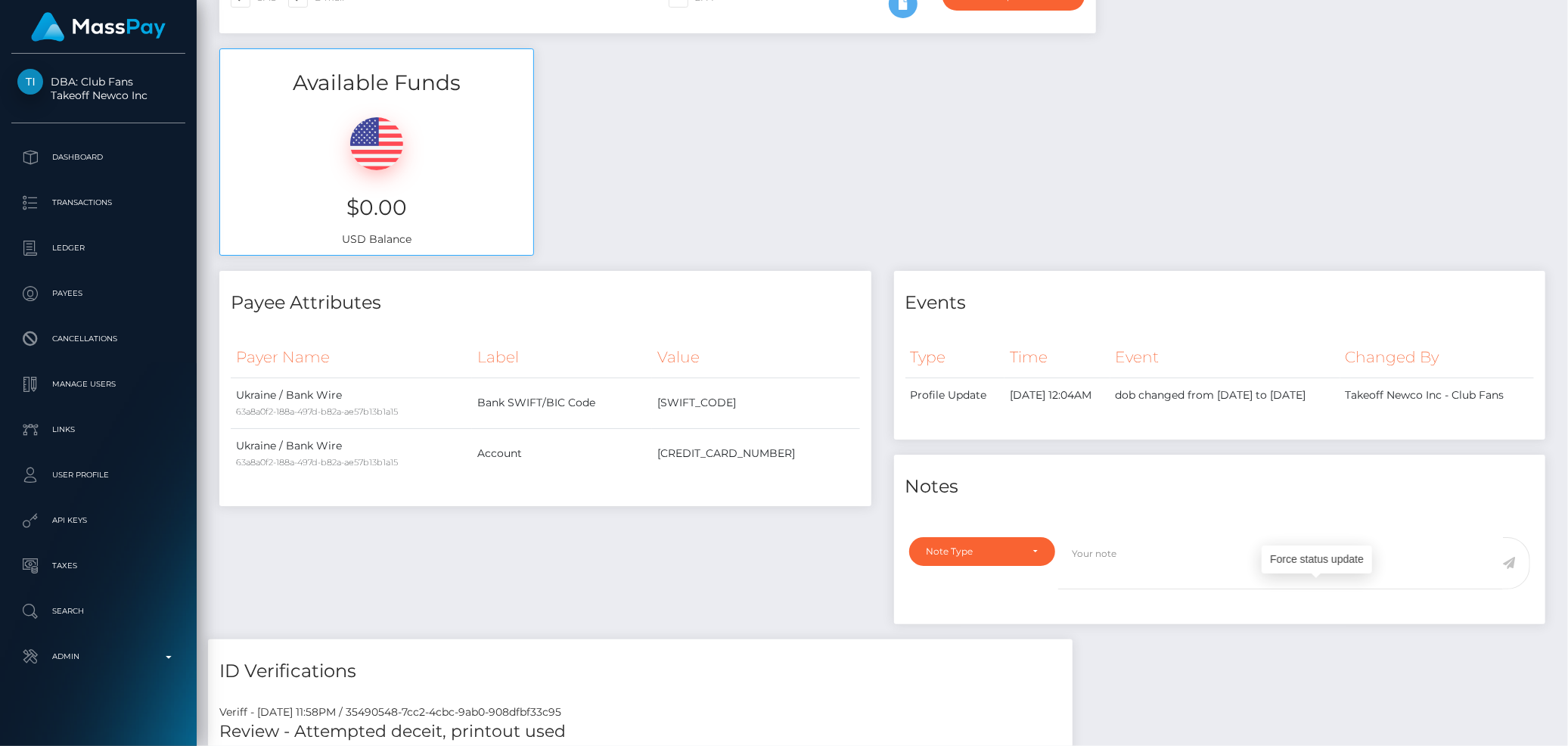
scroll to position [0, 0]
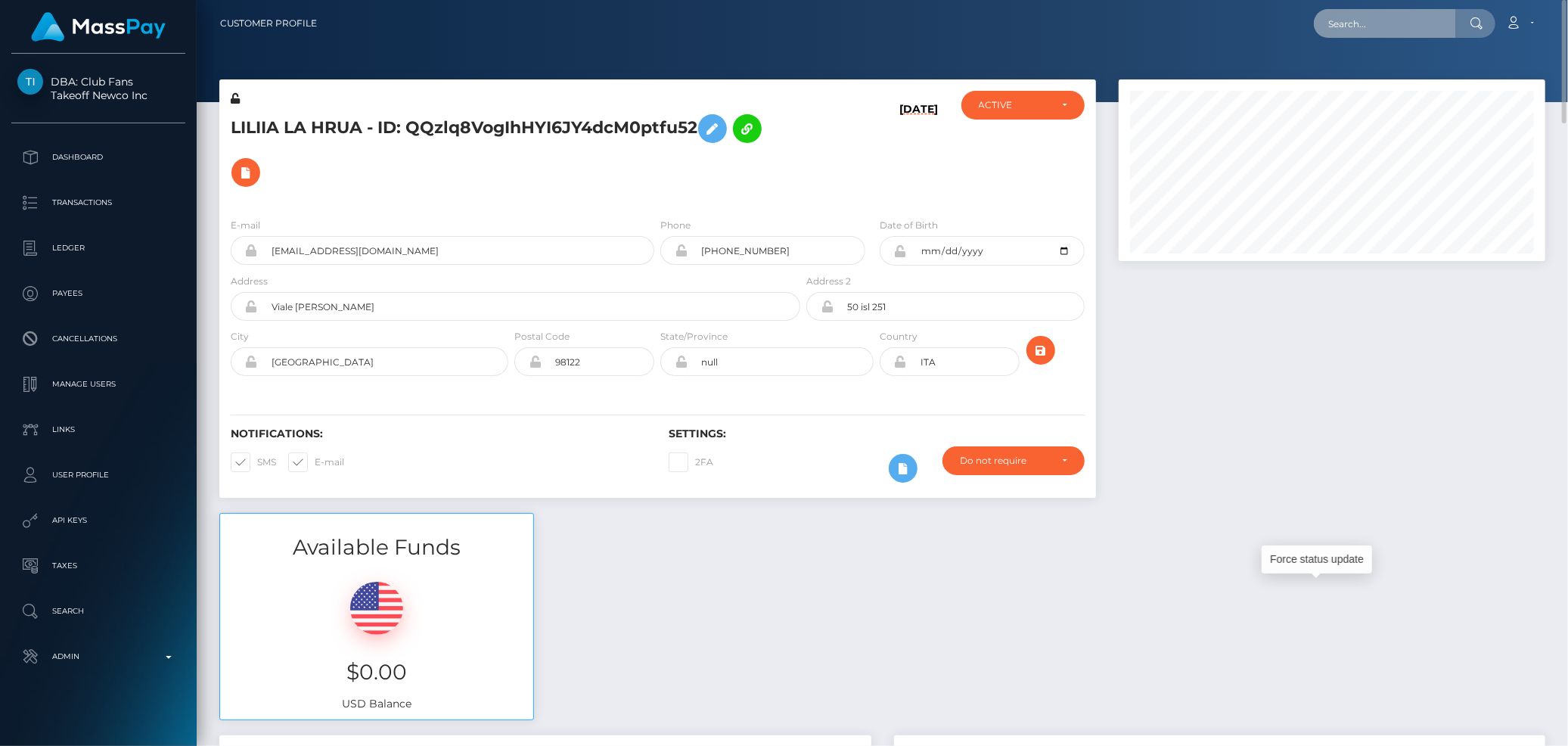
click at [1334, 28] on input "text" at bounding box center [1385, 24] width 142 height 28
paste input "poact_dBPWSKneLmwi"
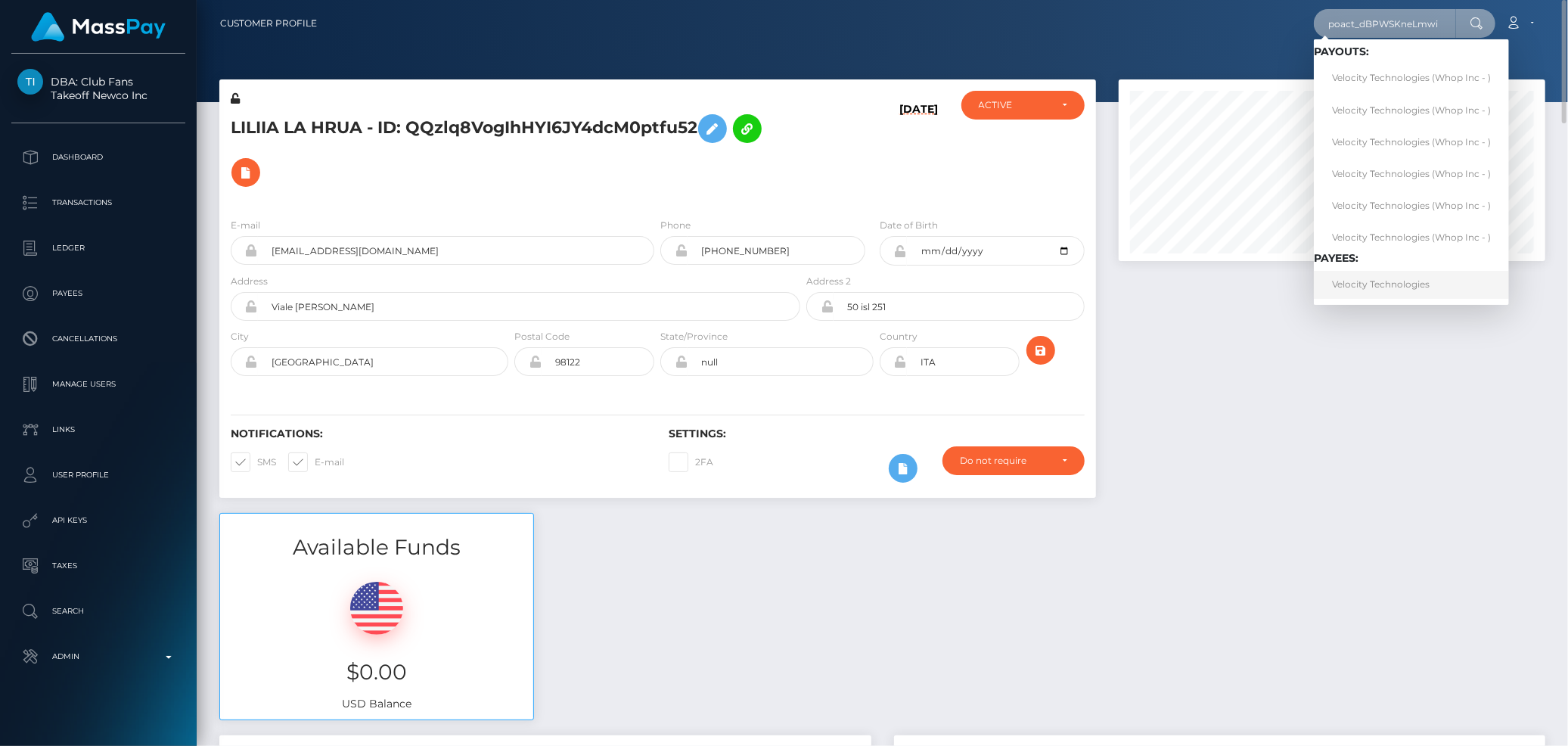
type input "poact_dBPWSKneLmwi"
click at [1378, 278] on link "Velocity Technologies" at bounding box center [1412, 285] width 195 height 28
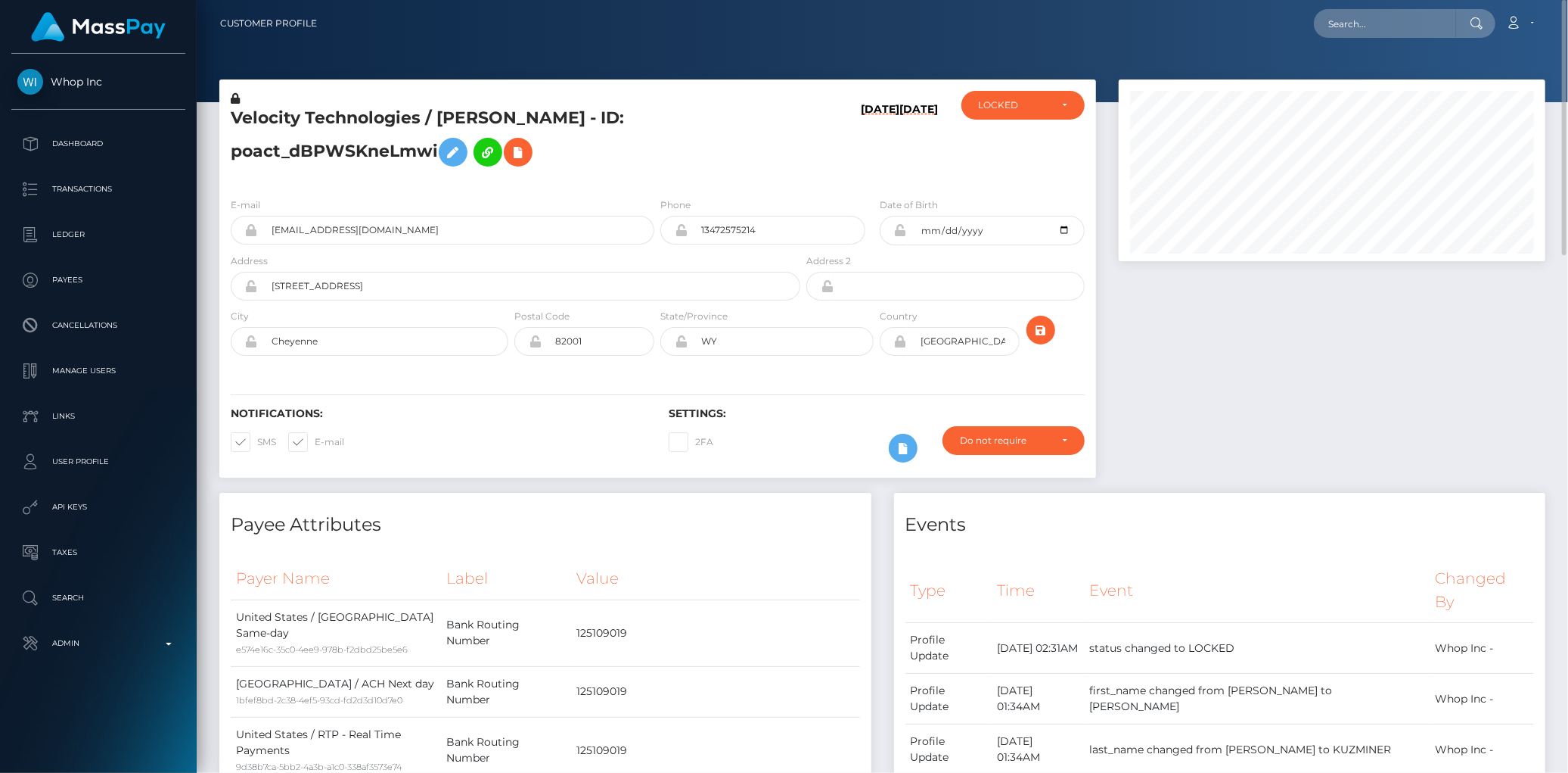
click at [283, 111] on h5 "Velocity Technologies / [PERSON_NAME] - ID: poact_dBPWSKneLmwi" at bounding box center [511, 139] width 561 height 67
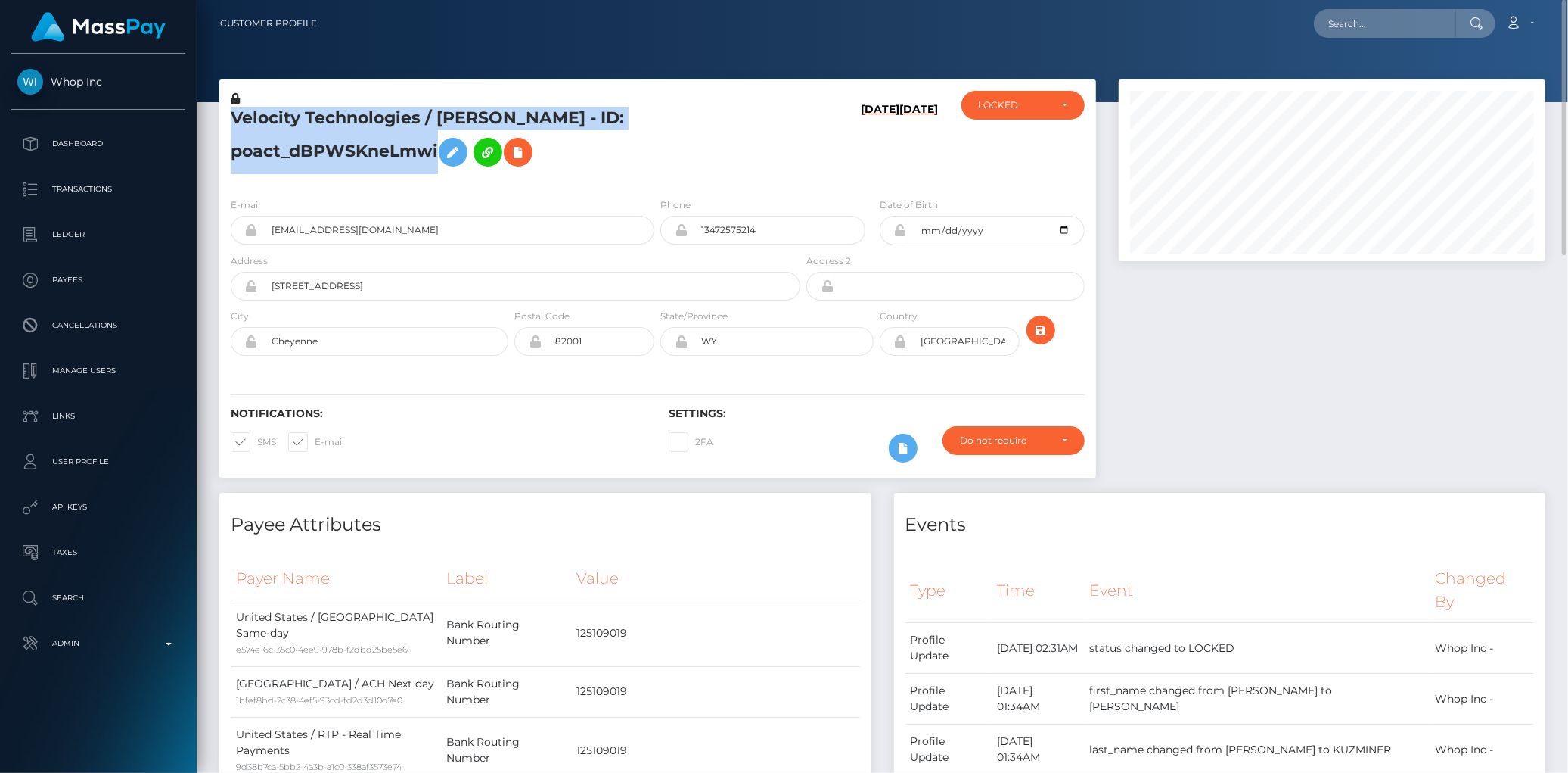
click at [283, 111] on h5 "Velocity Technologies / [PERSON_NAME] - ID: poact_dBPWSKneLmwi" at bounding box center [511, 139] width 561 height 67
copy h5 "Velocity Technologies / [PERSON_NAME] - ID: poact_dBPWSKneLmwi"
